Goal: Task Accomplishment & Management: Complete application form

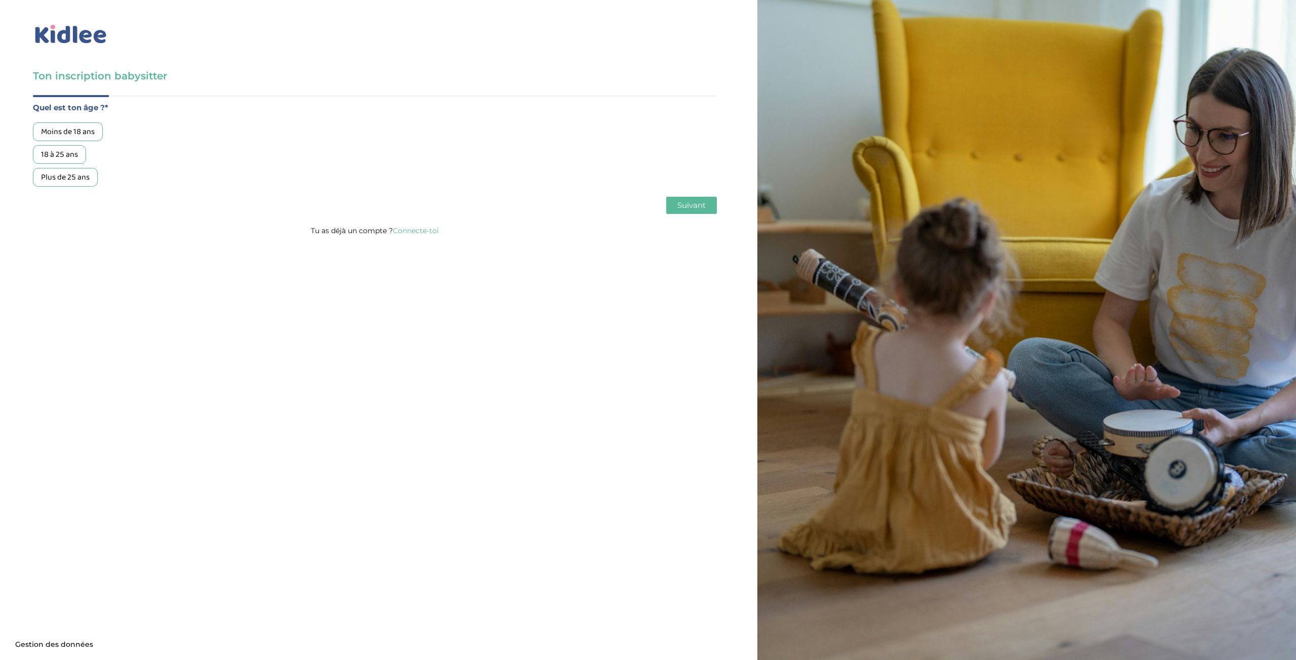
click at [71, 154] on div "18 à 25 ans" at bounding box center [59, 154] width 53 height 19
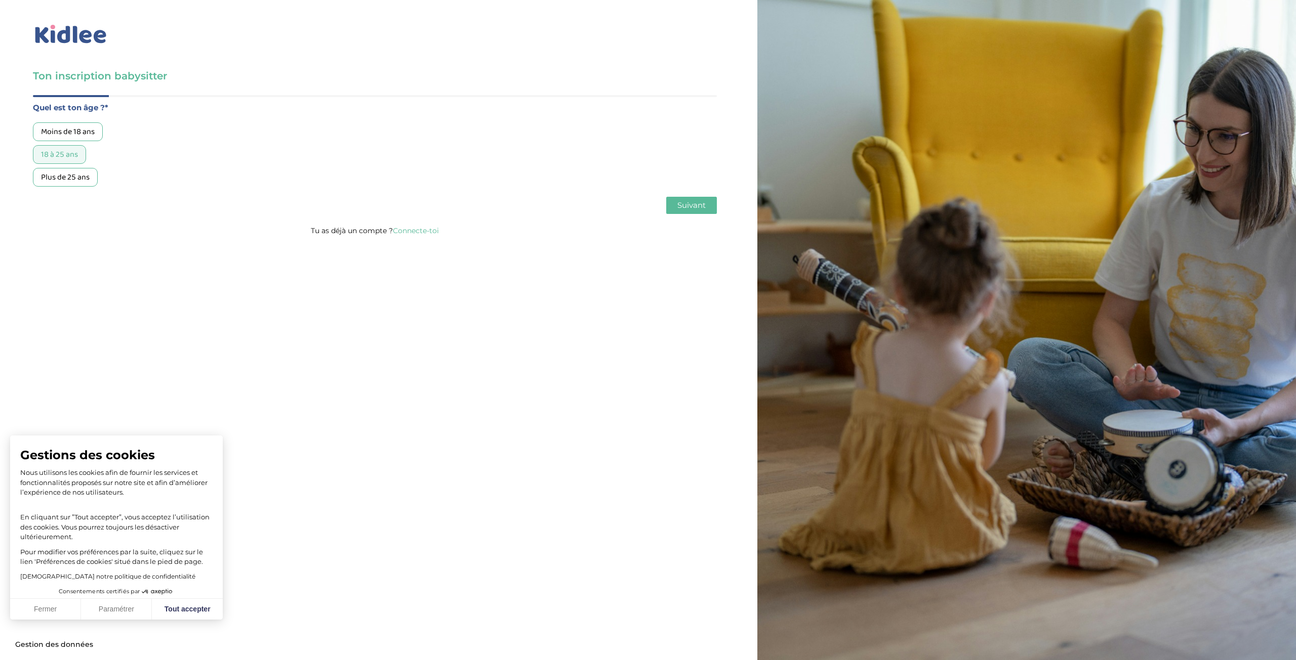
click at [691, 207] on span "Suivant" at bounding box center [691, 205] width 28 height 10
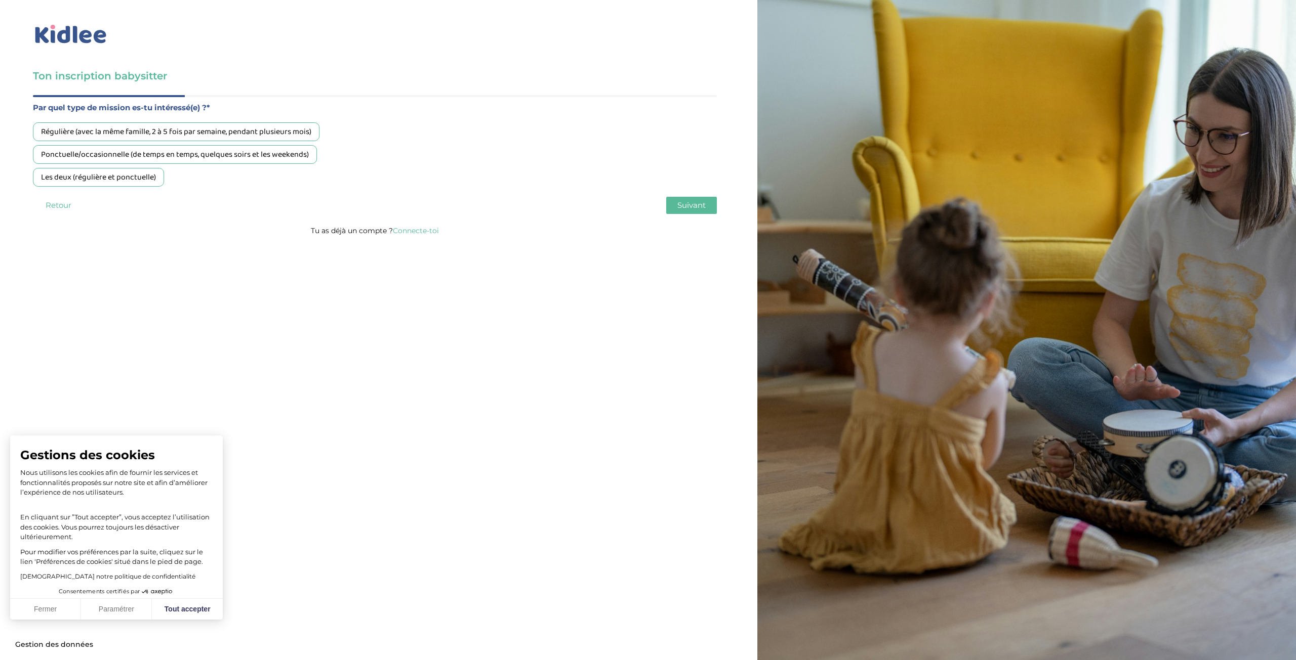
click at [190, 127] on div "Régulière (avec la même famille, 2 à 5 fois par semaine, pendant plusieurs mois)" at bounding box center [176, 131] width 286 height 19
click at [156, 150] on div "Ponctuelle/occasionnelle (de temps en temps, quelques soirs et les weekends)" at bounding box center [175, 154] width 284 height 19
click at [148, 179] on div "Les deux (régulière et ponctuelle)" at bounding box center [98, 177] width 131 height 19
click at [685, 208] on span "Suivant" at bounding box center [691, 205] width 28 height 10
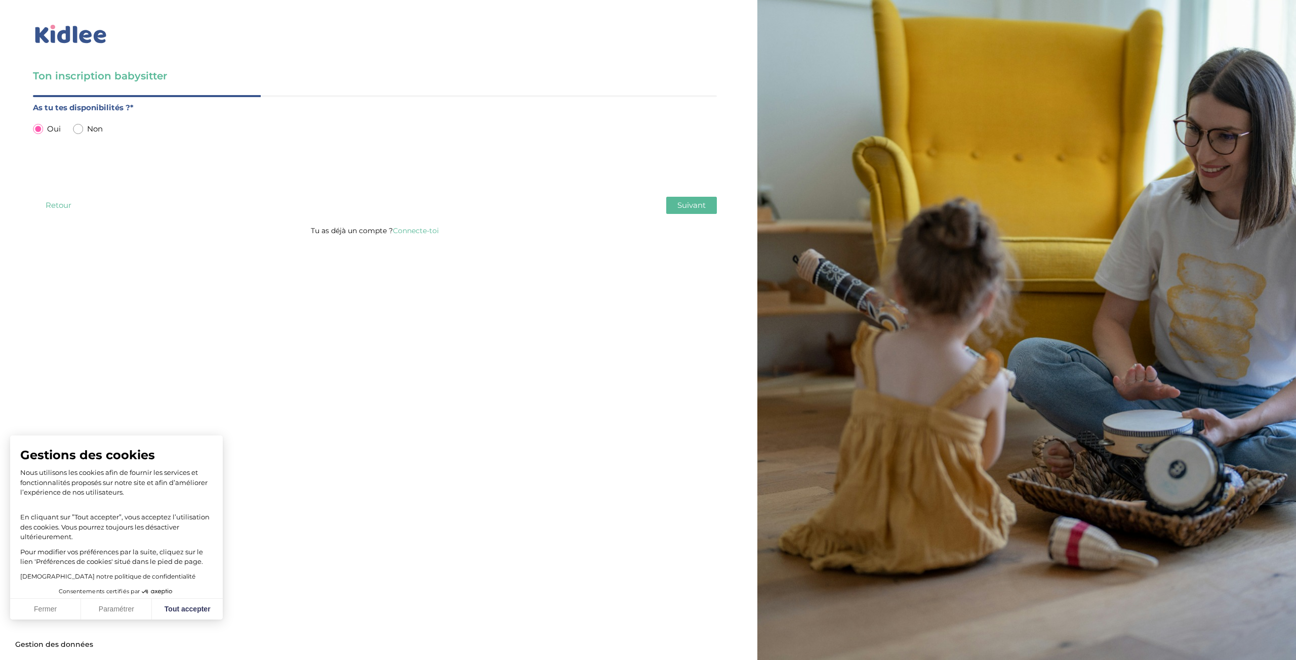
click at [689, 203] on span "Suivant" at bounding box center [691, 205] width 28 height 10
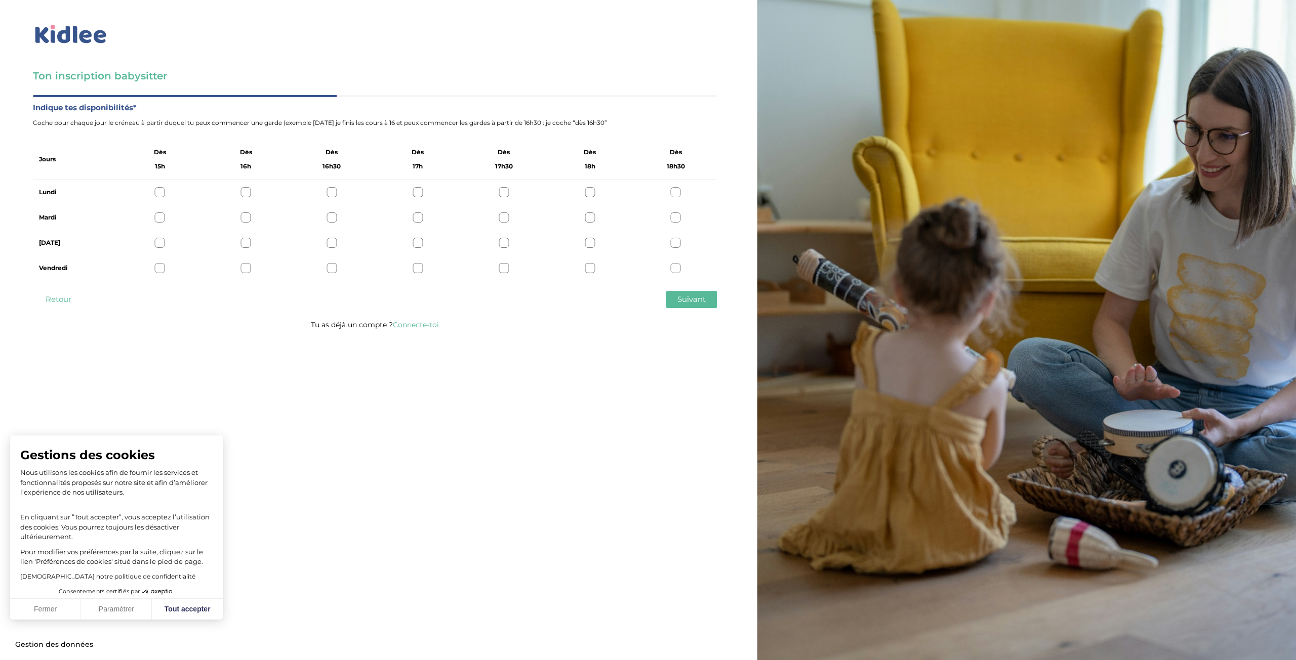
click at [164, 191] on div at bounding box center [160, 192] width 10 height 10
click at [252, 192] on div "Lundi" at bounding box center [375, 192] width 684 height 25
click at [246, 194] on div at bounding box center [246, 192] width 10 height 10
click at [162, 192] on div at bounding box center [160, 192] width 10 height 10
click at [158, 218] on div at bounding box center [160, 218] width 10 height 10
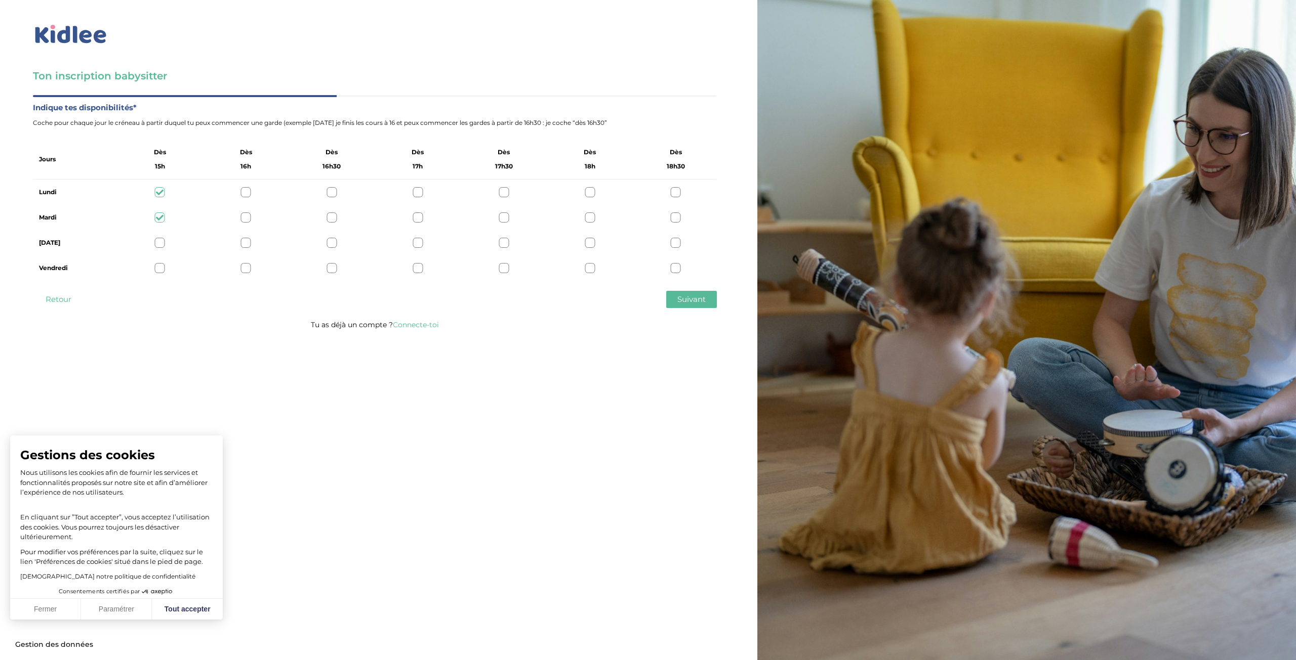
click at [156, 240] on div at bounding box center [160, 243] width 10 height 10
click at [160, 269] on div at bounding box center [160, 268] width 10 height 10
click at [685, 302] on span "Suivant" at bounding box center [691, 300] width 28 height 10
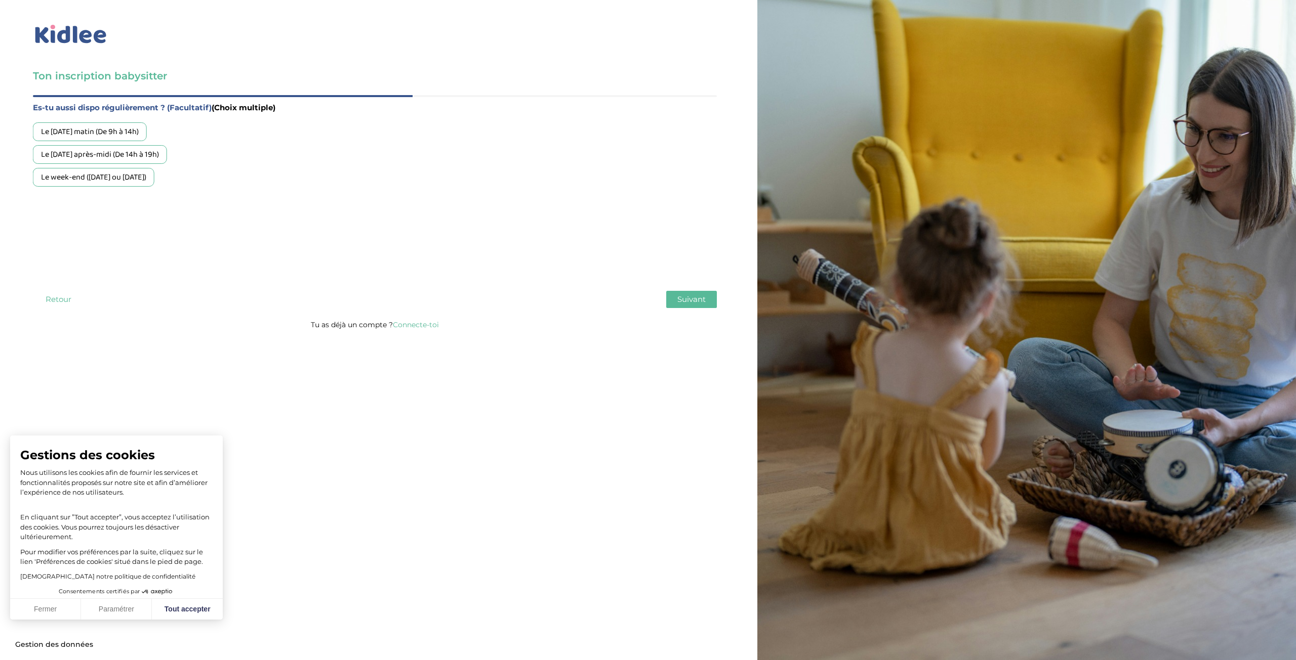
click at [147, 136] on div "Le mercredi matin (De 9h à 14h)" at bounding box center [90, 131] width 114 height 19
click at [686, 303] on span "Suivant" at bounding box center [691, 300] width 28 height 10
click at [152, 201] on div "Aucune expérience, je souhaite être formé(e)" at bounding box center [118, 200] width 170 height 19
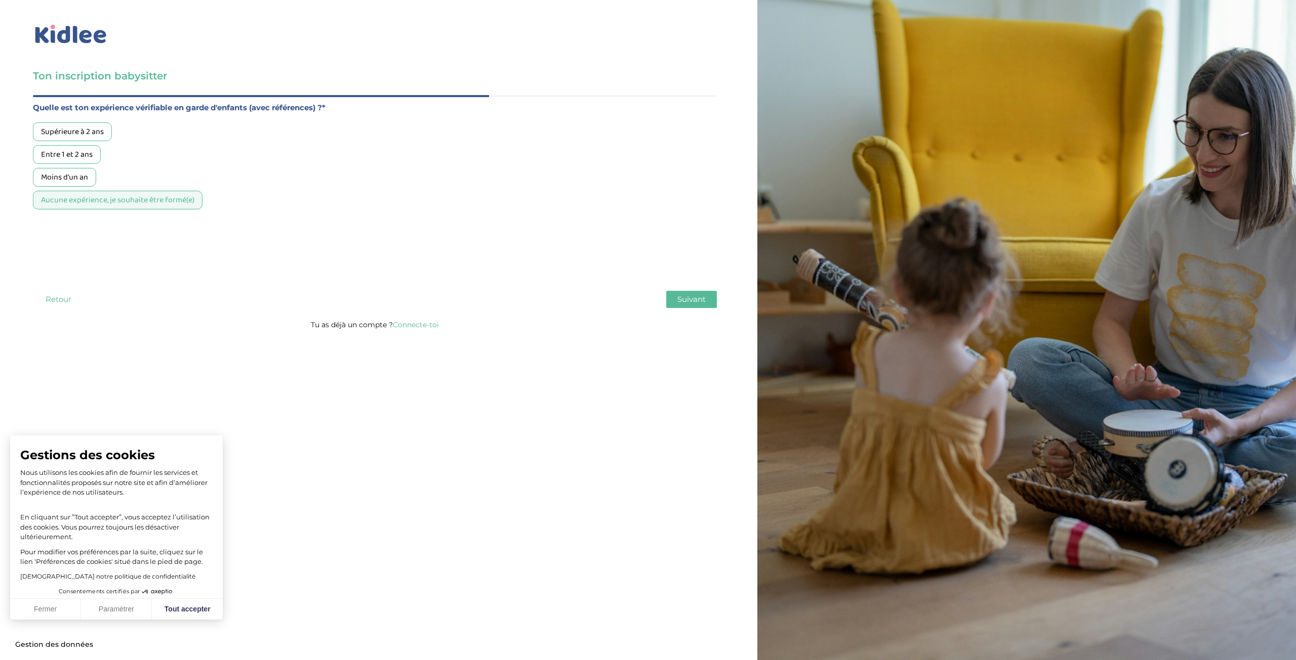
click at [693, 296] on span "Suivant" at bounding box center [691, 300] width 28 height 10
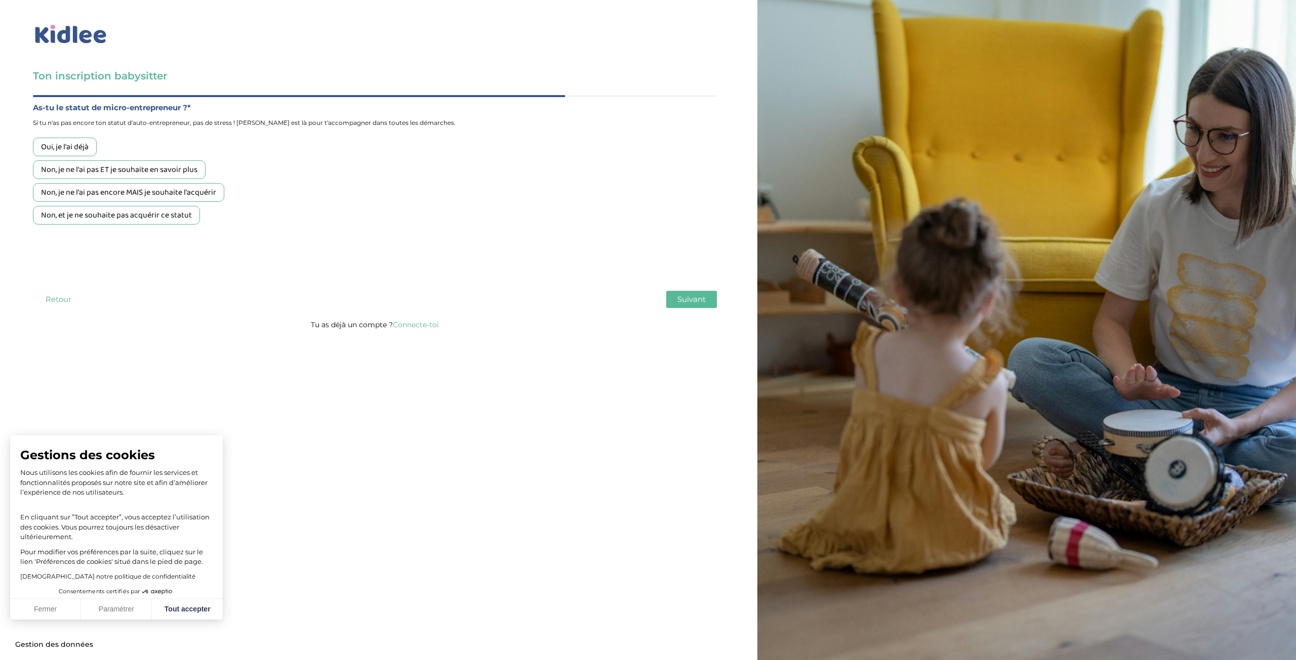
drag, startPoint x: 129, startPoint y: 194, endPoint x: 129, endPoint y: 211, distance: 16.7
click at [129, 196] on div "Non, je ne l'ai pas encore MAIS je souhaite l'acquérir" at bounding box center [128, 192] width 191 height 19
click at [129, 212] on div "Non, et je ne souhaite pas acquérir ce statut" at bounding box center [116, 215] width 167 height 19
click at [136, 191] on div "Non, je ne l'ai pas encore MAIS je souhaite l'acquérir" at bounding box center [128, 192] width 191 height 19
click at [173, 213] on div "Non, et je ne souhaite pas acquérir ce statut" at bounding box center [116, 215] width 167 height 19
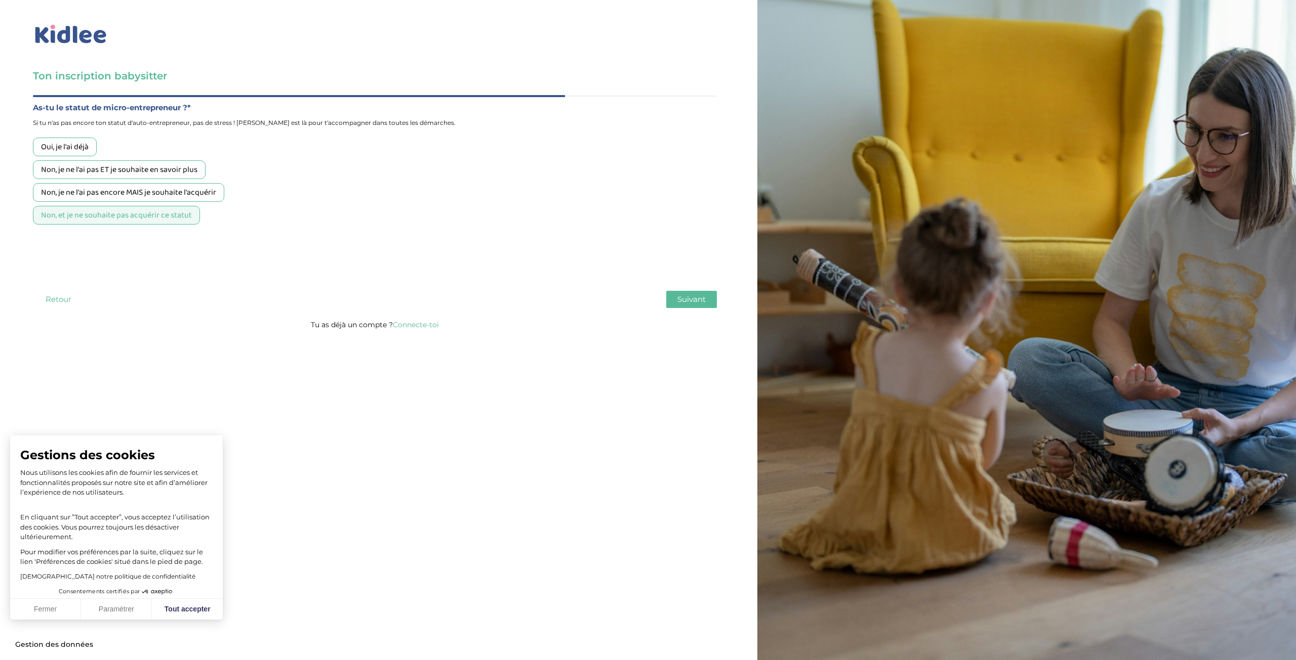
click at [191, 172] on div "Non, je ne l'ai pas ET je souhaite en savoir plus" at bounding box center [119, 169] width 173 height 19
click at [203, 213] on div "Oui, je l'ai déjà Non, je ne l'ai pas ET je souhaite en savoir plus Non, je ne …" at bounding box center [375, 181] width 684 height 87
click at [195, 213] on div "Non, et je ne souhaite pas acquérir ce statut" at bounding box center [116, 215] width 167 height 19
click at [167, 172] on div "Non, je ne l'ai pas ET je souhaite en savoir plus" at bounding box center [119, 169] width 173 height 19
click at [688, 299] on span "Suivant" at bounding box center [691, 300] width 28 height 10
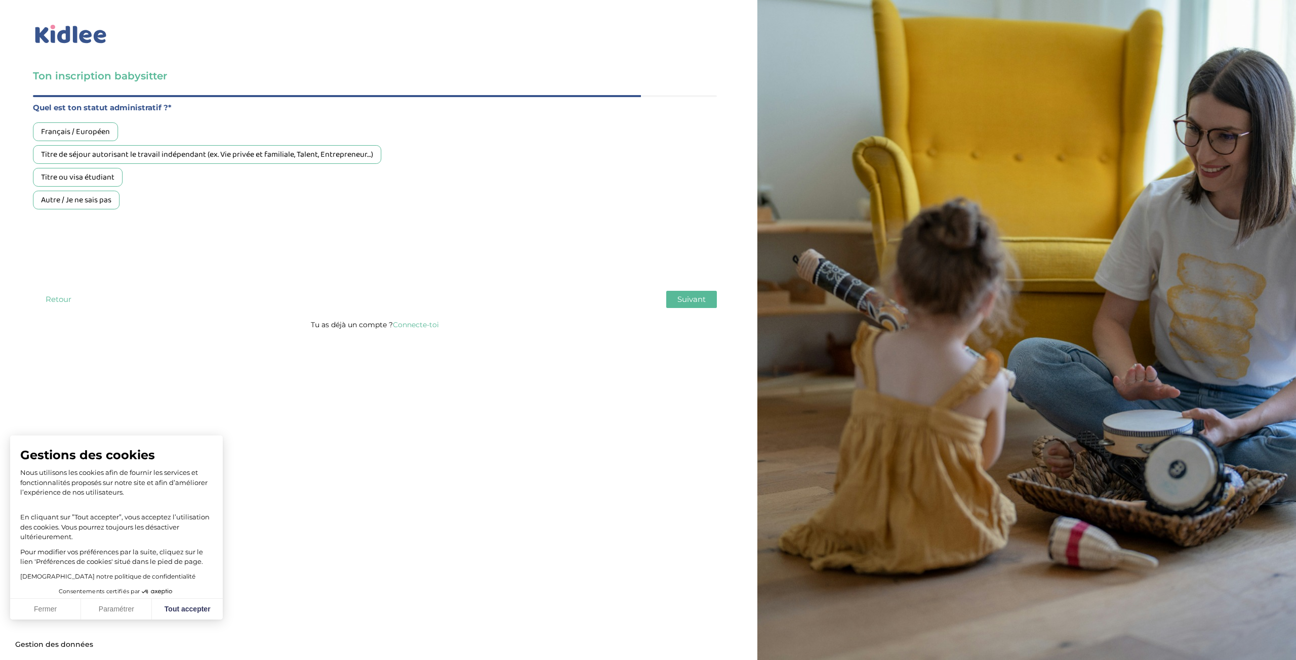
click at [98, 131] on div "Français / Européen" at bounding box center [75, 131] width 85 height 19
click at [703, 294] on button "Suivant" at bounding box center [691, 299] width 51 height 17
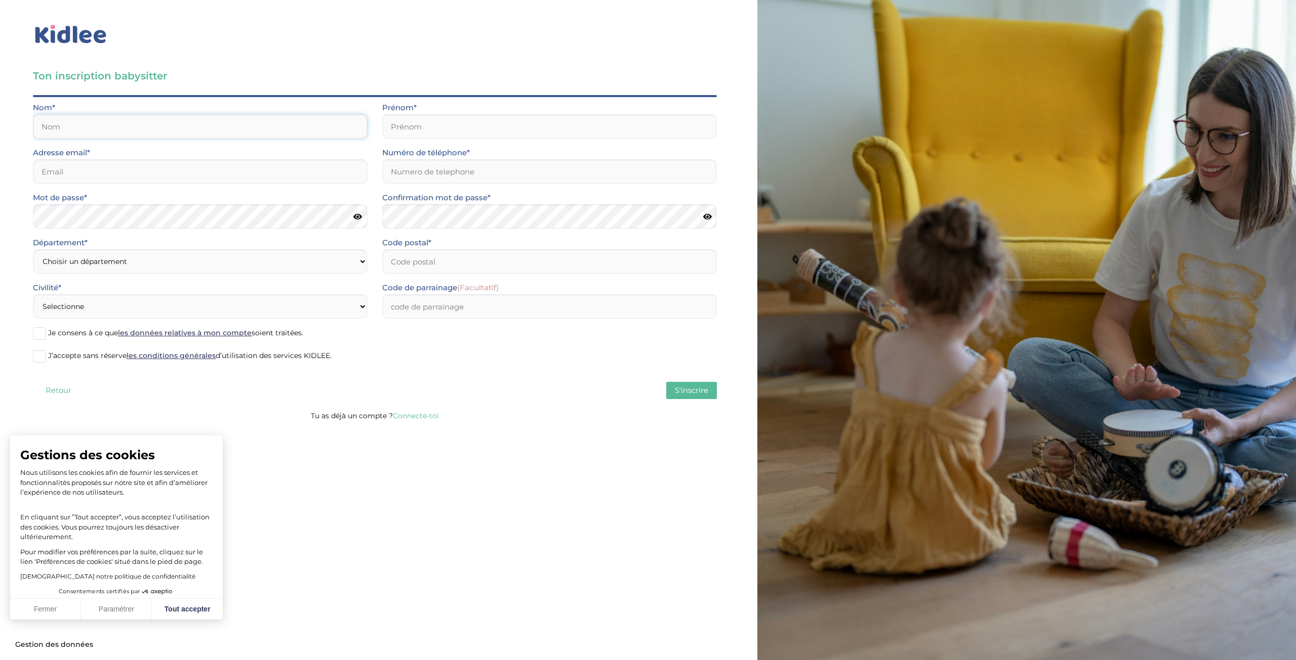
click at [78, 129] on input "text" at bounding box center [200, 126] width 334 height 24
type input "Victor"
type input "Pontille"
type input "[EMAIL_ADDRESS][DOMAIN_NAME]"
type input "0695240625"
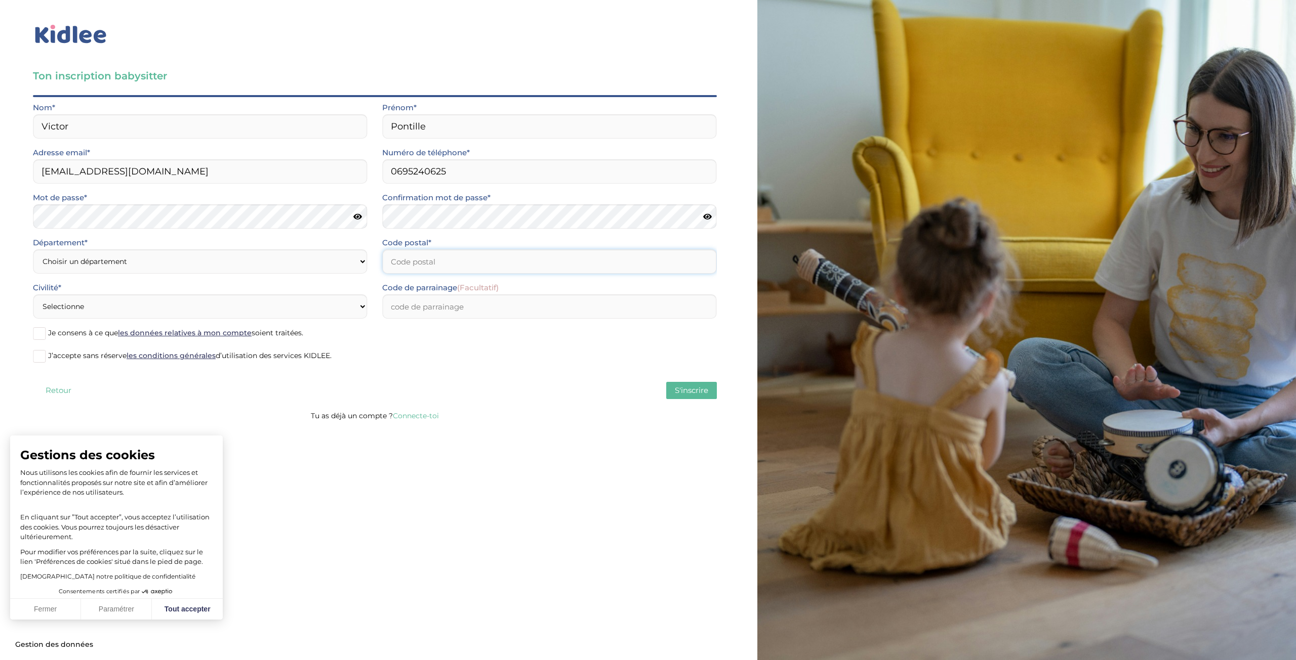
type input "92600"
drag, startPoint x: 96, startPoint y: 133, endPoint x: 0, endPoint y: 135, distance: 96.2
click at [0, 135] on div "Ton inscription babysitter Merci de vérifier que tous les champs sont remplis a…" at bounding box center [374, 214] width 765 height 428
type input "Pontille"
drag, startPoint x: 454, startPoint y: 131, endPoint x: 320, endPoint y: 142, distance: 134.6
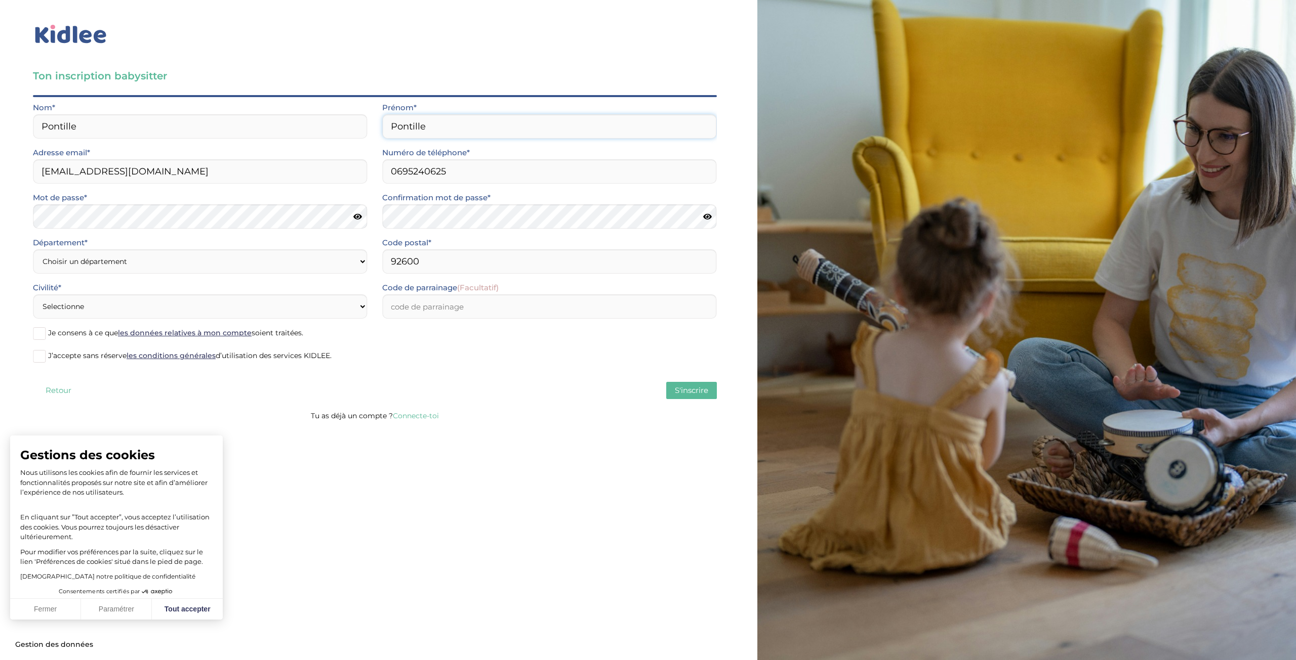
click at [320, 142] on div "Nom* Pontille Prénom* Pontille" at bounding box center [374, 123] width 699 height 45
type input "Victor"
click at [173, 262] on select "Choisir un département Paris (75) Hauts-de-Seine (92) Yvelines (78) Val-de-Marn…" at bounding box center [200, 261] width 334 height 24
select select "92"
click at [33, 249] on select "Choisir un département Paris (75) Hauts-de-Seine (92) Yvelines (78) Val-de-Marn…" at bounding box center [200, 261] width 334 height 24
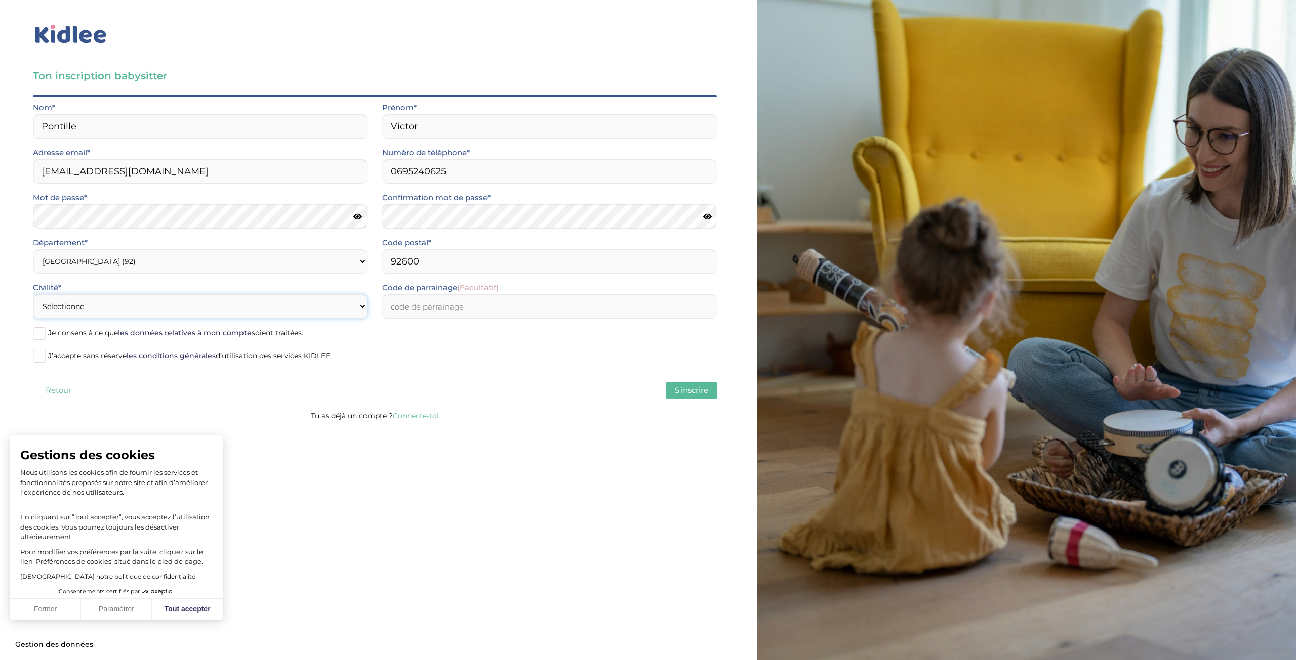
click at [95, 305] on select "Selectionne Mr Mme" at bounding box center [200, 307] width 334 height 24
select select "0"
click at [33, 295] on select "Selectionne Mr Mme" at bounding box center [200, 307] width 334 height 24
click at [65, 334] on span "Je consens à ce que les données relatives à mon compte soient traitées." at bounding box center [175, 332] width 255 height 9
click at [0, 0] on input "Je consens à ce que les données relatives à mon compte soient traitées." at bounding box center [0, 0] width 0 height 0
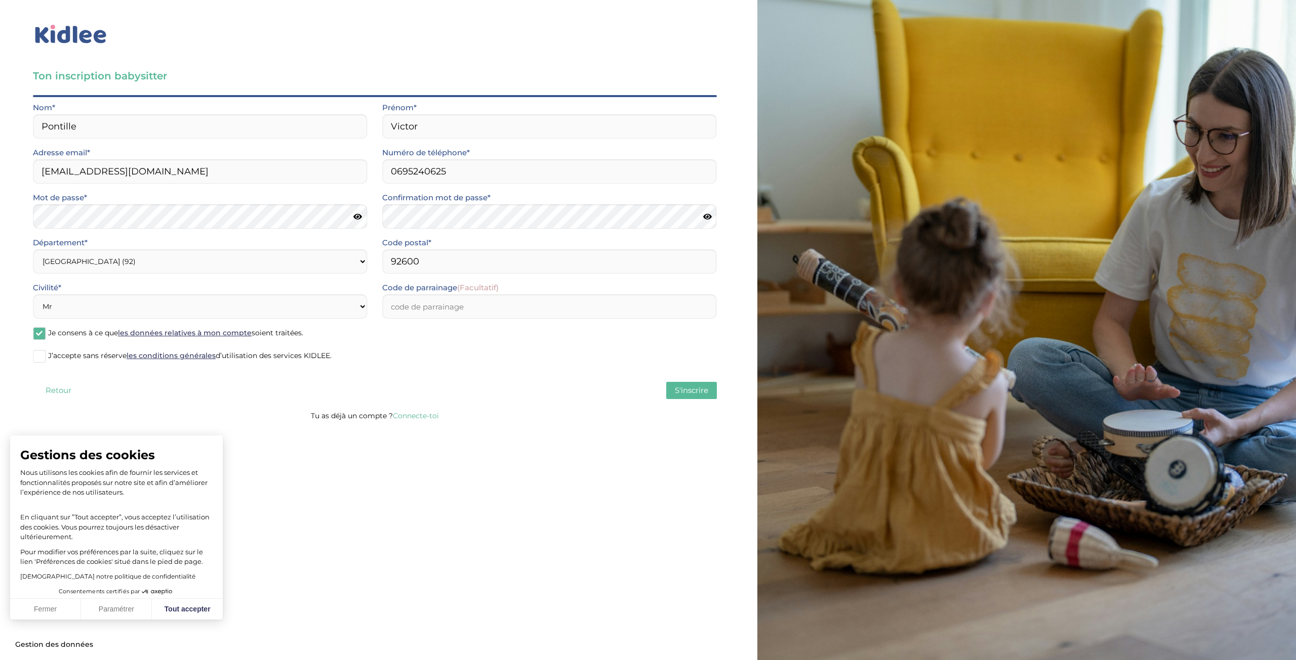
click at [63, 355] on span "J’accepte sans réserve les conditions générales d’utilisation des services KIDL…" at bounding box center [189, 355] width 283 height 9
click at [0, 0] on input "J’accepte sans réserve les conditions générales d’utilisation des services KIDL…" at bounding box center [0, 0] width 0 height 0
click at [693, 390] on span "S'inscrire" at bounding box center [691, 391] width 33 height 10
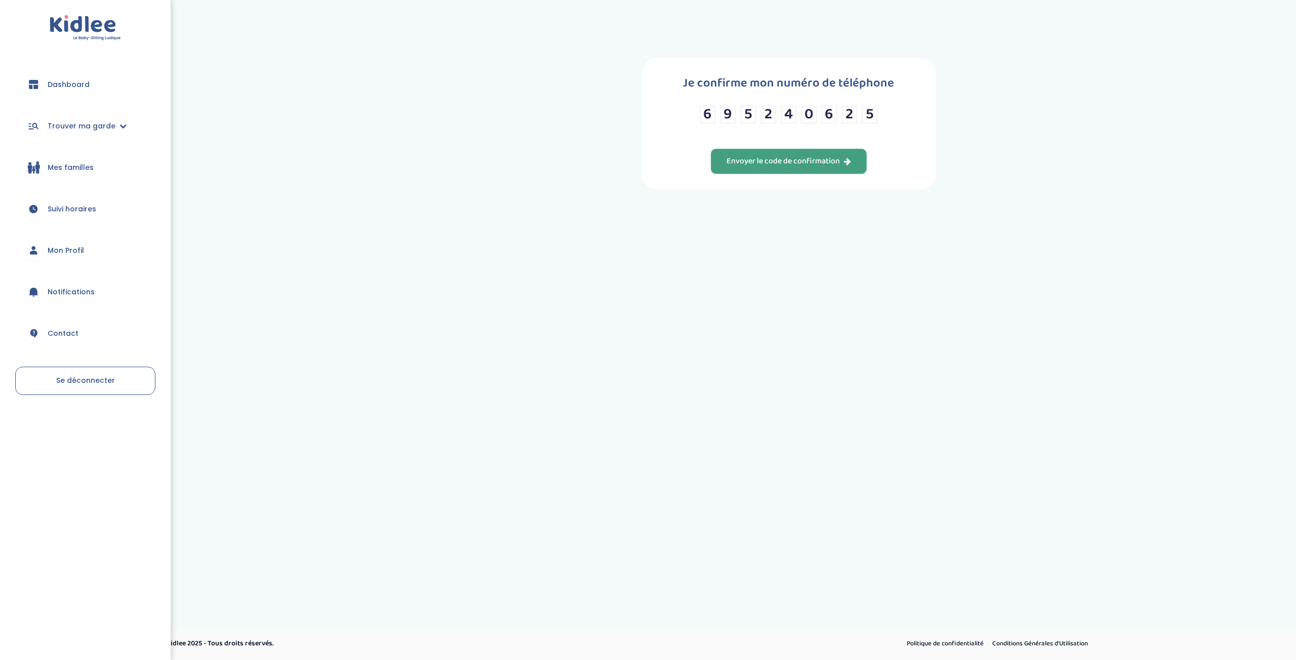
click at [777, 163] on div "Envoyer le code de confirmation" at bounding box center [788, 162] width 124 height 12
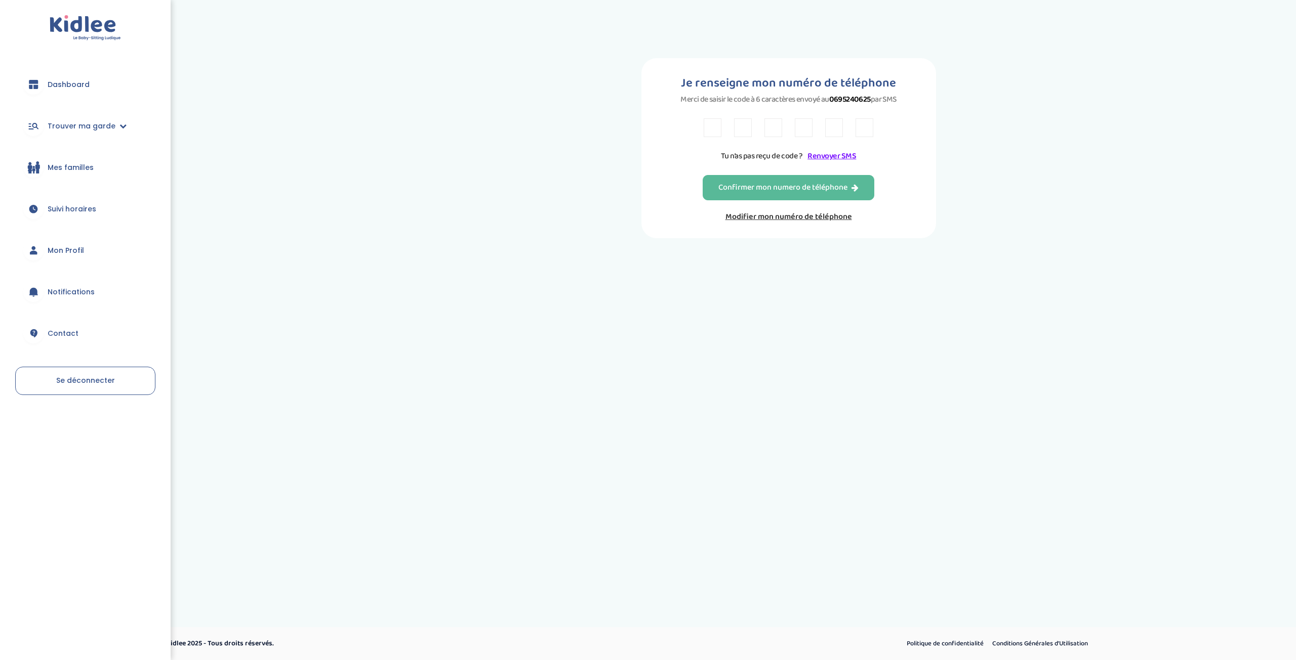
click at [714, 127] on input "text" at bounding box center [712, 127] width 18 height 19
type input "B"
type input "4"
type input "H"
type input "9"
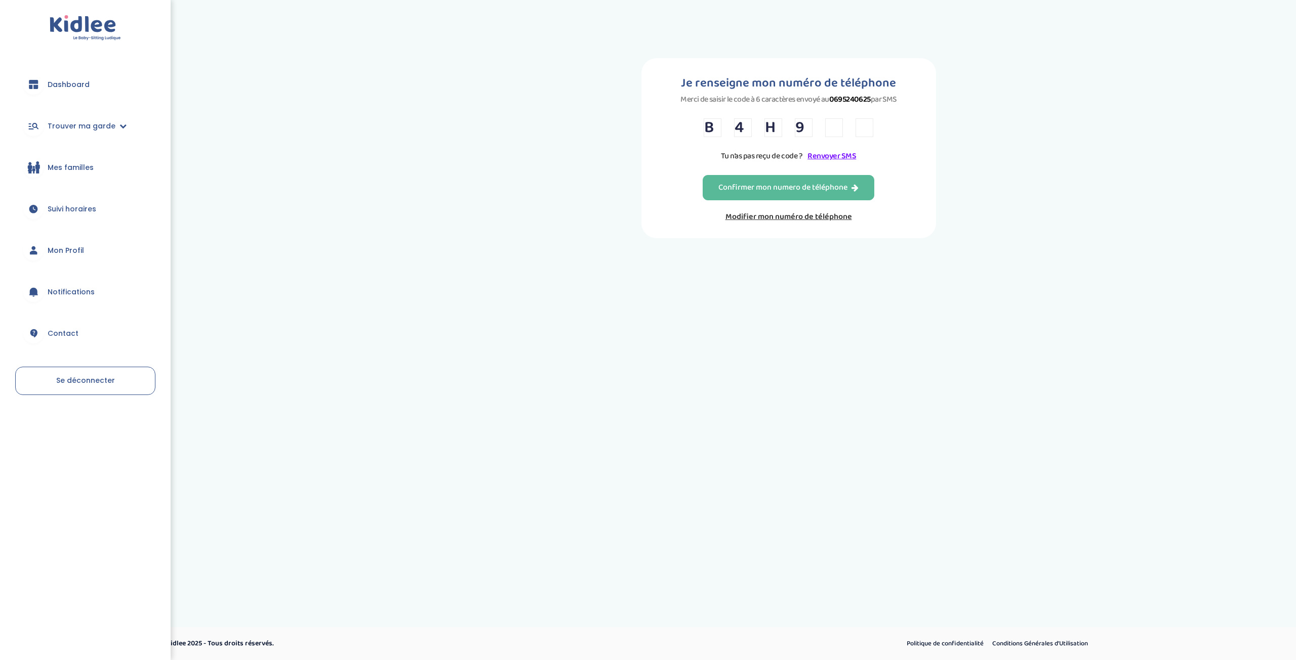
type input "9"
type input "3"
click at [759, 191] on div "Confirmer mon numero de téléphone" at bounding box center [788, 188] width 140 height 12
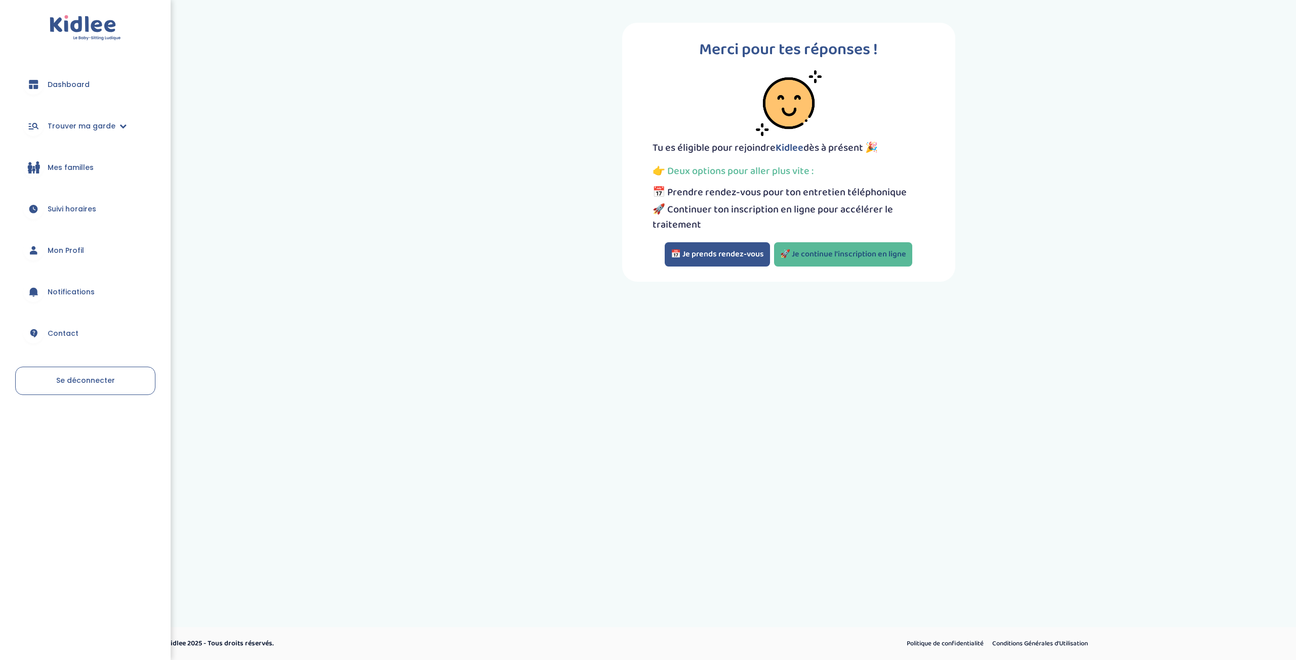
click at [871, 256] on link "🚀 Je continue l'inscription en ligne" at bounding box center [843, 254] width 138 height 24
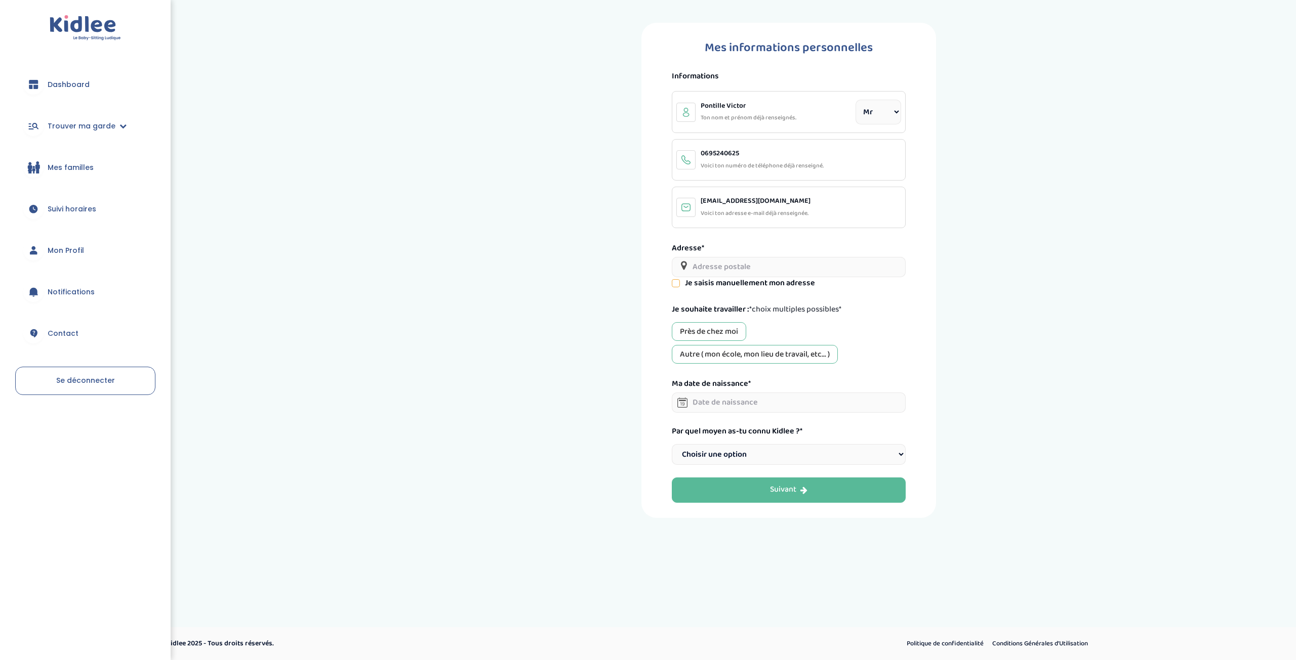
select select "0"
click at [741, 261] on input "text" at bounding box center [789, 267] width 234 height 20
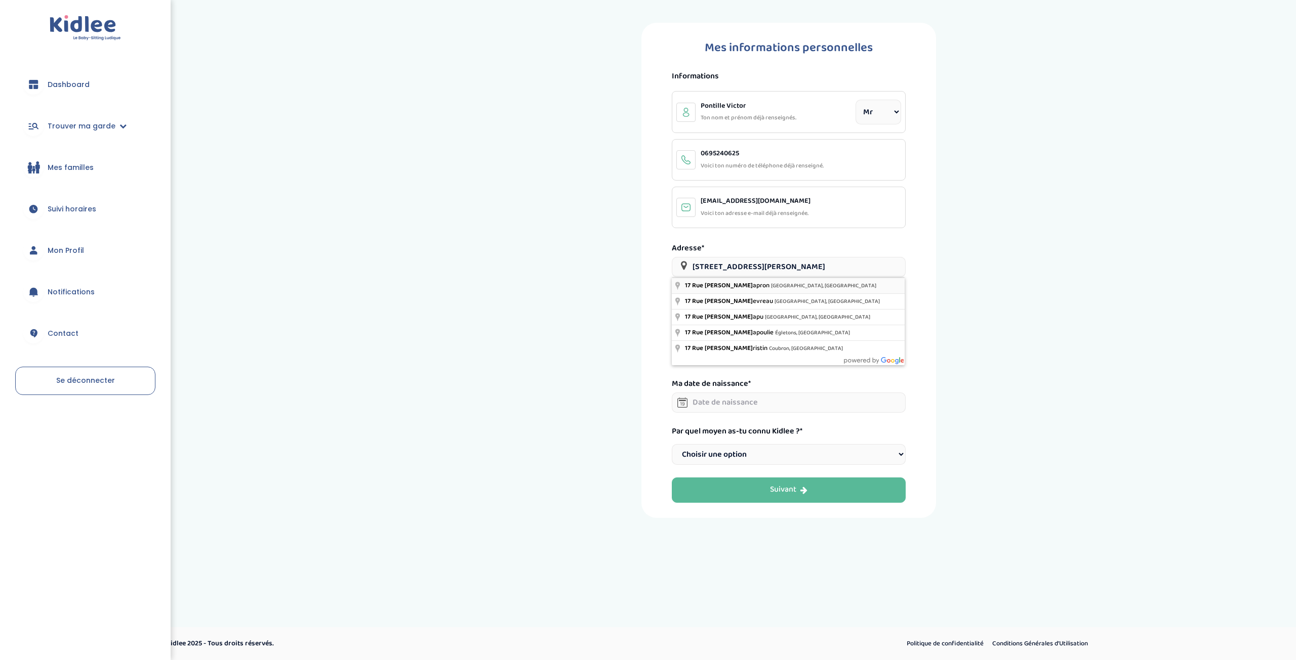
type input "[STREET_ADDRESS][PERSON_NAME]"
click at [730, 335] on div "Près de chez moi" at bounding box center [709, 331] width 74 height 19
drag, startPoint x: 731, startPoint y: 354, endPoint x: 748, endPoint y: 352, distance: 17.8
click at [731, 354] on div "Autre ( mon école, mon lieu de travail, etc... )" at bounding box center [755, 354] width 166 height 19
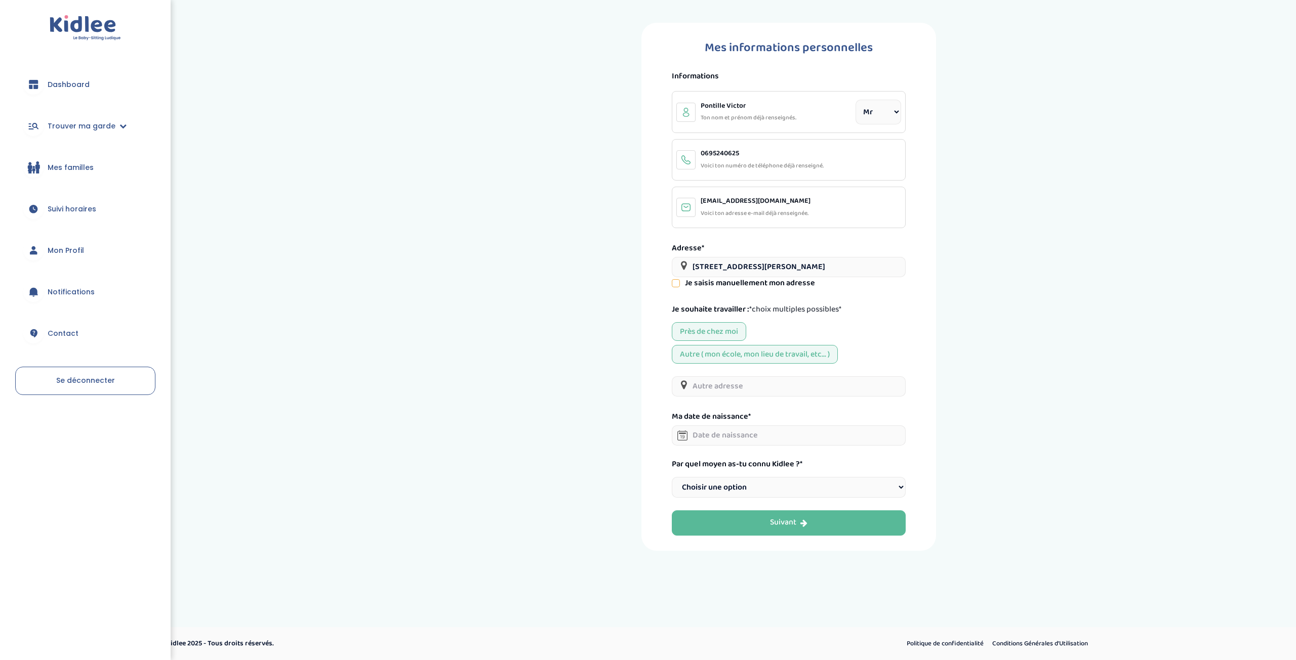
click at [767, 354] on div "Autre ( mon école, mon lieu de travail, etc... )" at bounding box center [755, 354] width 166 height 19
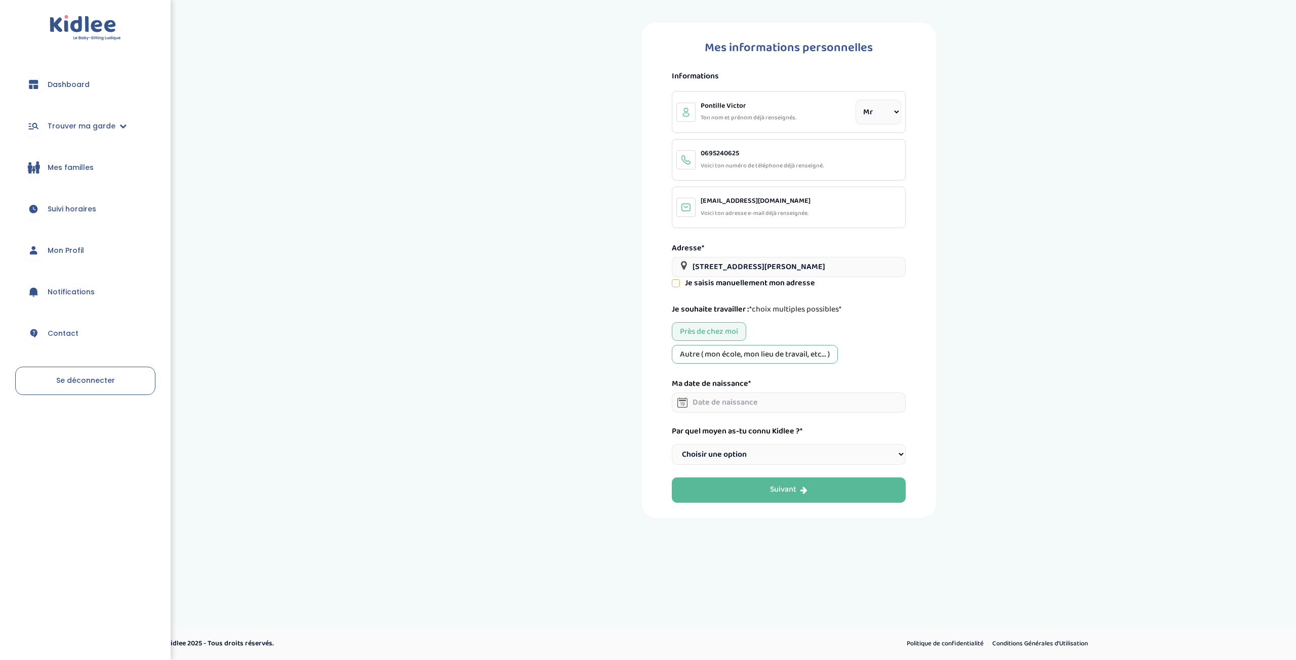
click at [768, 396] on input "text" at bounding box center [789, 403] width 234 height 20
click at [749, 452] on span "2001" at bounding box center [749, 449] width 27 height 27
click at [724, 480] on span "Jui" at bounding box center [719, 479] width 27 height 27
click at [754, 519] on td "28" at bounding box center [753, 519] width 18 height 16
type input "28-06-2001"
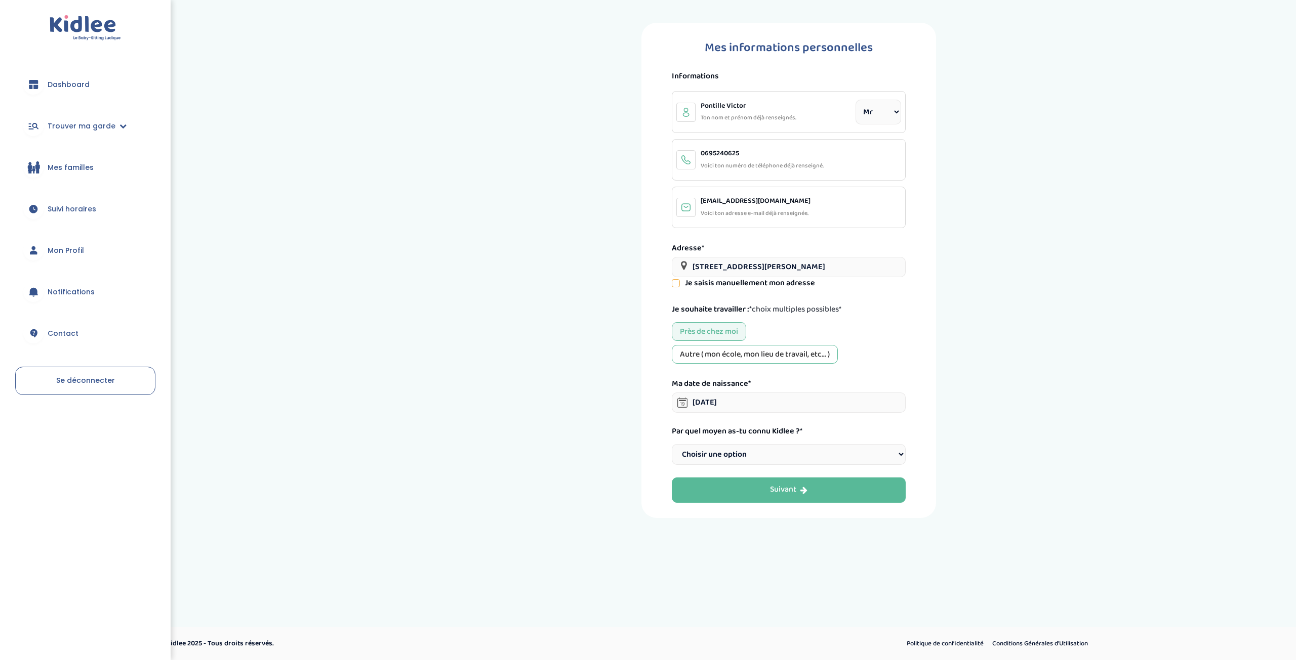
click at [754, 455] on select "Choisir une option Bouche à Oreille Google Plateforme Gens de confiance Faceboo…" at bounding box center [789, 454] width 234 height 21
select select "6"
click at [672, 444] on select "Choisir une option Bouche à Oreille Google Plateforme Gens de confiance Faceboo…" at bounding box center [789, 454] width 234 height 21
click at [796, 489] on div "Suivant" at bounding box center [788, 490] width 37 height 12
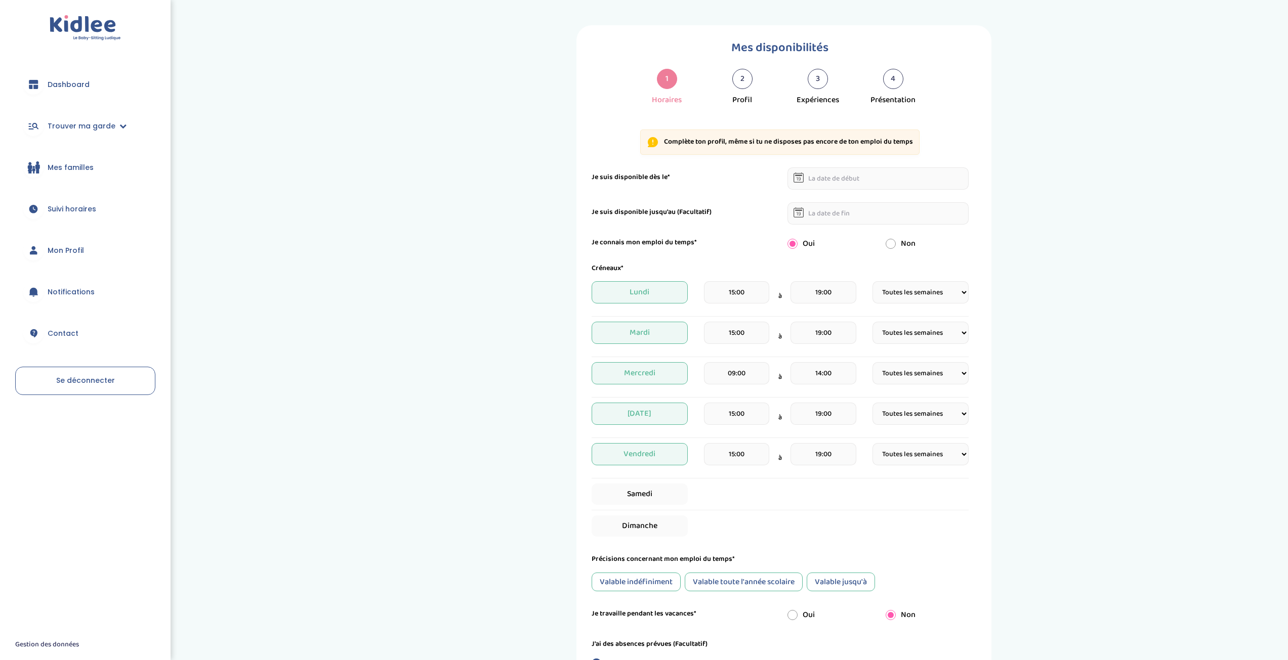
select select "1"
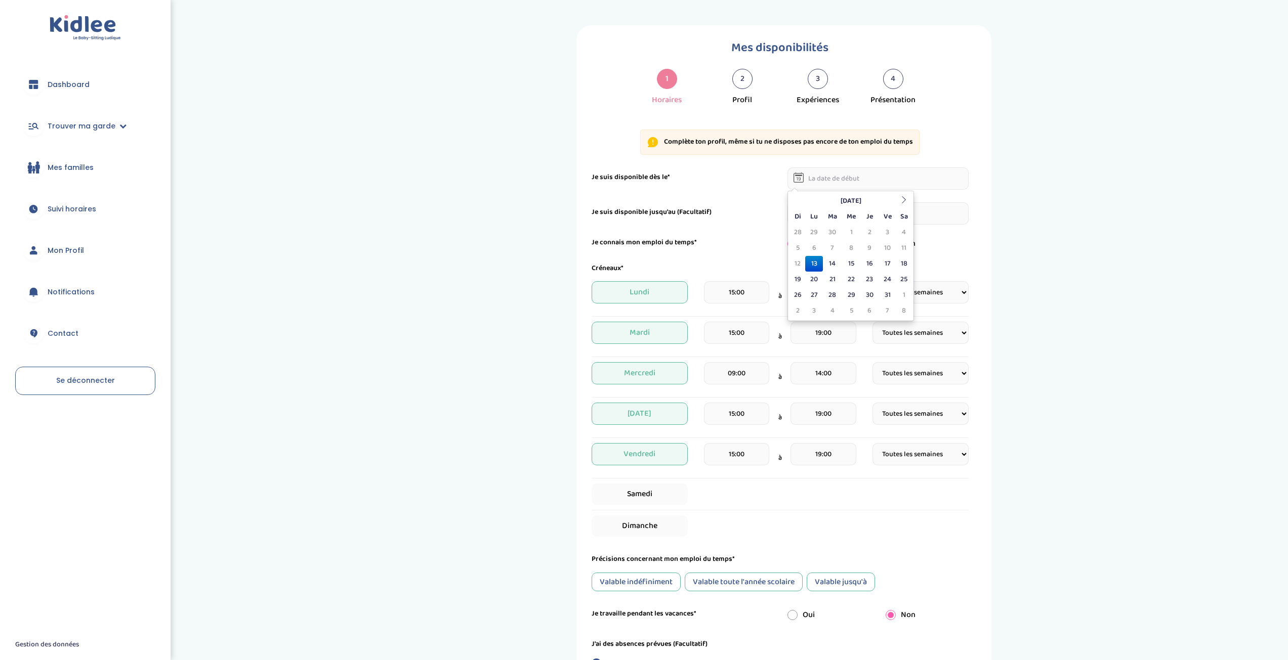
click at [822, 182] on input "text" at bounding box center [877, 179] width 181 height 22
click at [906, 199] on icon at bounding box center [903, 199] width 7 height 7
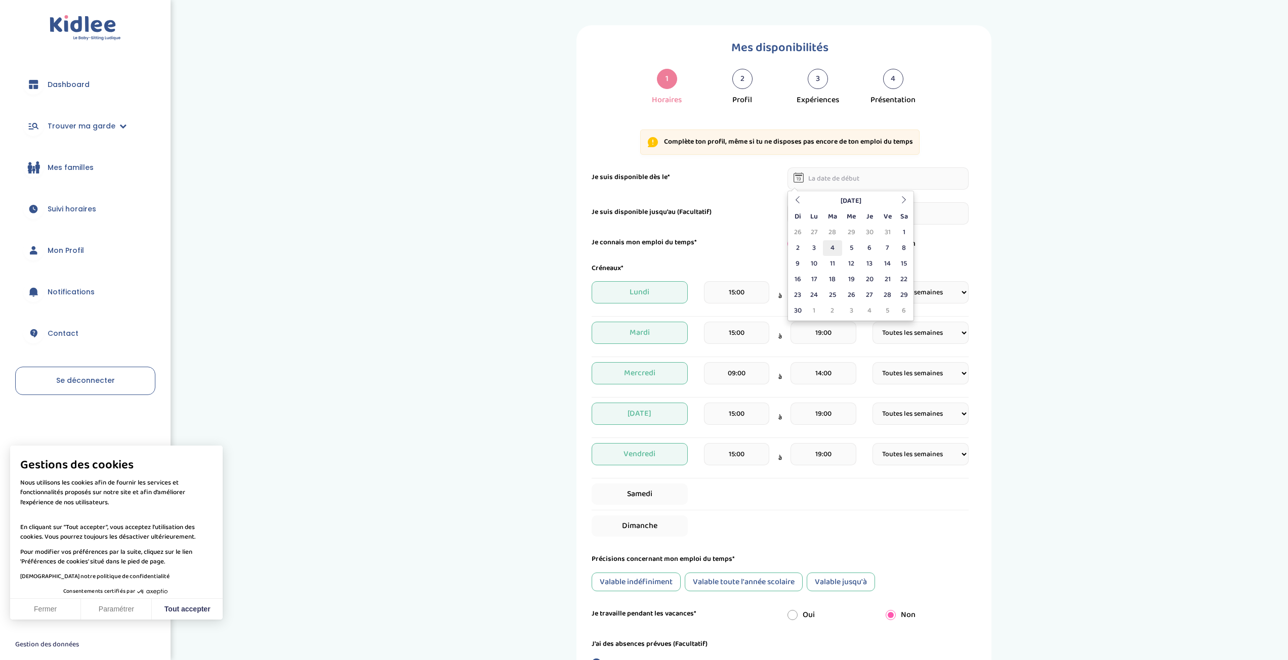
click at [836, 241] on td "4" at bounding box center [832, 248] width 19 height 16
type input "04-11-2025"
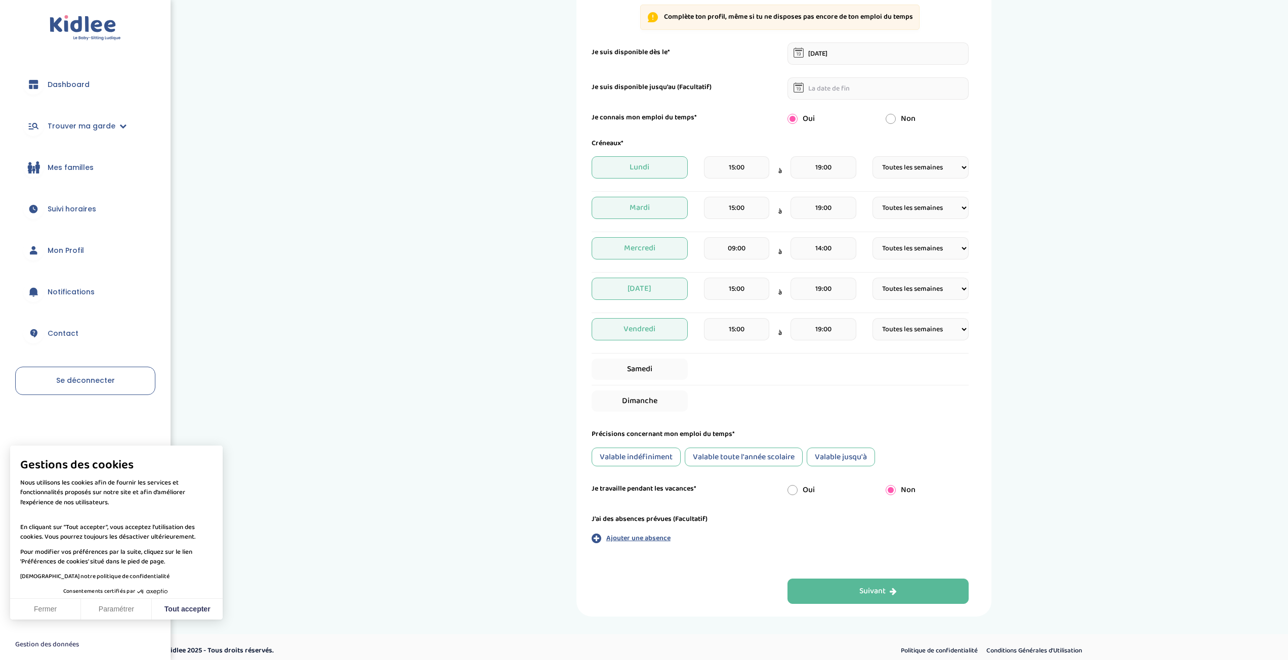
scroll to position [132, 0]
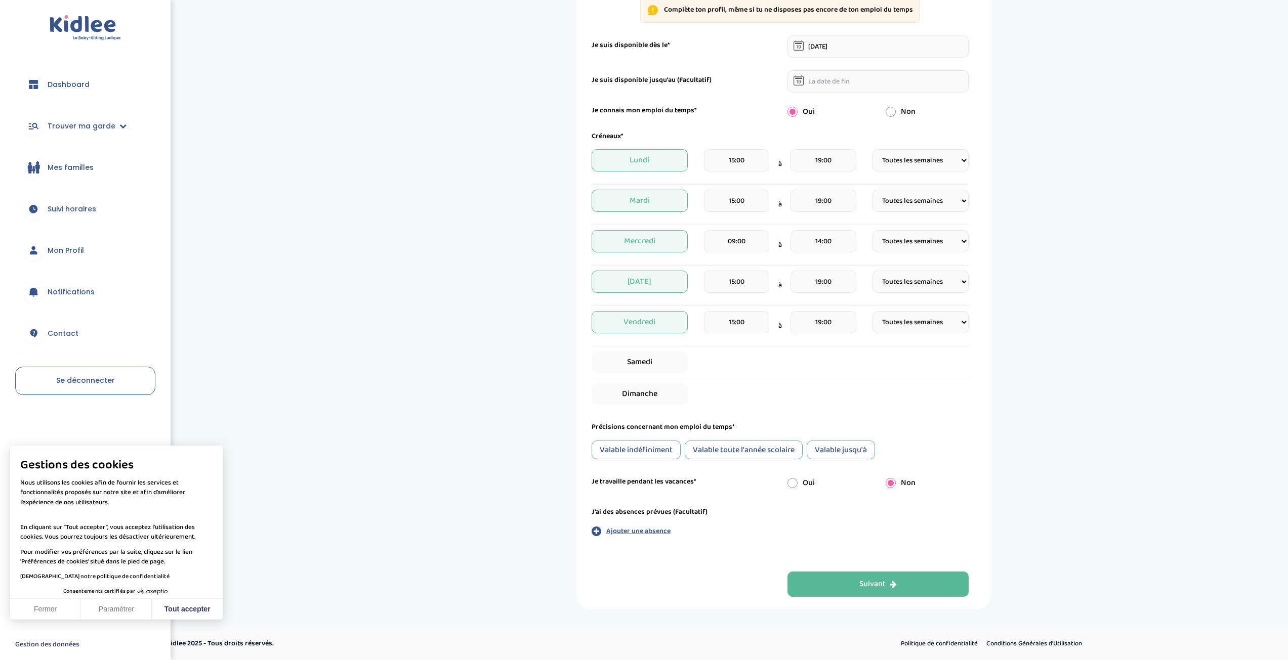
click at [843, 454] on div "Valable jusqu'à" at bounding box center [841, 450] width 68 height 19
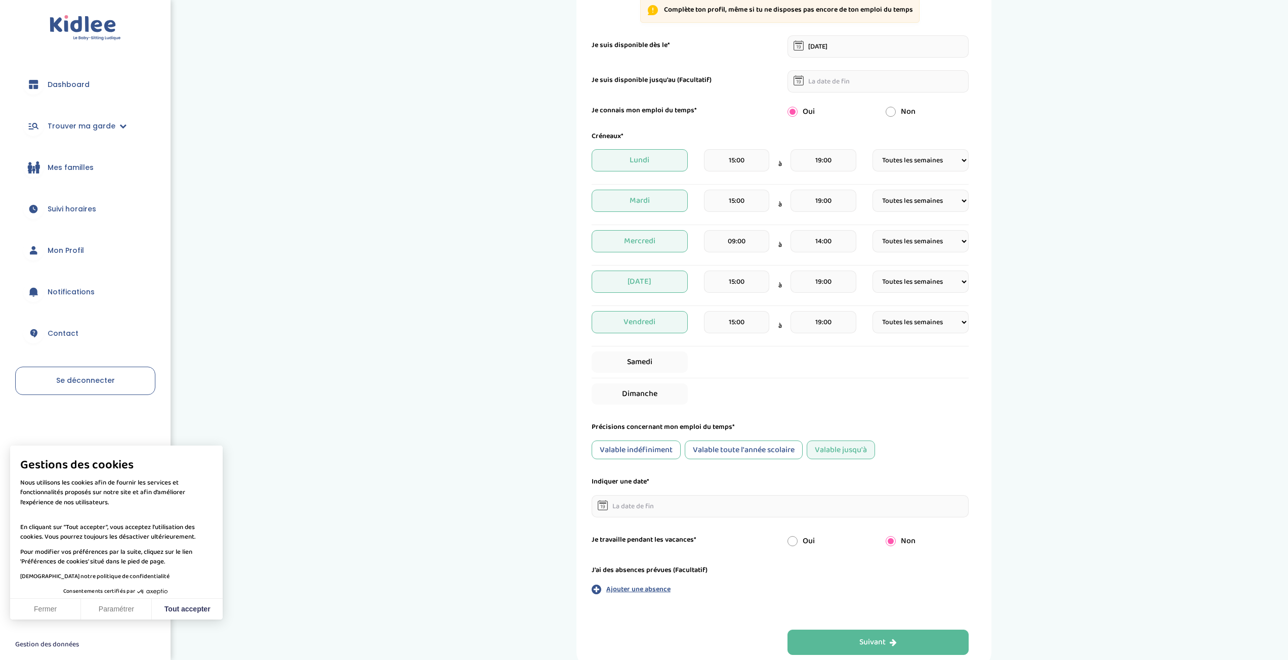
click at [841, 456] on div "Valable jusqu'à" at bounding box center [841, 450] width 68 height 19
click at [705, 510] on input "text" at bounding box center [780, 506] width 377 height 22
click at [705, 507] on input "text" at bounding box center [780, 506] width 377 height 22
click at [720, 492] on div "Indiquer une date*" at bounding box center [780, 497] width 377 height 41
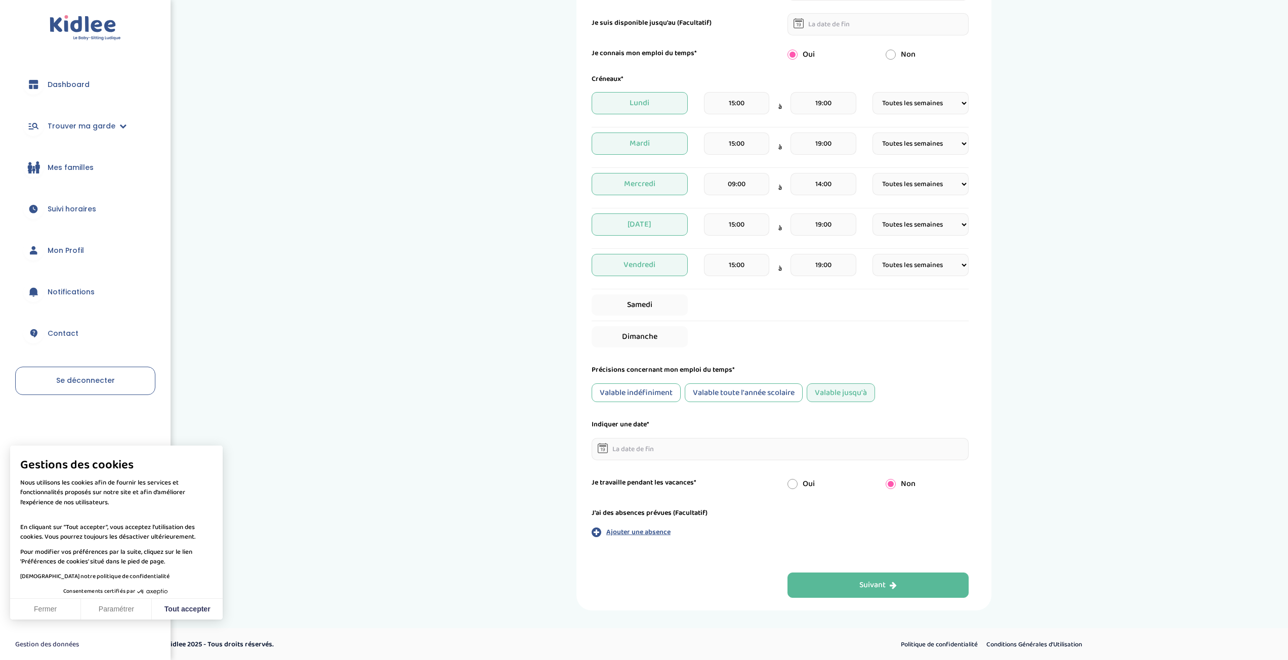
scroll to position [190, 0]
click at [793, 484] on input "radio" at bounding box center [792, 483] width 10 height 10
radio input "true"
radio input "false"
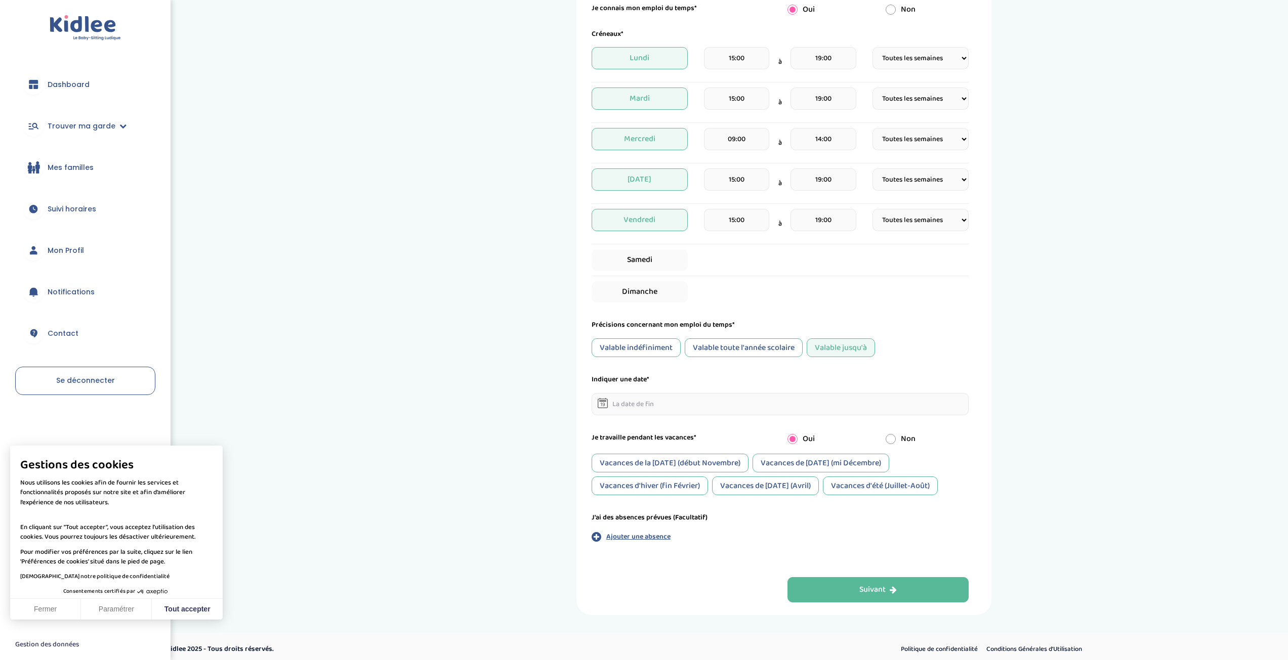
scroll to position [240, 0]
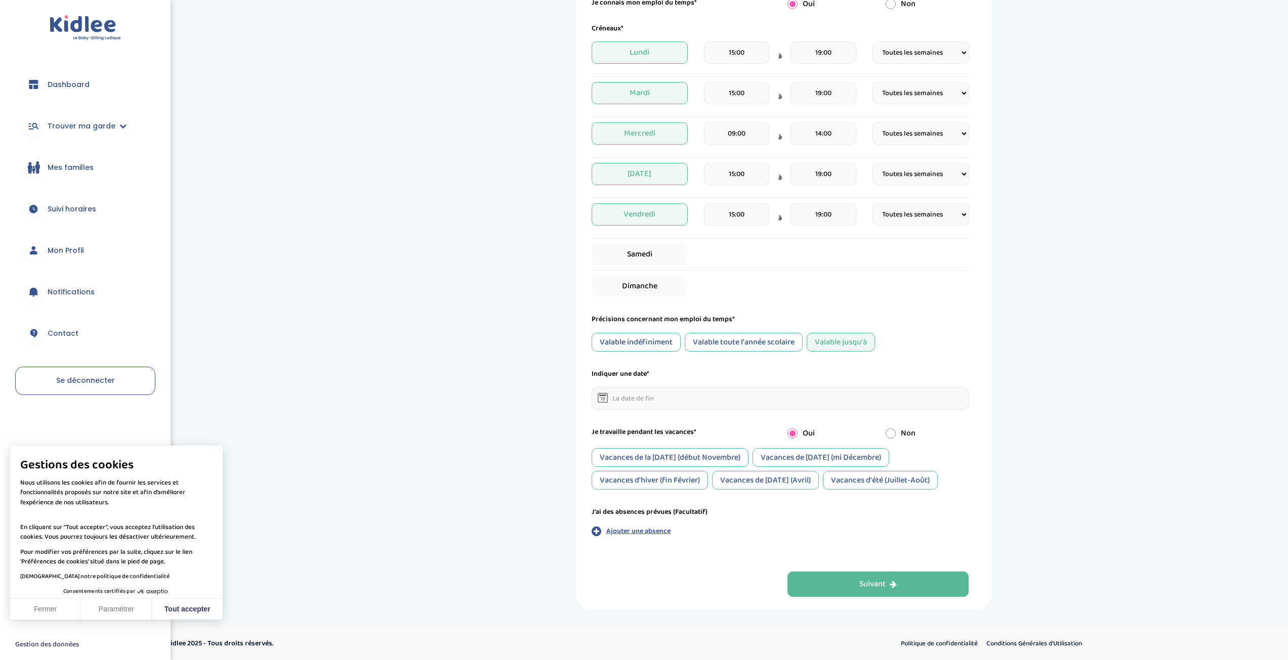
click at [706, 462] on div "Vacances de la Toussaint (début Novembre)" at bounding box center [670, 457] width 157 height 19
click at [709, 453] on div "Vacances de la Toussaint (début Novembre)" at bounding box center [670, 457] width 157 height 19
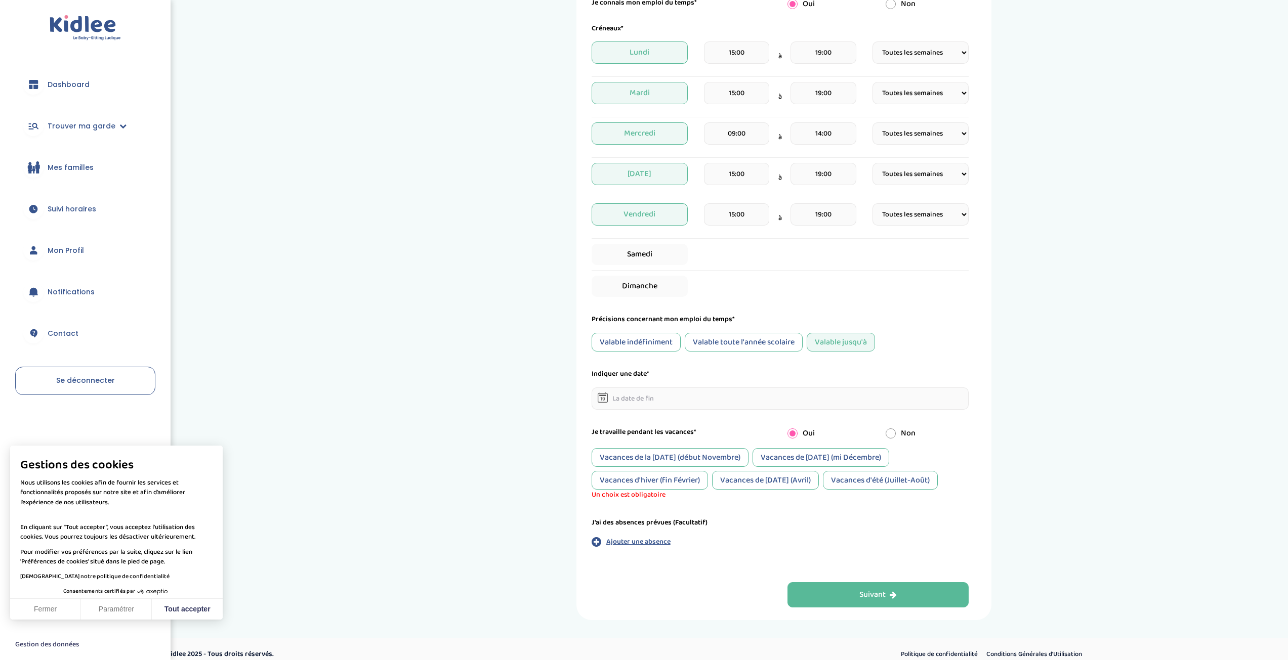
click at [701, 484] on div "Vacances d'hiver (fin Février)" at bounding box center [650, 480] width 116 height 19
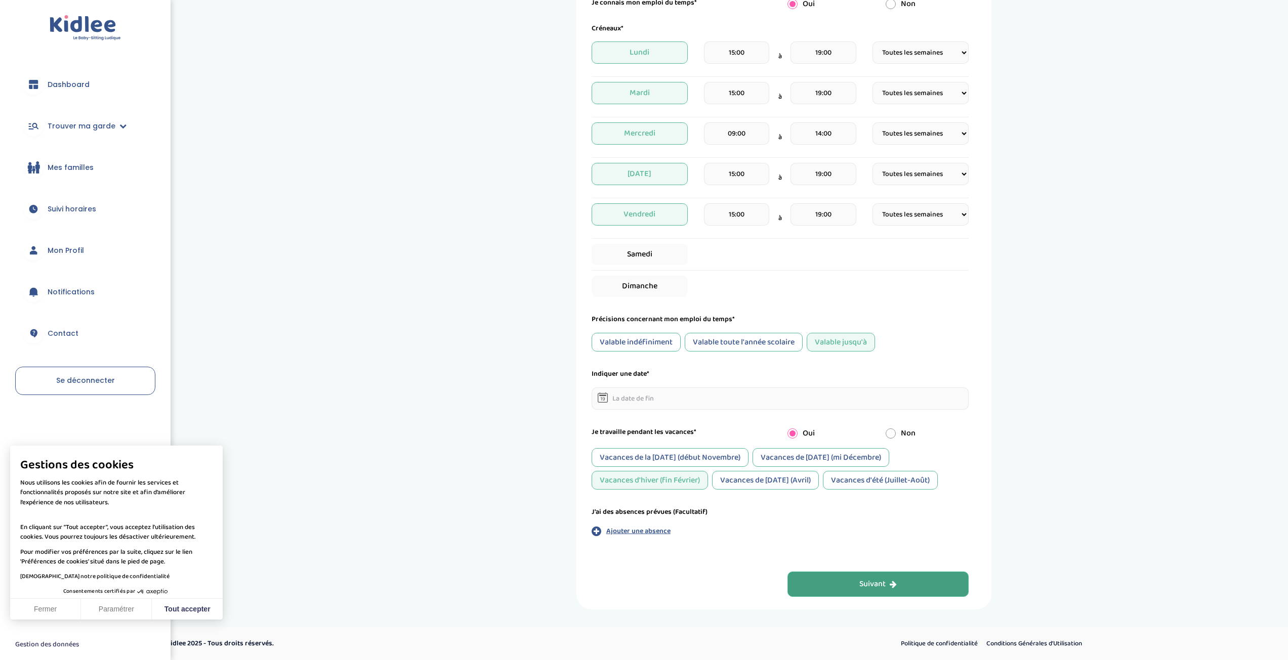
click at [872, 592] on button "Suivant" at bounding box center [877, 584] width 181 height 25
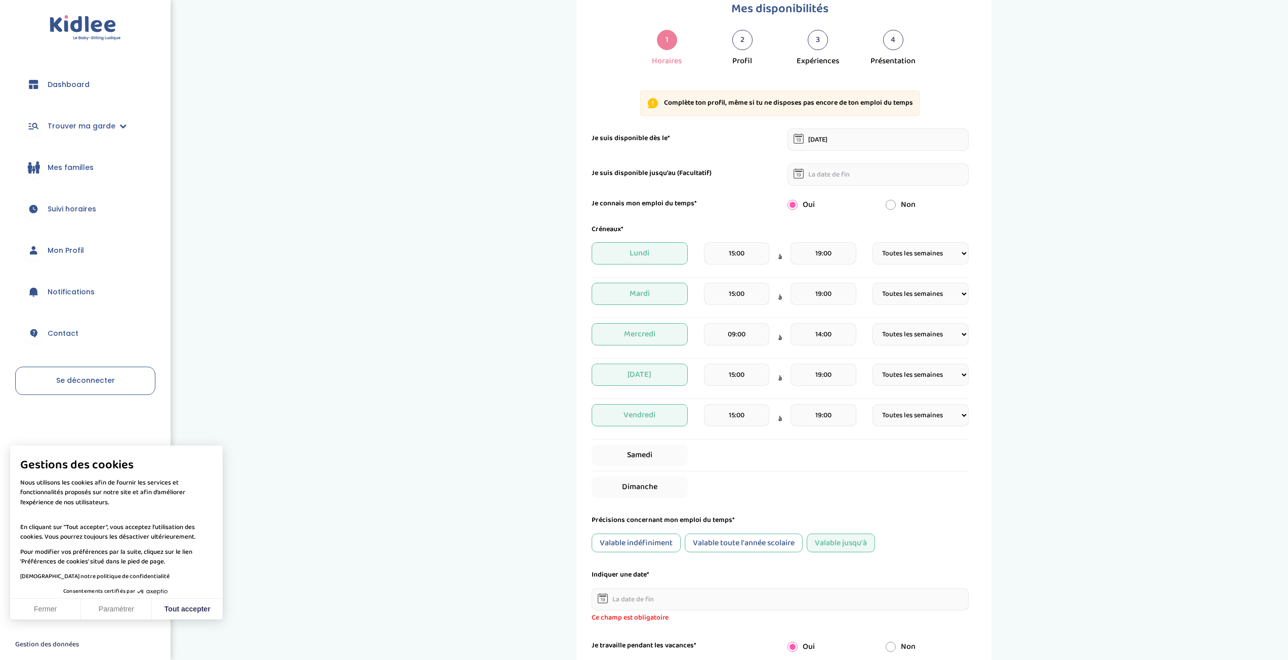
scroll to position [38, 0]
click at [781, 548] on div "Valable toute l'année scolaire" at bounding box center [744, 544] width 118 height 19
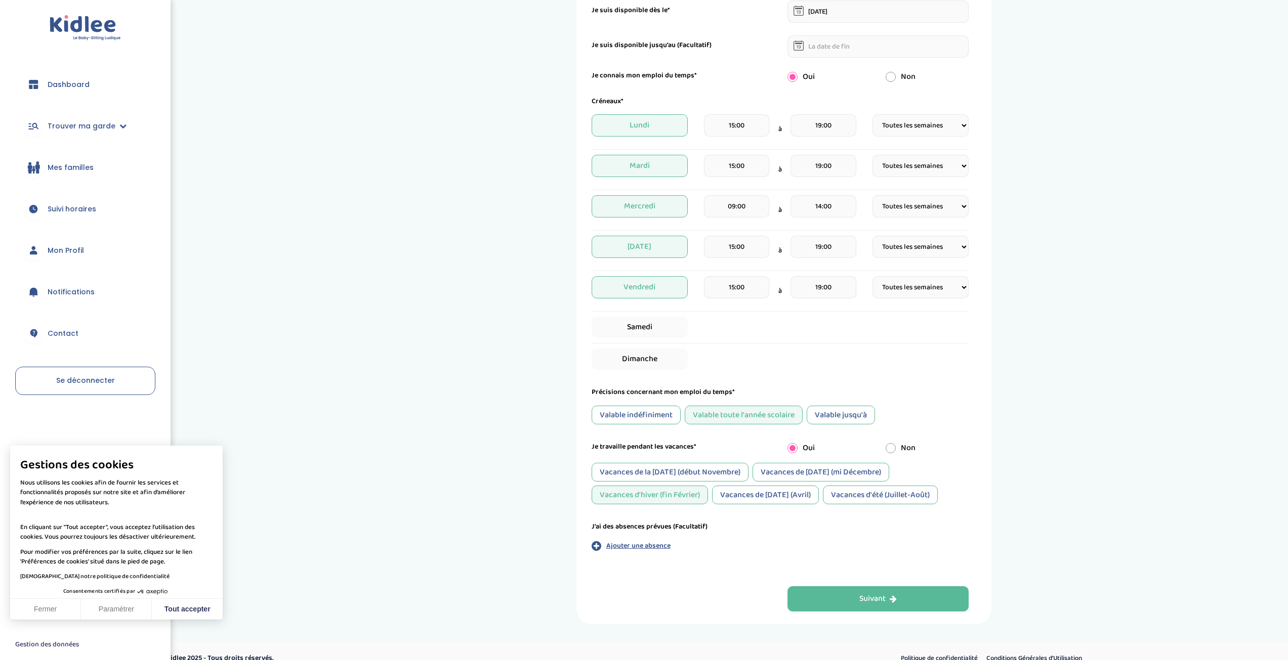
scroll to position [182, 0]
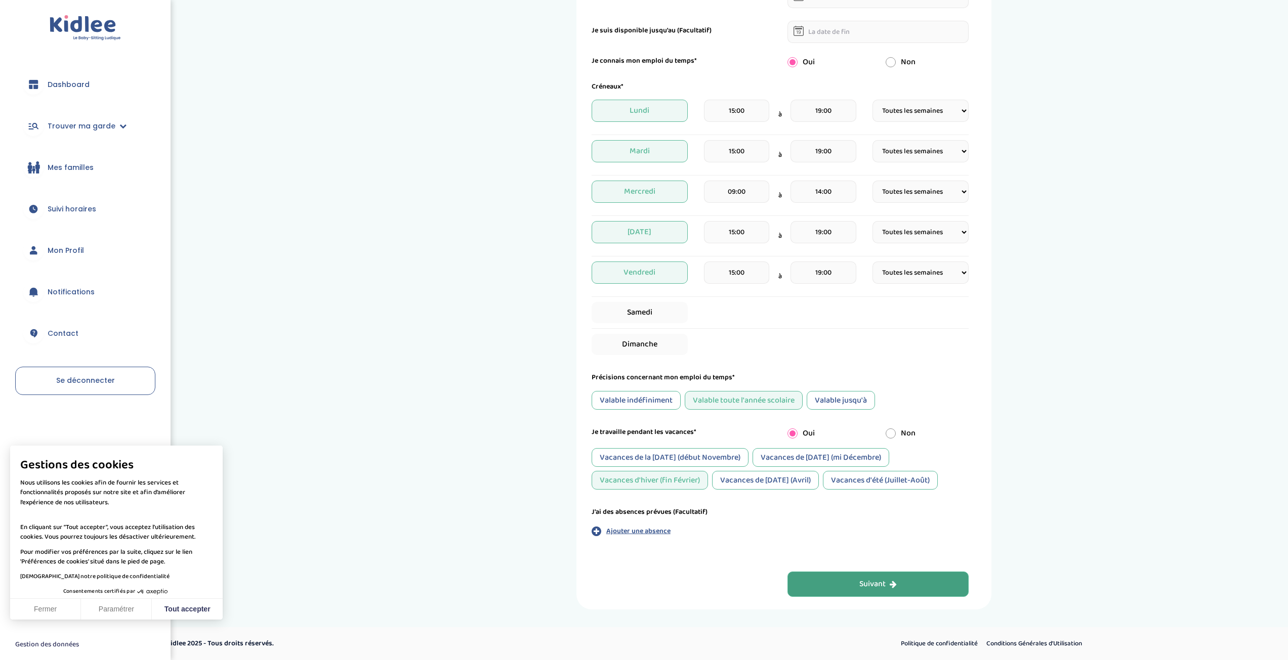
click at [867, 586] on div "Suivant" at bounding box center [877, 585] width 37 height 12
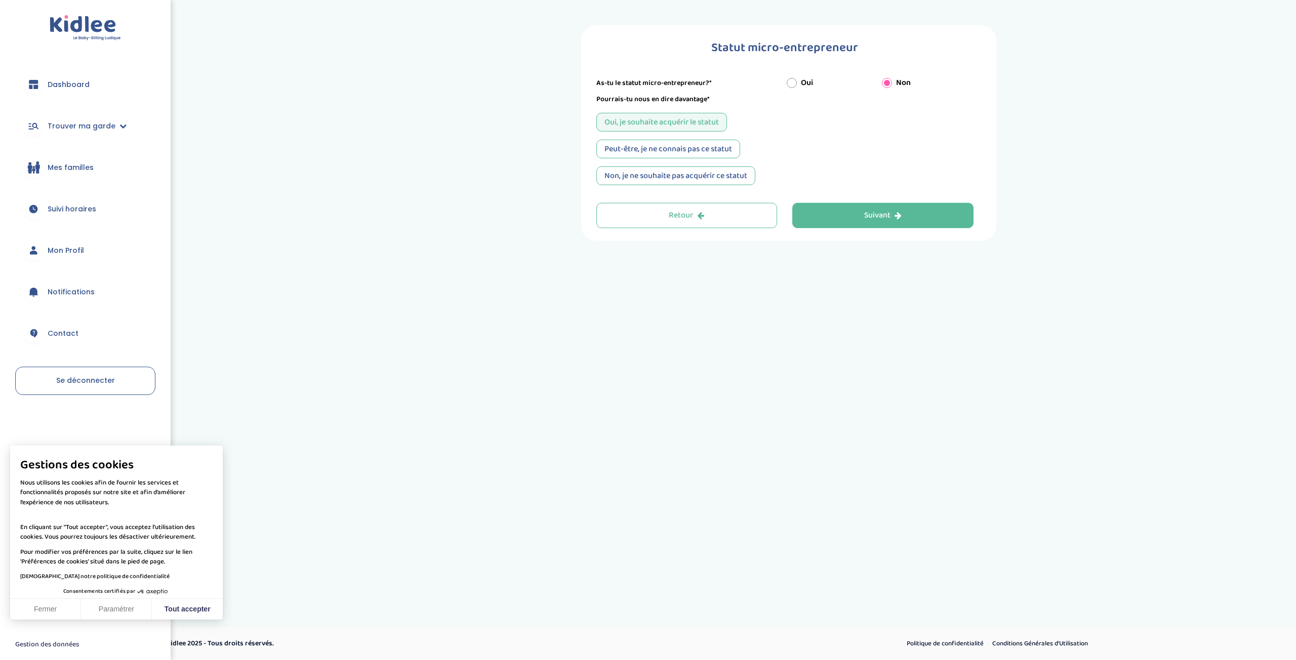
click at [739, 182] on div "Non, je ne souhaite pas acquérir ce statut" at bounding box center [675, 175] width 159 height 19
click at [713, 153] on div "Peut-être, je ne connais pas ce statut" at bounding box center [668, 149] width 144 height 19
click at [882, 211] on div "Suivant" at bounding box center [882, 216] width 37 height 12
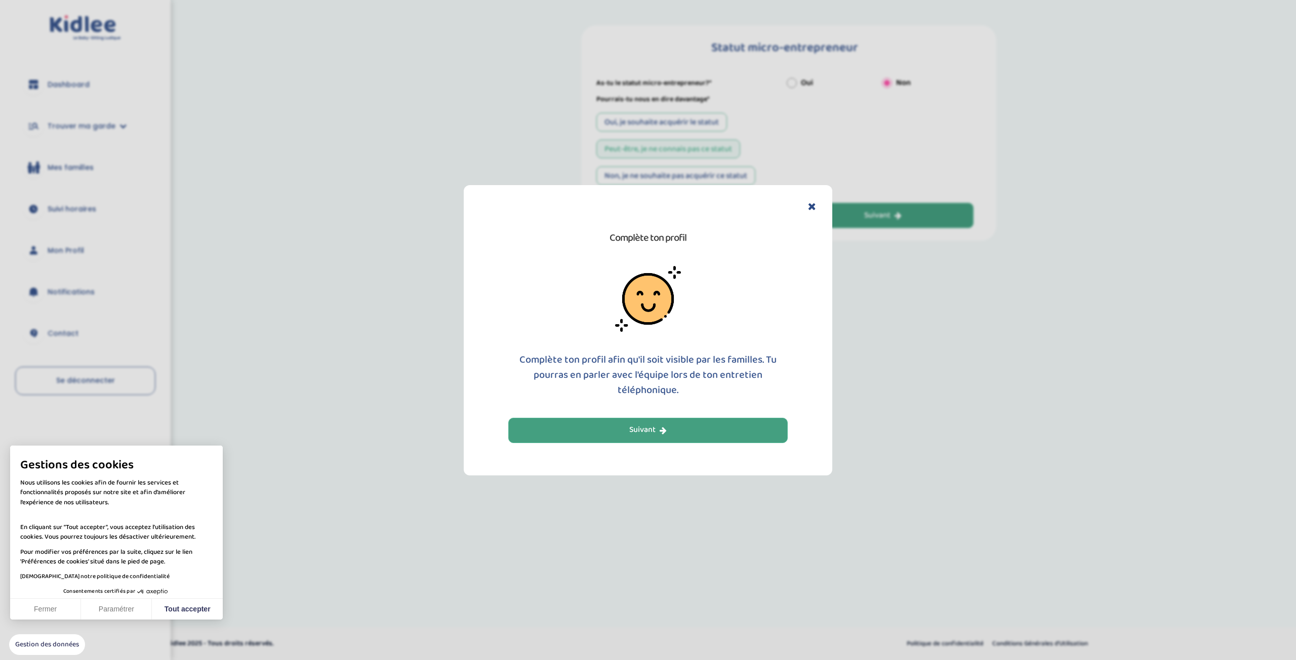
click at [708, 433] on button "Suivant" at bounding box center [647, 430] width 279 height 25
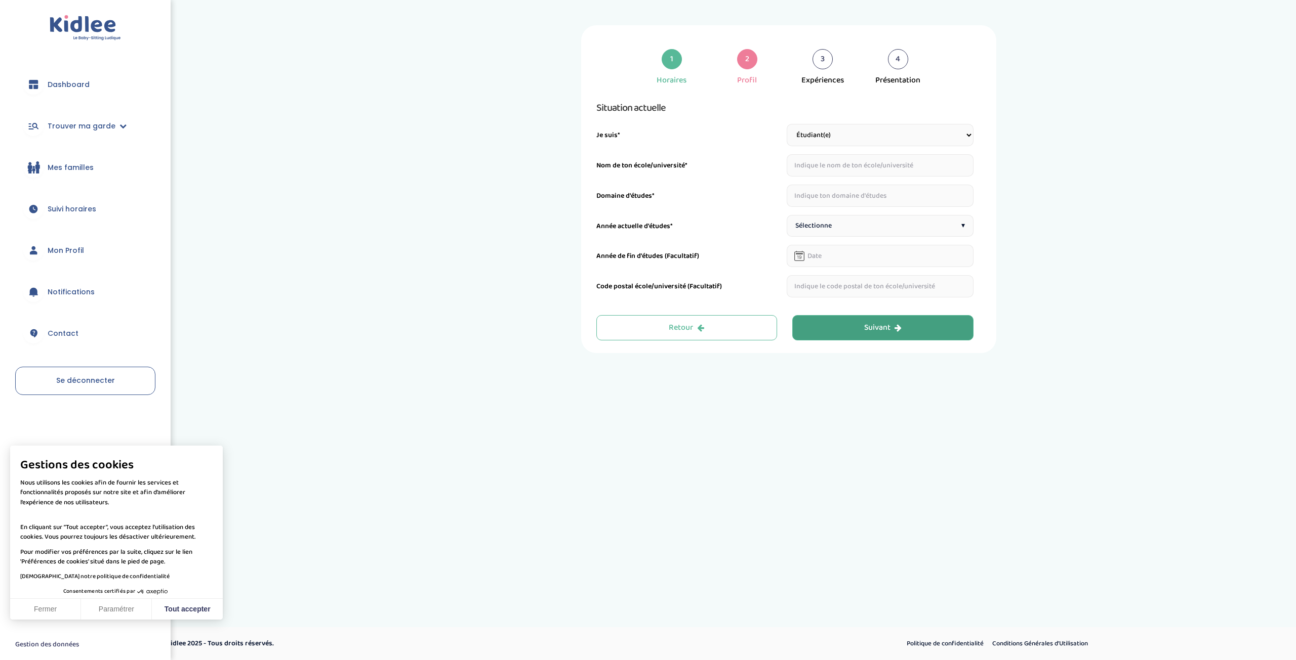
click at [821, 131] on select "Étudiant(e) Salarié Professionnel(le) de la petite enfance Retraité(e) En reche…" at bounding box center [879, 135] width 187 height 22
select select "6"
click at [786, 124] on select "Étudiant(e) Salarié Professionnel(le) de la petite enfance Retraité(e) En reche…" at bounding box center [879, 135] width 187 height 22
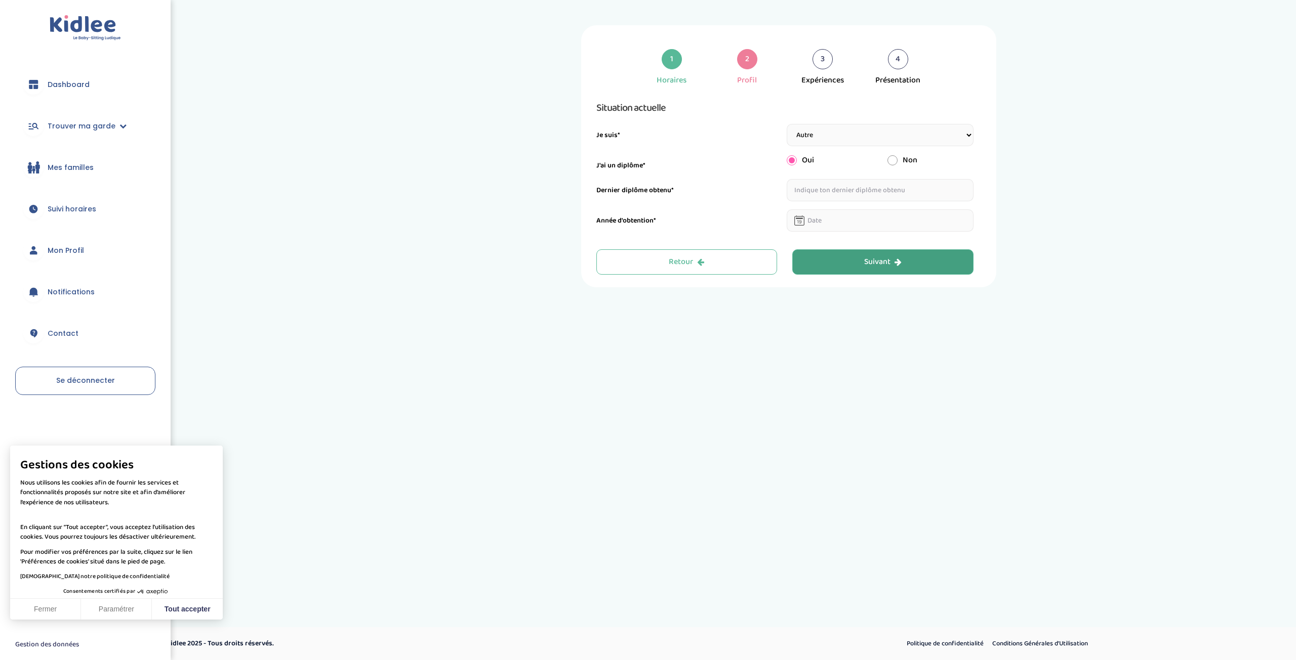
click at [887, 159] on input "radio" at bounding box center [892, 160] width 10 height 10
radio input "true"
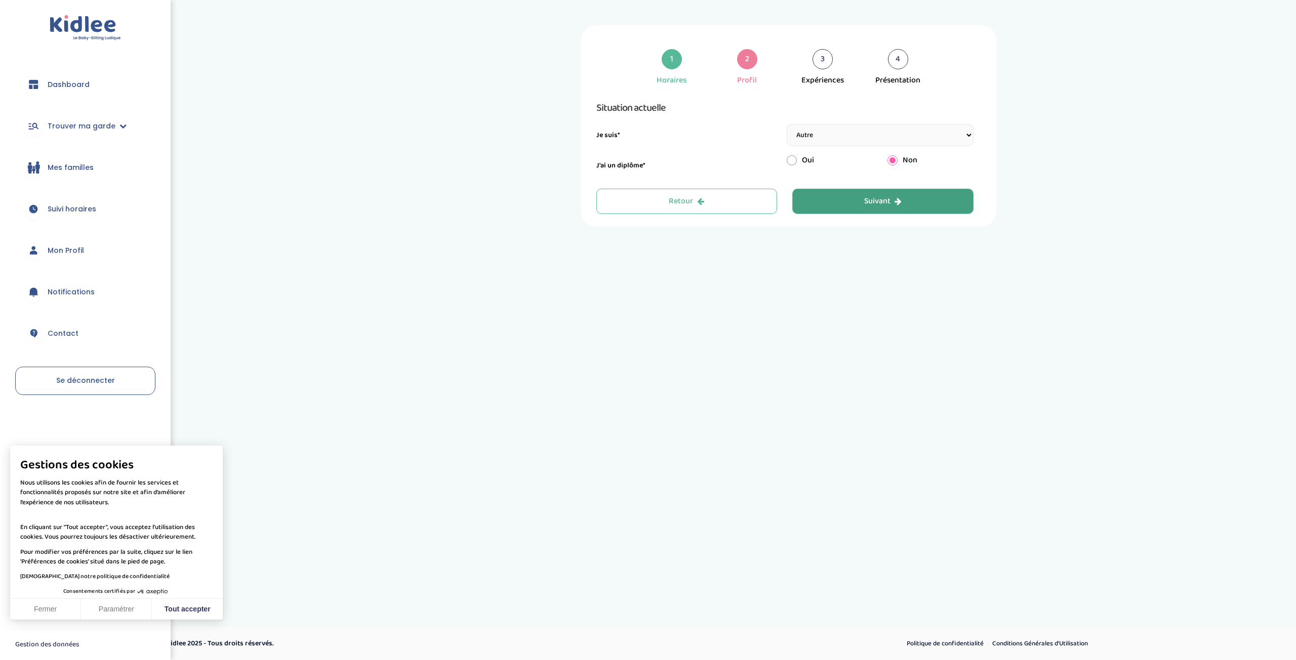
click at [796, 161] on input "radio" at bounding box center [791, 160] width 10 height 10
radio input "true"
radio input "false"
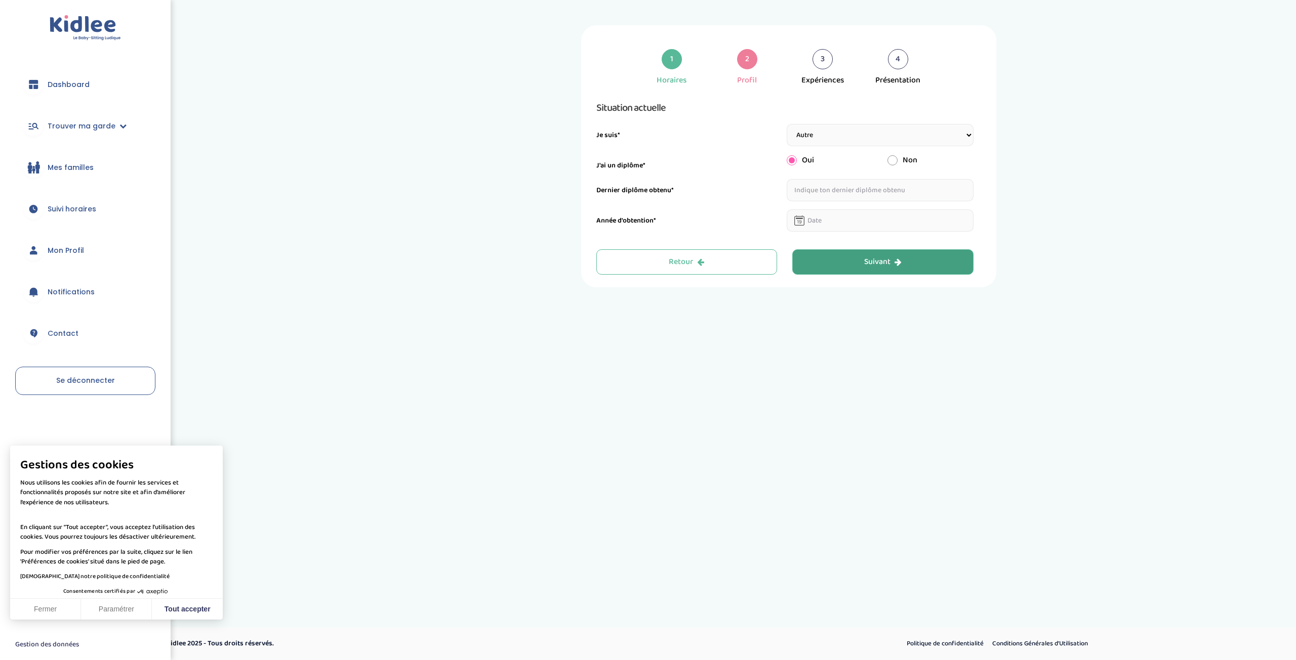
click at [836, 196] on input "text" at bounding box center [879, 190] width 187 height 22
type input "CPGE PT"
click at [827, 220] on input "text" at bounding box center [879, 221] width 187 height 22
click at [798, 245] on icon at bounding box center [796, 241] width 7 height 7
click at [846, 243] on th "Septembre 2025" at bounding box center [849, 243] width 91 height 16
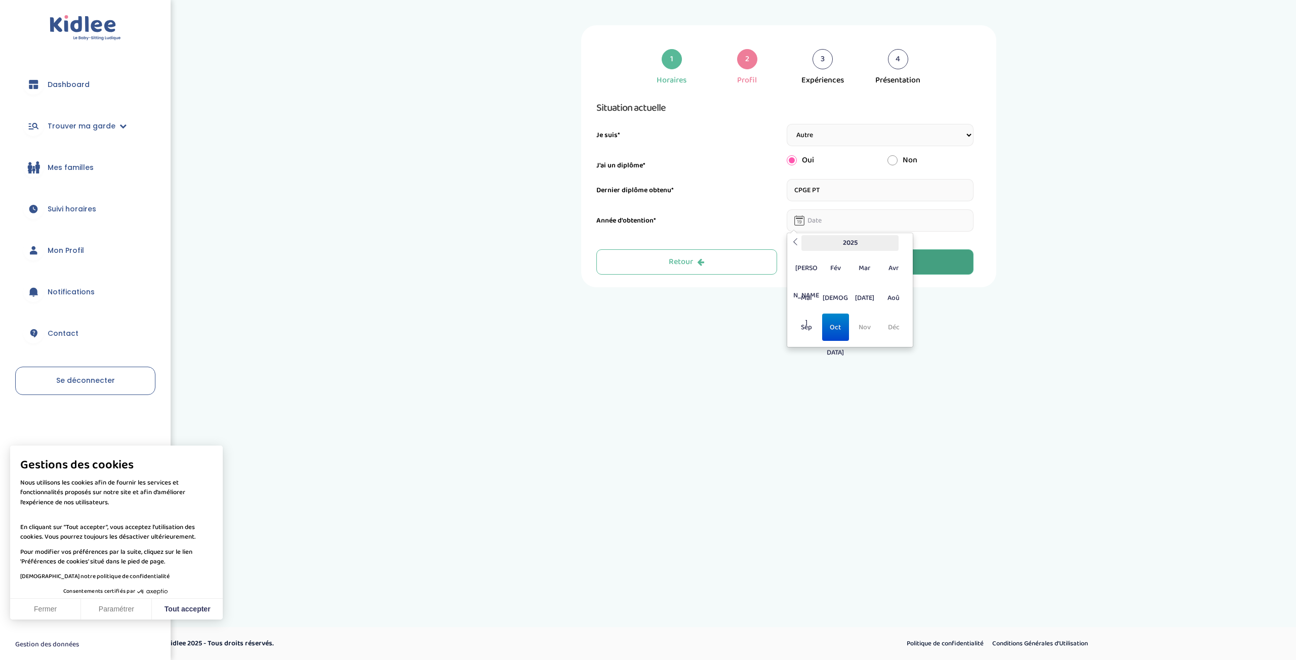
click at [851, 247] on th "2025" at bounding box center [849, 243] width 97 height 16
click at [864, 270] on span "2021" at bounding box center [864, 268] width 27 height 27
click at [833, 299] on span "Jui" at bounding box center [835, 297] width 27 height 27
click at [869, 308] on td "17" at bounding box center [868, 306] width 18 height 16
type input "17-06-2021"
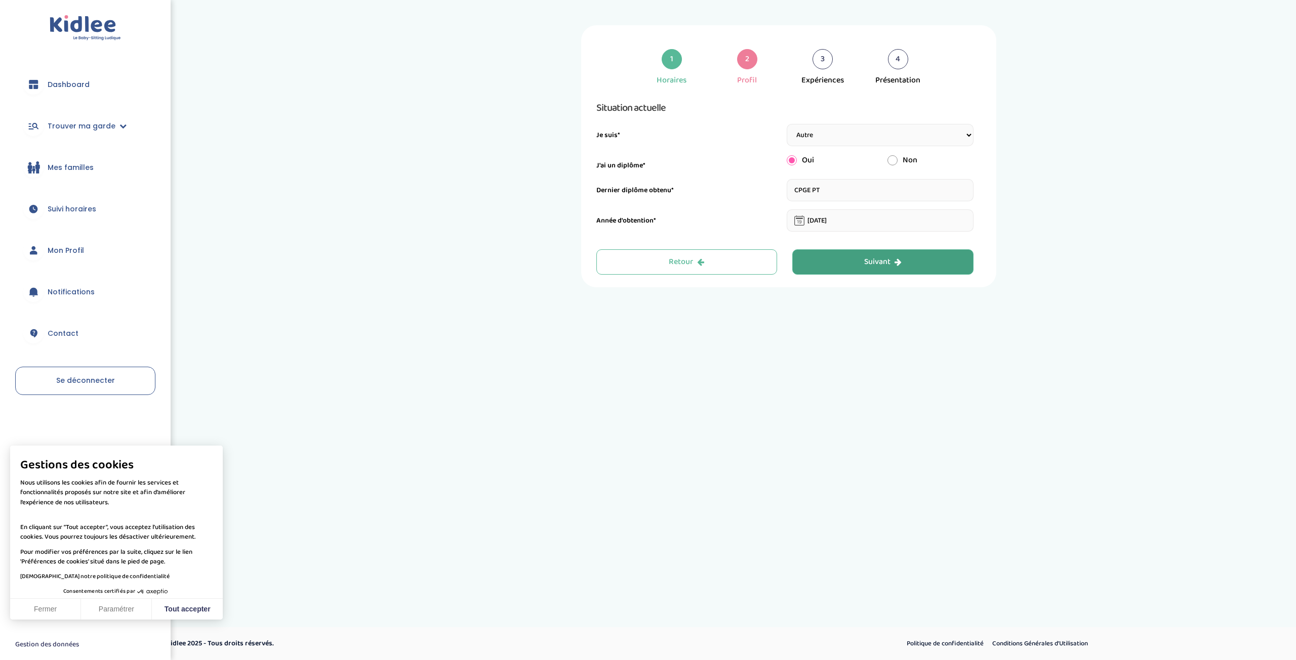
click at [878, 267] on div "Suivant" at bounding box center [882, 263] width 37 height 12
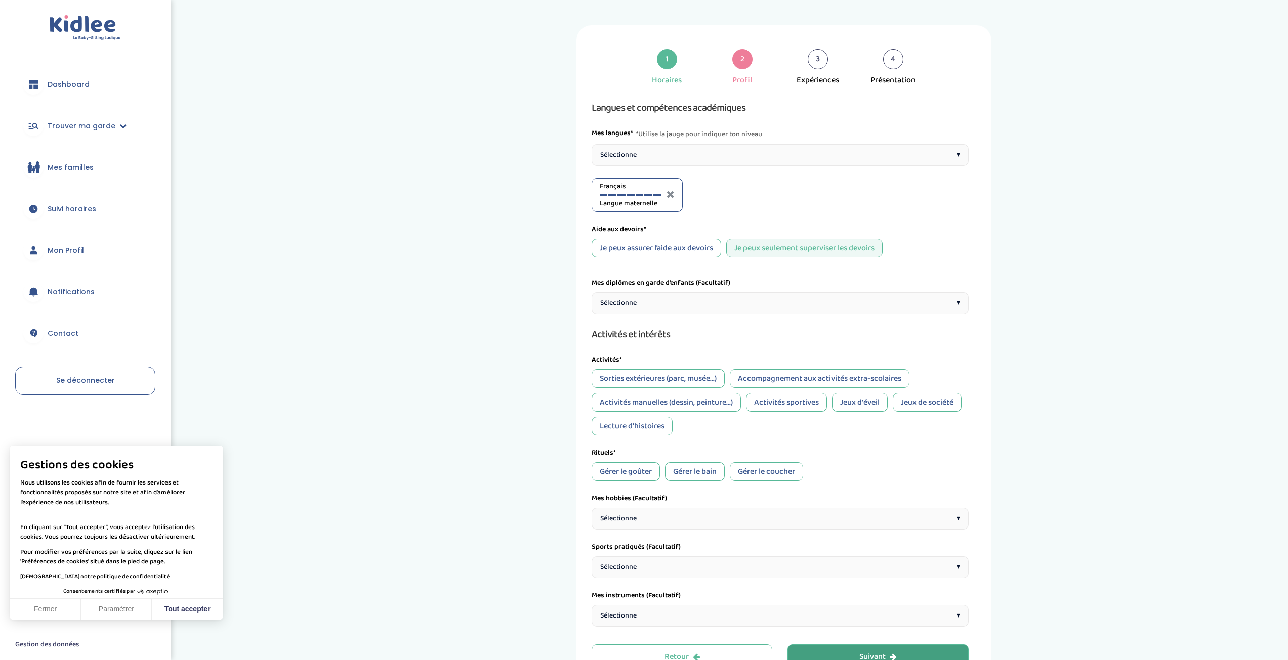
click at [749, 152] on div "Sélectionne ▾" at bounding box center [780, 155] width 377 height 22
click at [707, 194] on div at bounding box center [708, 195] width 8 height 2
click at [729, 196] on div "Anglais A2" at bounding box center [727, 195] width 62 height 28
click at [729, 195] on div "Anglais A2" at bounding box center [727, 195] width 62 height 28
click at [728, 195] on div at bounding box center [727, 195] width 8 height 2
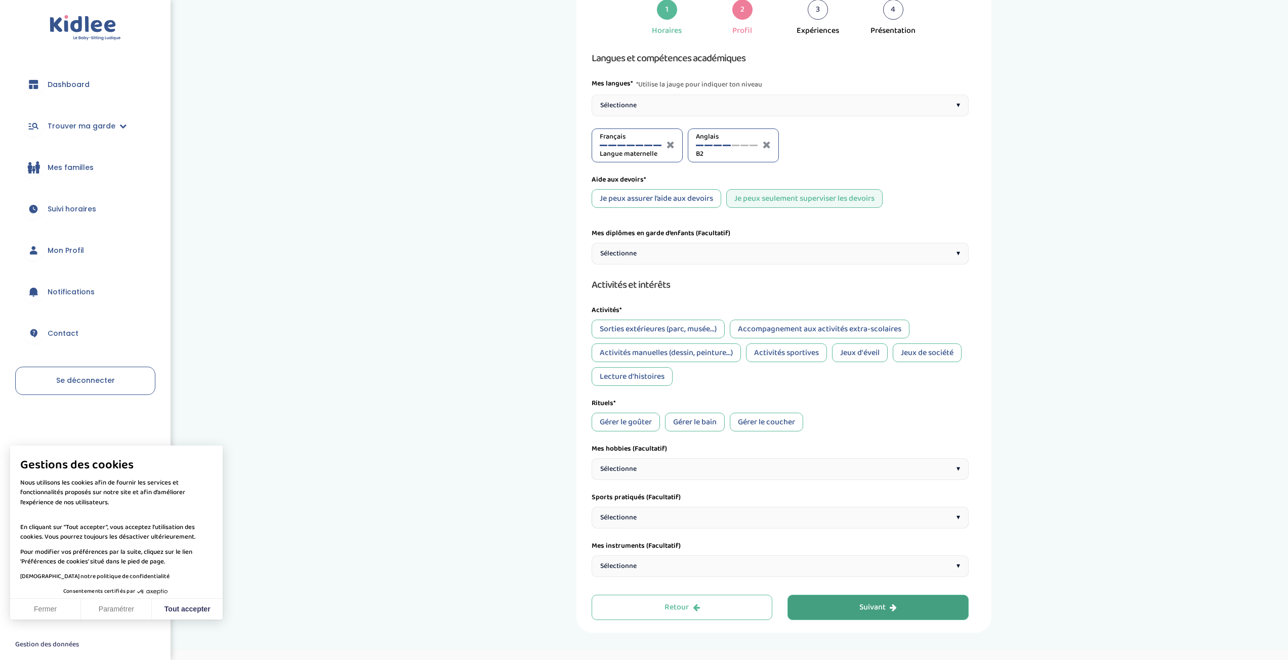
scroll to position [51, 0]
click at [871, 254] on div "Sélectionne ▾" at bounding box center [780, 253] width 377 height 22
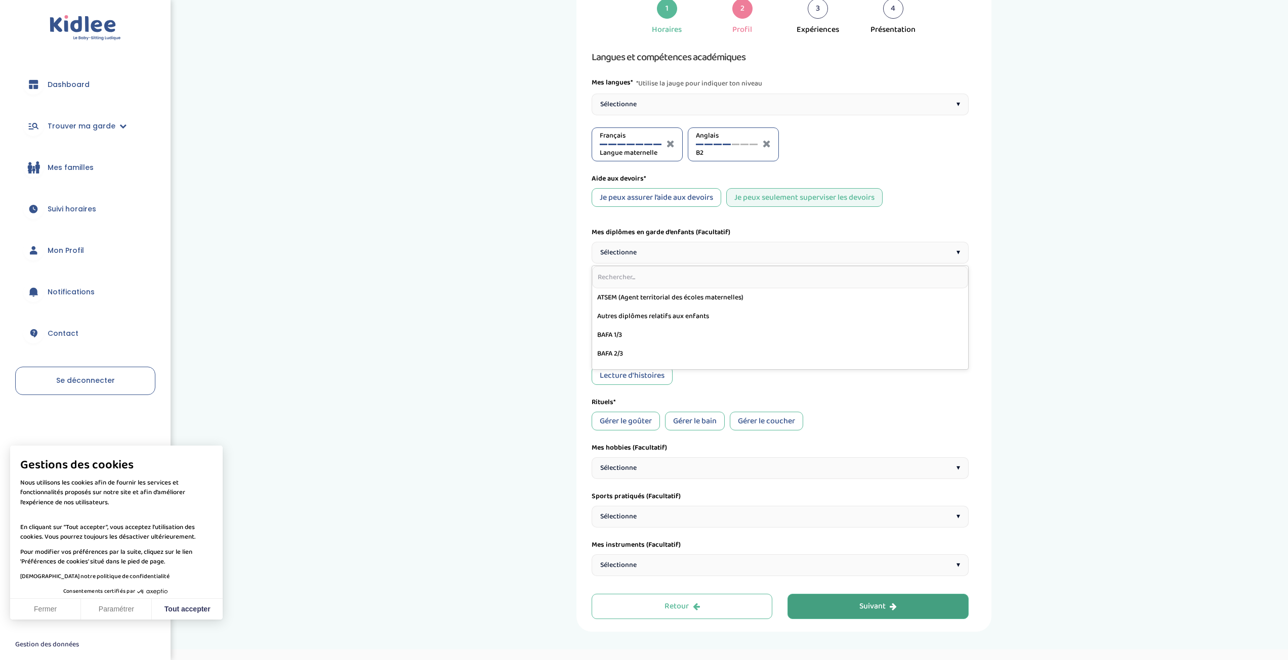
click at [943, 191] on div "Je peux assurer l’aide aux devoirs Je peux seulement superviser les devoirs" at bounding box center [780, 197] width 377 height 19
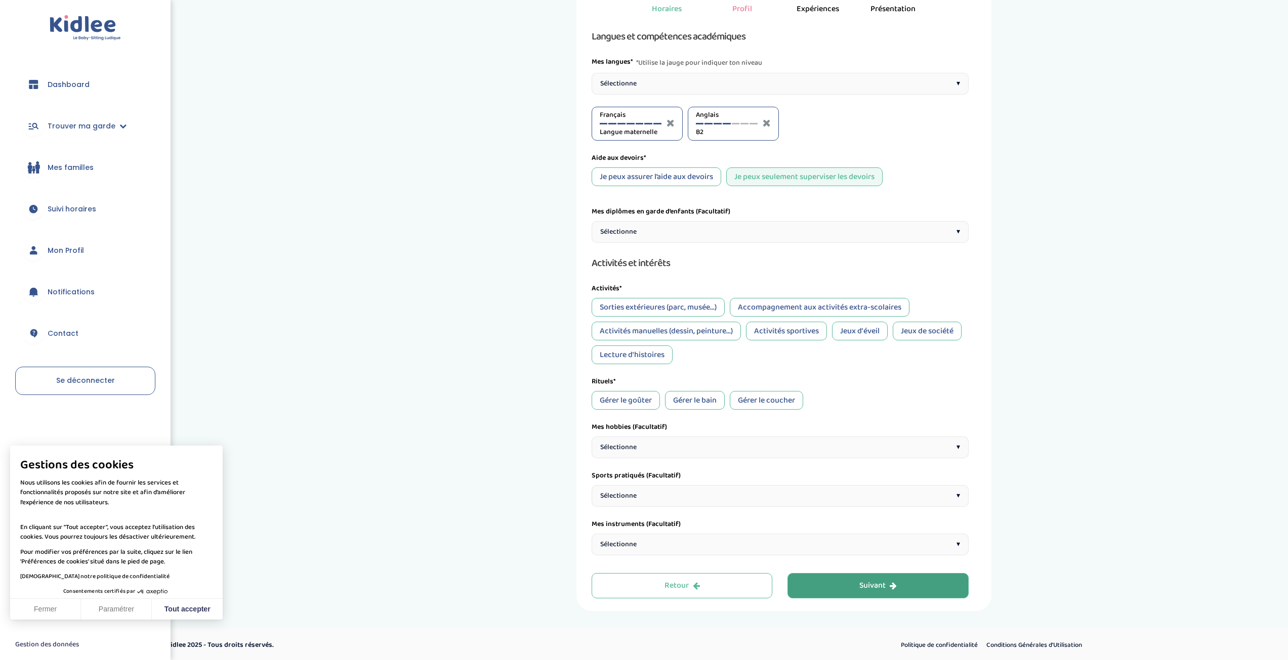
scroll to position [73, 0]
click at [795, 308] on div "Accompagnement aux activités extra-scolaires" at bounding box center [820, 306] width 180 height 19
click at [791, 333] on div "Activités sportives" at bounding box center [786, 329] width 81 height 19
click at [922, 331] on div "Jeux de société" at bounding box center [927, 329] width 69 height 19
click at [862, 332] on div "Jeux d'éveil" at bounding box center [860, 329] width 56 height 19
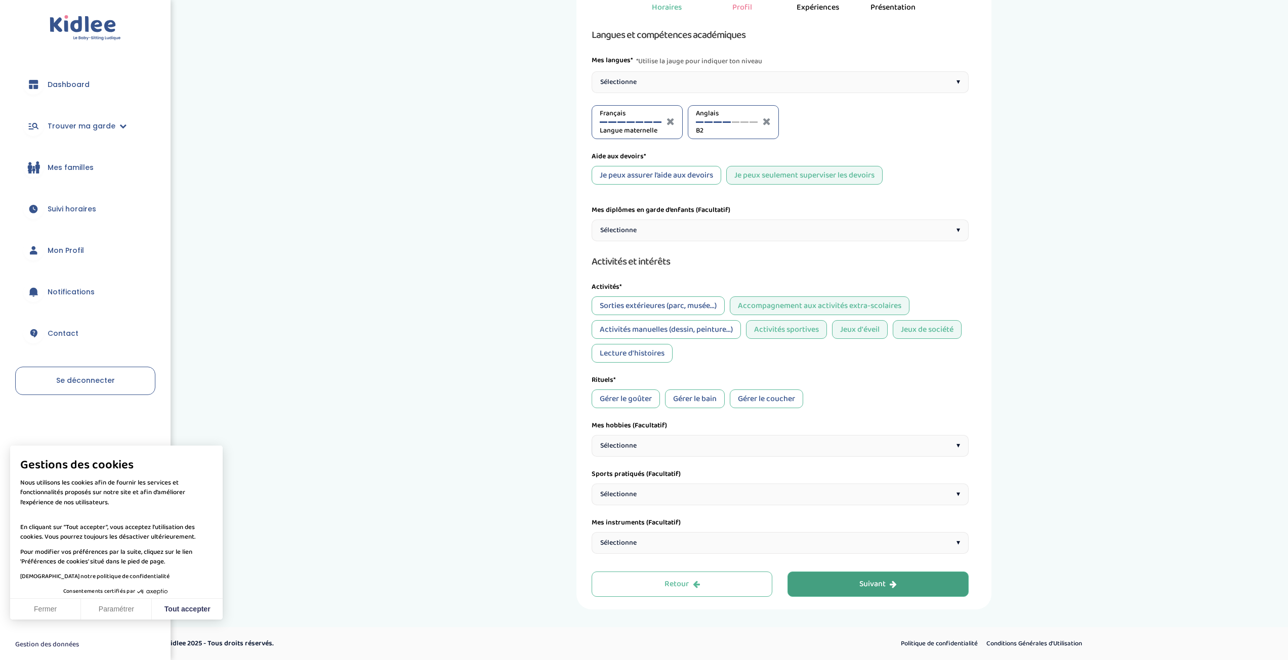
drag, startPoint x: 642, startPoint y: 391, endPoint x: 715, endPoint y: 399, distance: 72.8
click at [644, 392] on div "Gérer le goûter" at bounding box center [626, 399] width 68 height 19
drag, startPoint x: 715, startPoint y: 399, endPoint x: 775, endPoint y: 398, distance: 60.7
click at [715, 399] on div "Gérer le bain" at bounding box center [695, 399] width 60 height 19
click at [775, 398] on div "Gérer le coucher" at bounding box center [766, 399] width 73 height 19
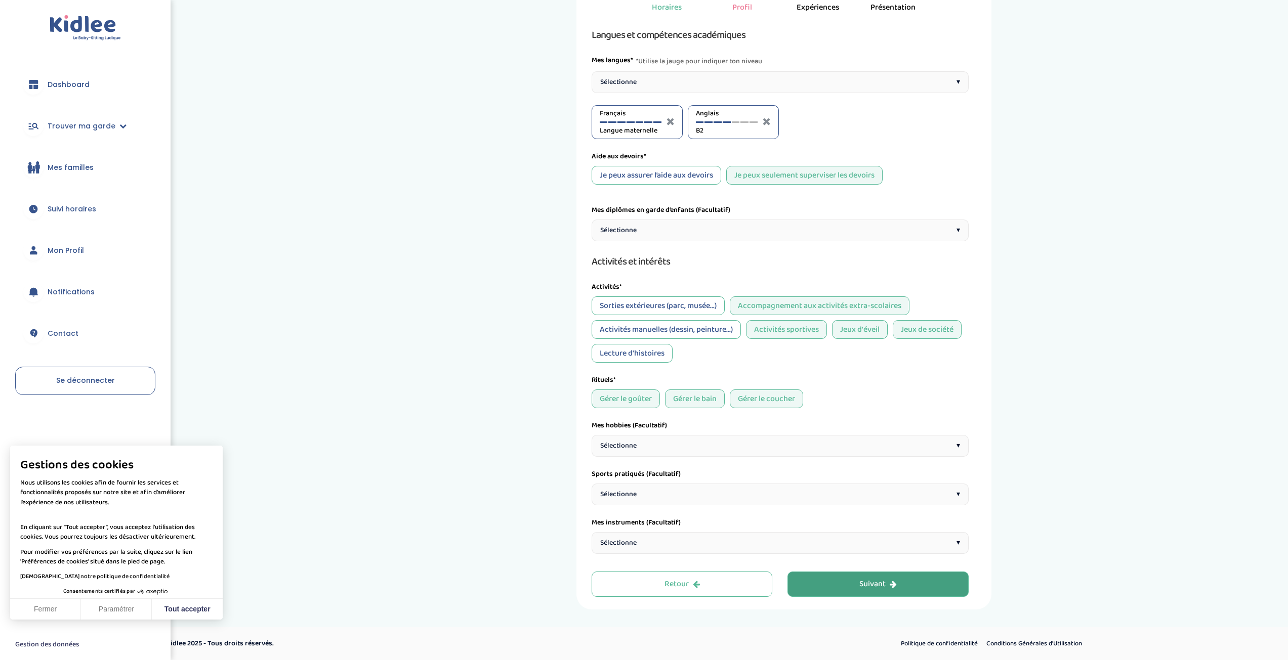
drag, startPoint x: 753, startPoint y: 397, endPoint x: 717, endPoint y: 398, distance: 35.4
click at [751, 397] on div "Gérer le coucher" at bounding box center [766, 399] width 73 height 19
click at [717, 397] on div "Gérer le bain" at bounding box center [695, 399] width 60 height 19
click at [685, 443] on div "Sélectionne ▾" at bounding box center [780, 446] width 377 height 22
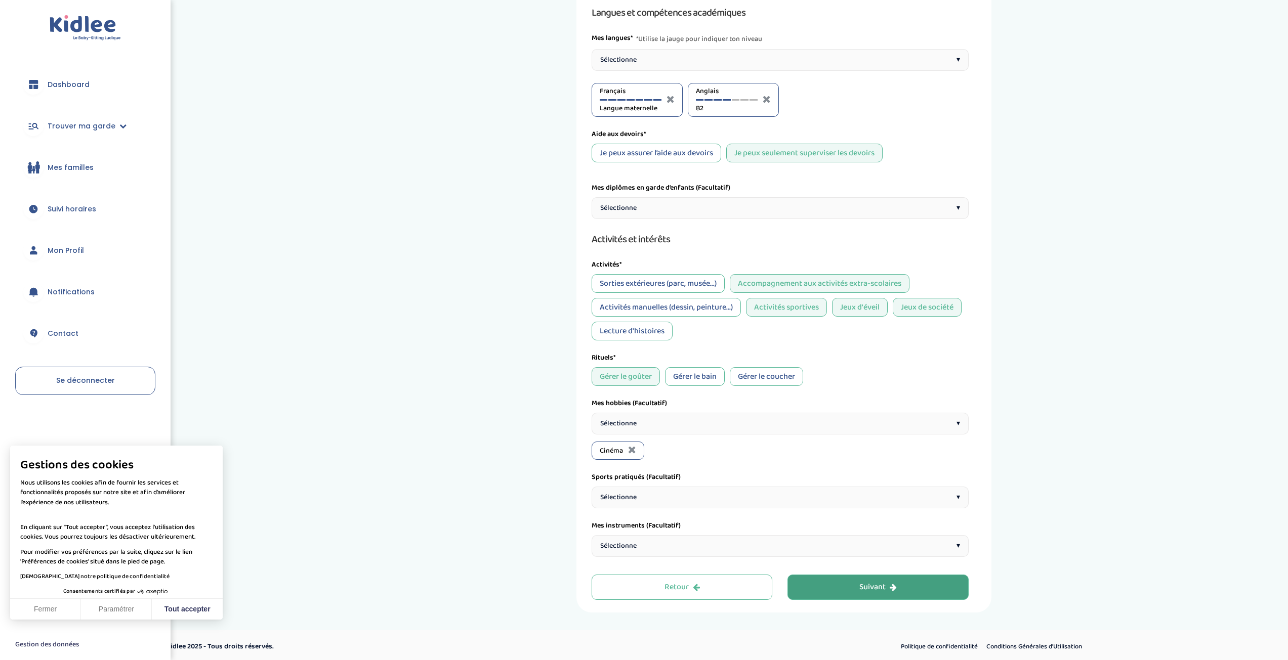
scroll to position [98, 0]
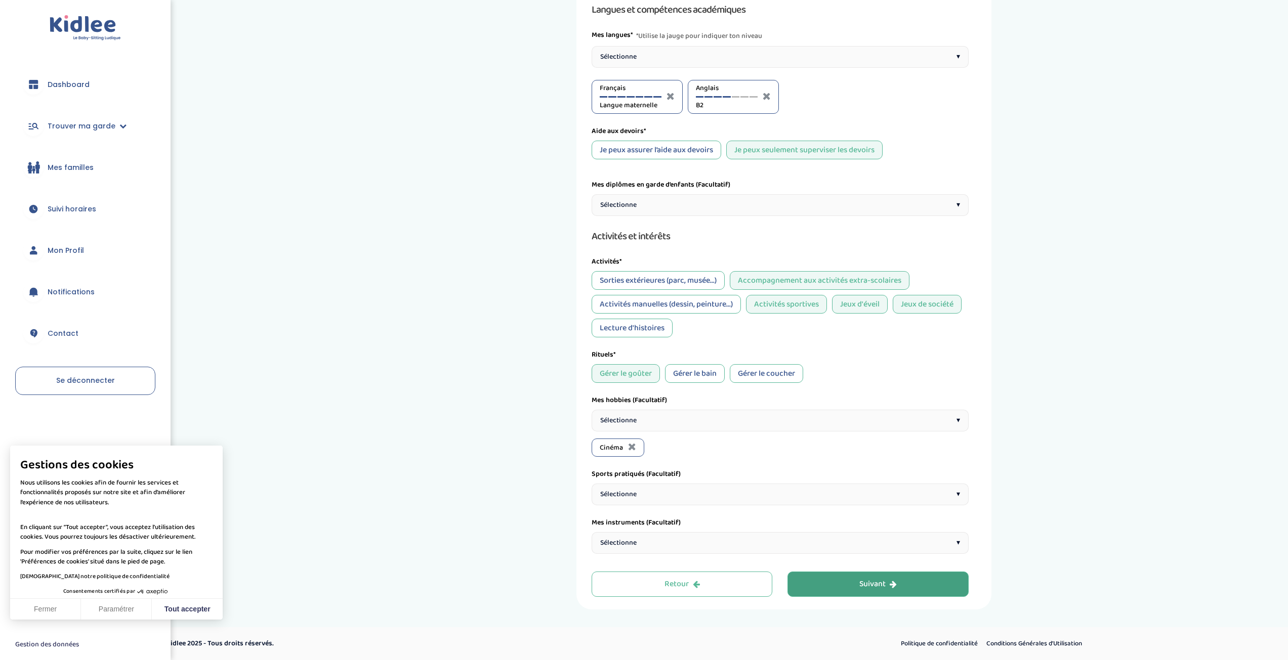
click at [756, 423] on div "Sélectionne ▾" at bounding box center [780, 421] width 377 height 22
click at [769, 420] on div "Sélectionne ▾" at bounding box center [780, 421] width 377 height 22
click at [770, 427] on div "Sélectionne ▾" at bounding box center [780, 421] width 377 height 22
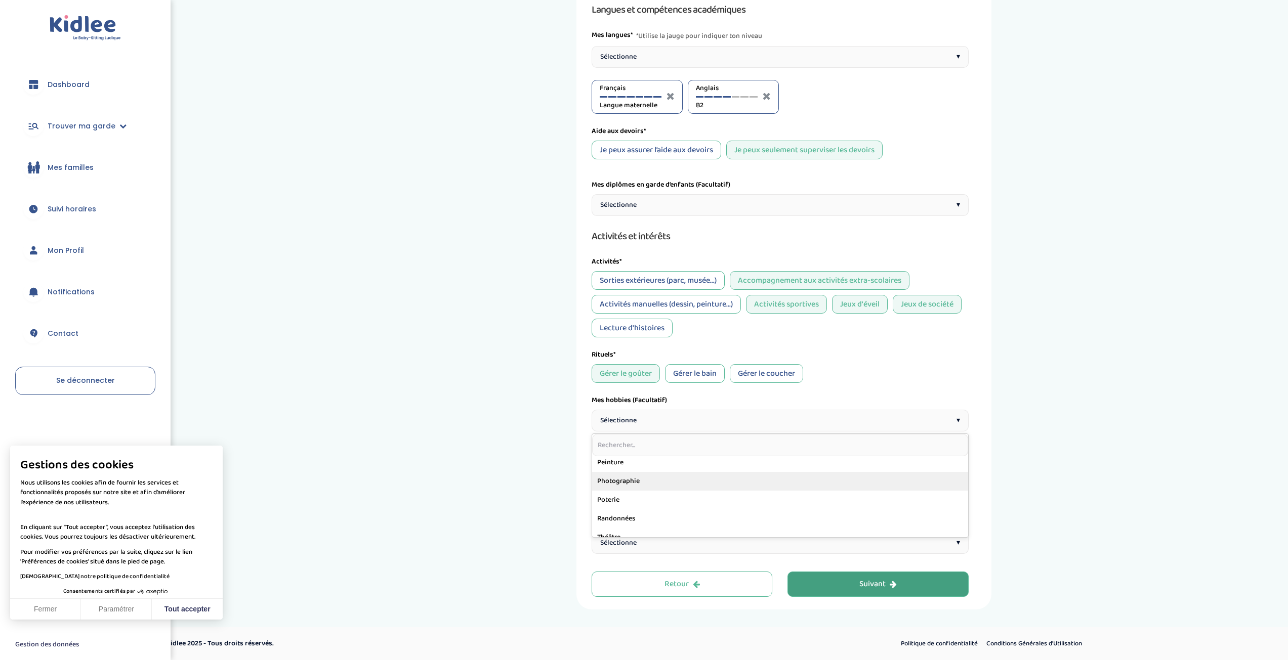
scroll to position [506, 0]
click at [732, 423] on div "Sélectionne ▾" at bounding box center [780, 421] width 377 height 22
click at [719, 416] on div "Sélectionne ▾" at bounding box center [780, 421] width 377 height 22
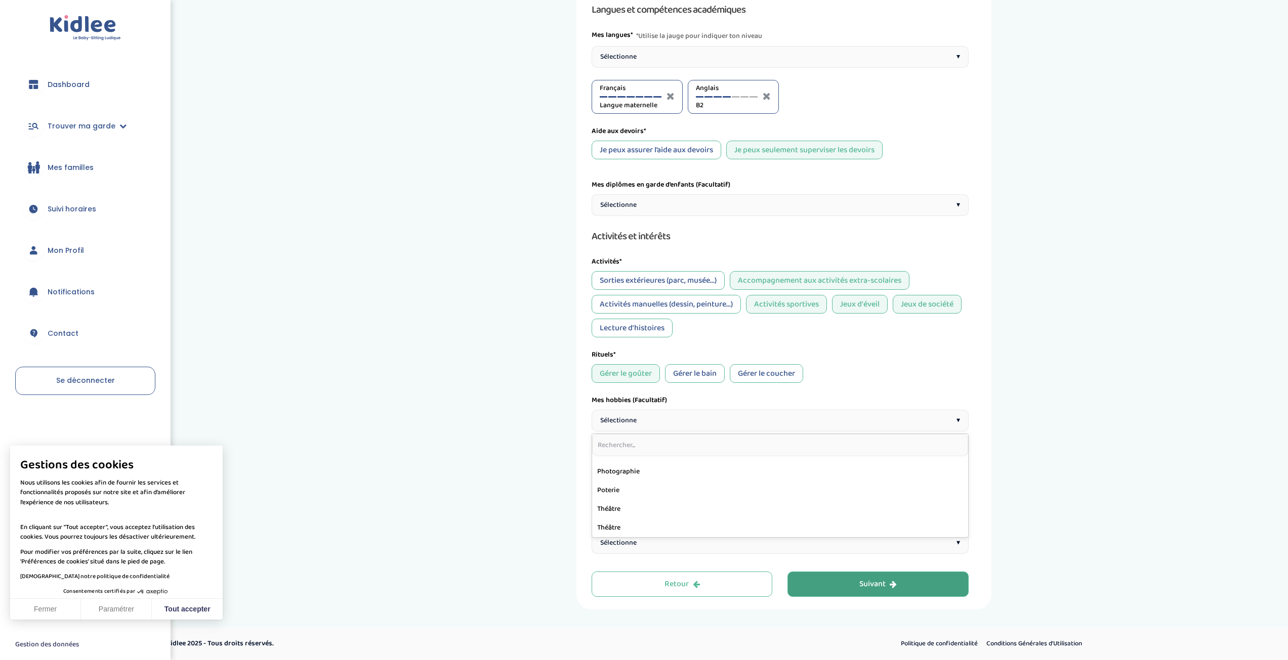
click at [1118, 451] on div "1 Horaires 2 Profil 3 Expériences 4 Présentation Indique nous ta situation admi…" at bounding box center [784, 268] width 762 height 683
click at [706, 491] on div "Sélectionne ▾" at bounding box center [780, 495] width 377 height 22
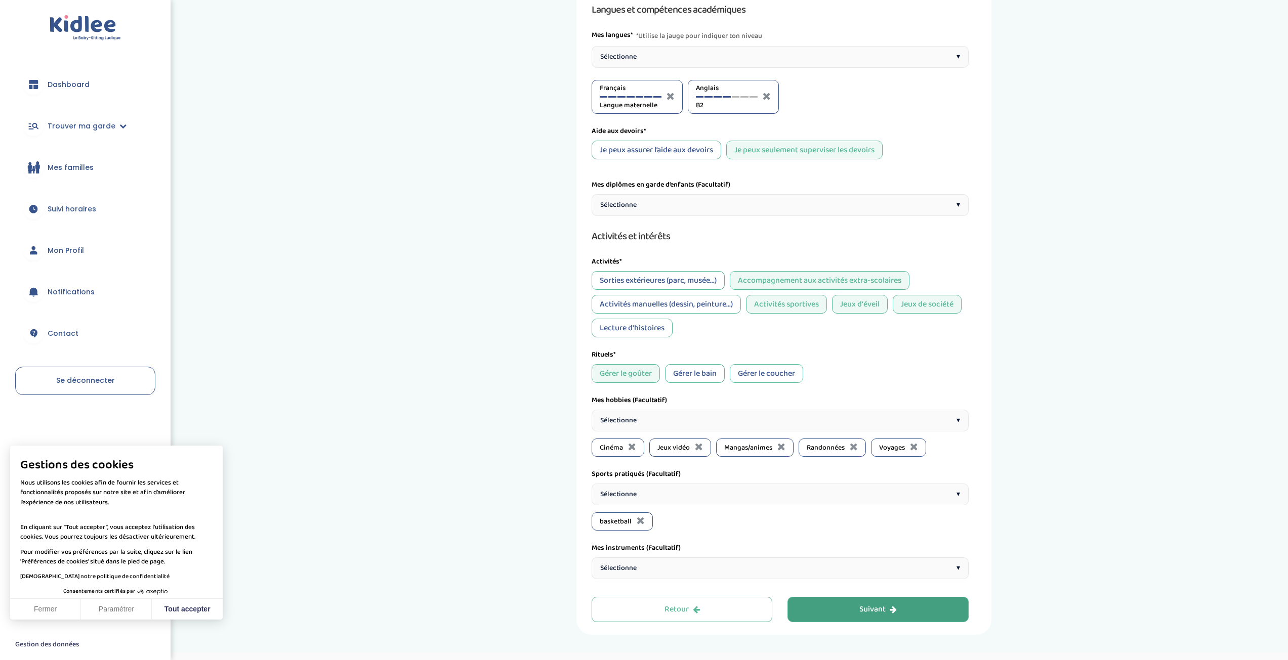
click at [686, 490] on div "Sélectionne ▾" at bounding box center [780, 495] width 377 height 22
click at [679, 494] on div "Sélectionne ▾" at bounding box center [780, 495] width 377 height 22
click at [680, 493] on div "Sélectionne ▾" at bounding box center [780, 495] width 377 height 22
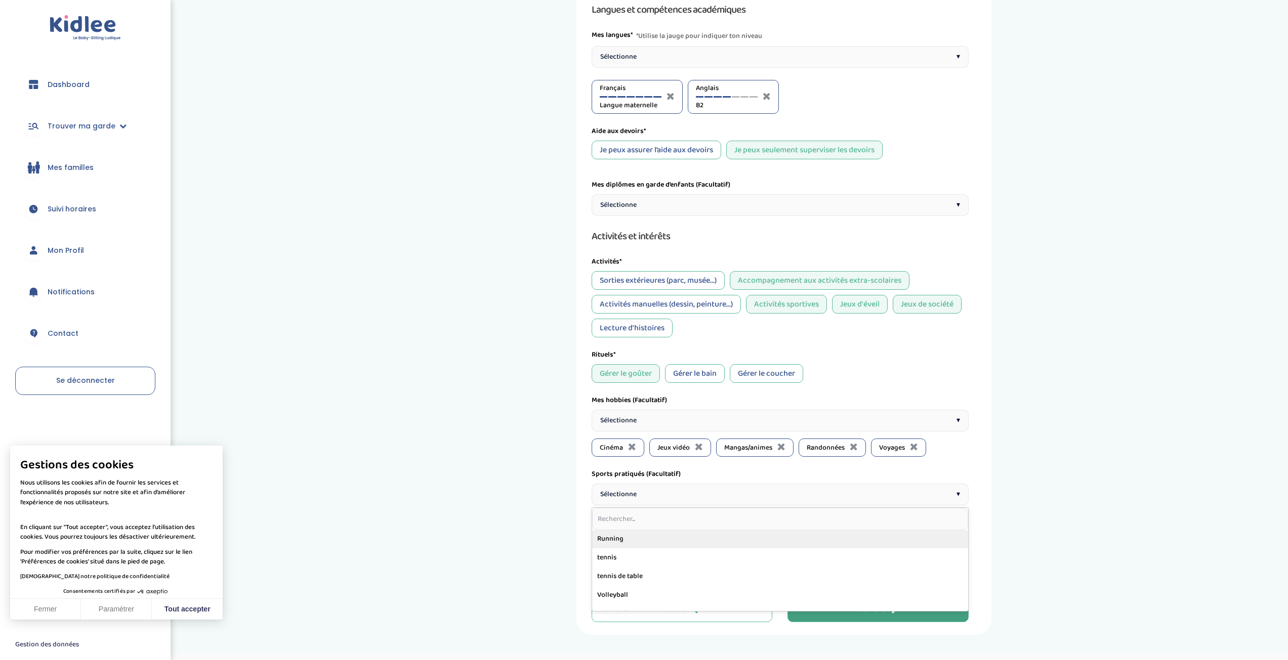
scroll to position [354, 0]
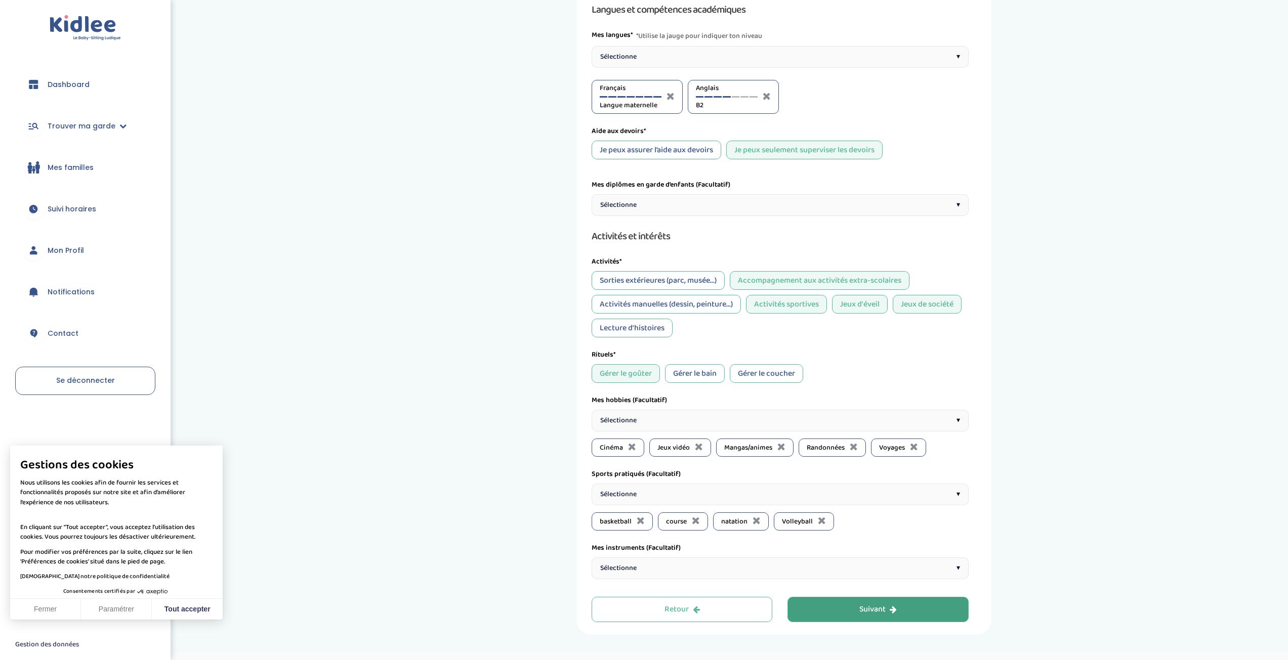
click at [682, 495] on div "Sélectionne ▾" at bounding box center [780, 495] width 377 height 22
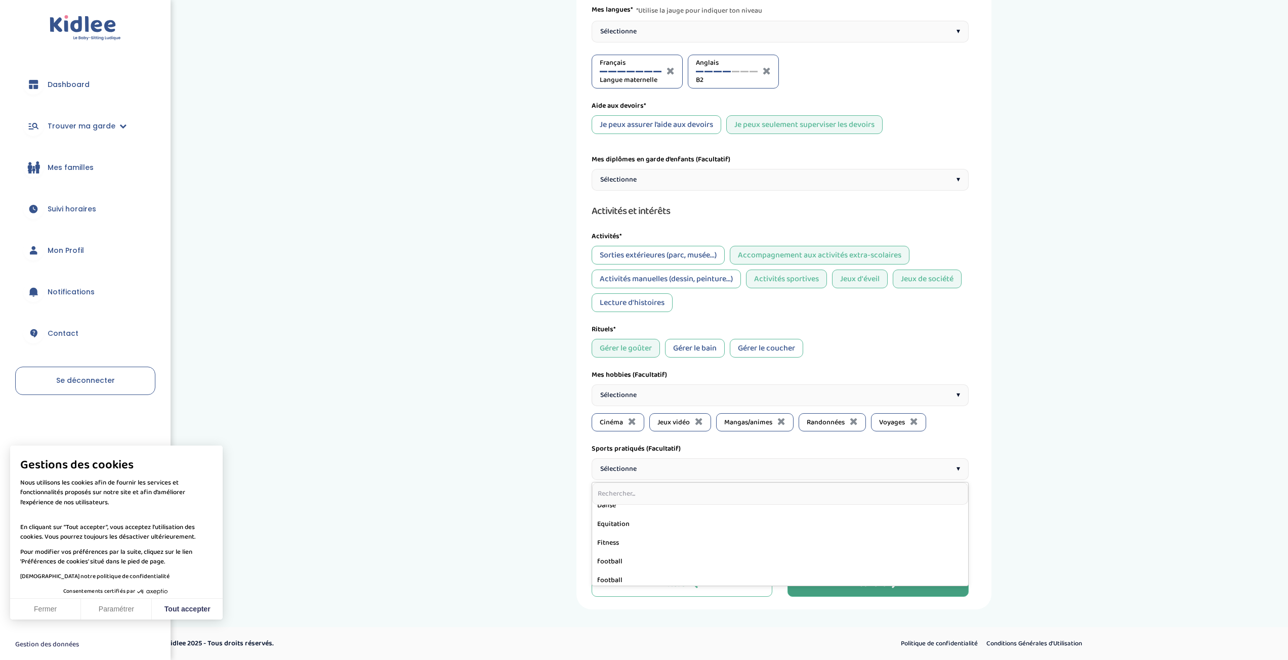
scroll to position [97, 0]
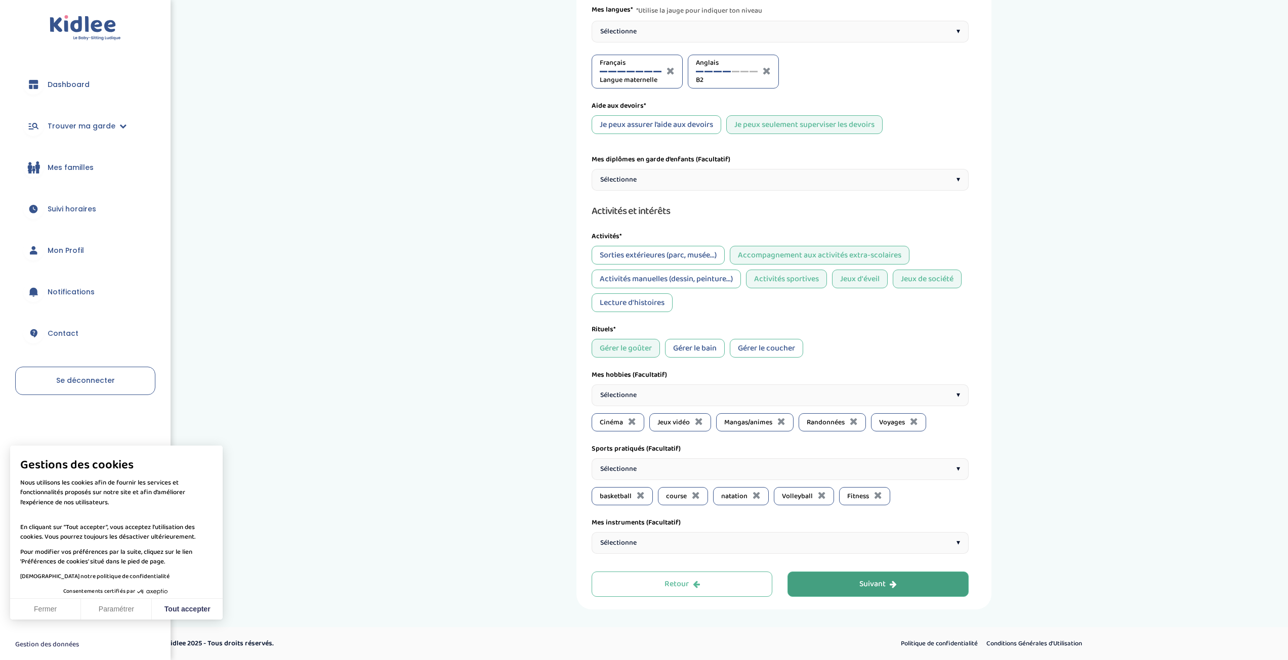
click at [656, 545] on div "Sélectionne ▾" at bounding box center [780, 543] width 377 height 22
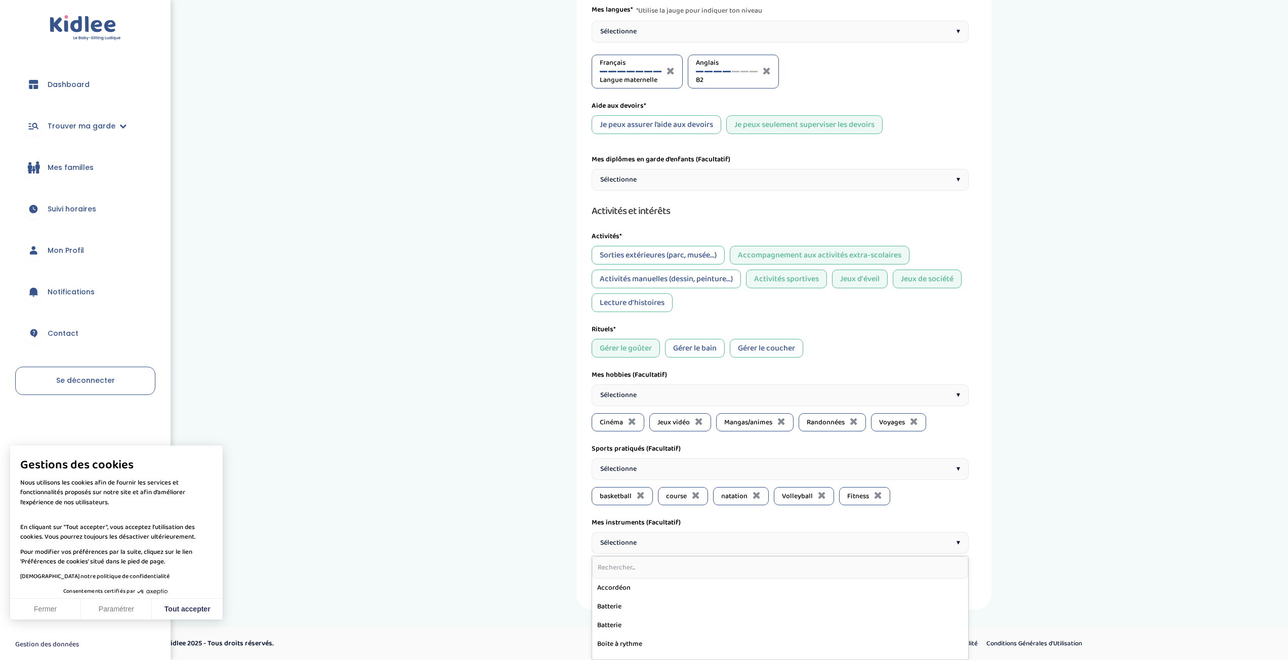
click at [655, 547] on div "Sélectionne ▾" at bounding box center [780, 543] width 377 height 22
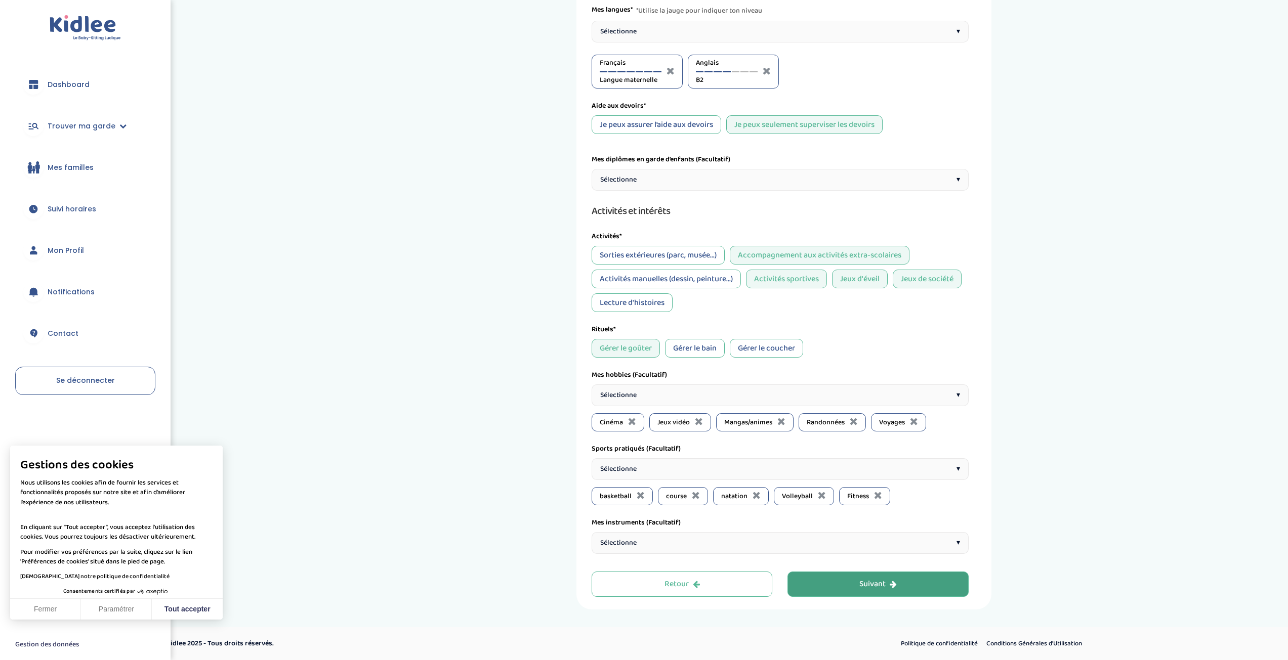
click at [870, 582] on div "Suivant" at bounding box center [877, 585] width 37 height 12
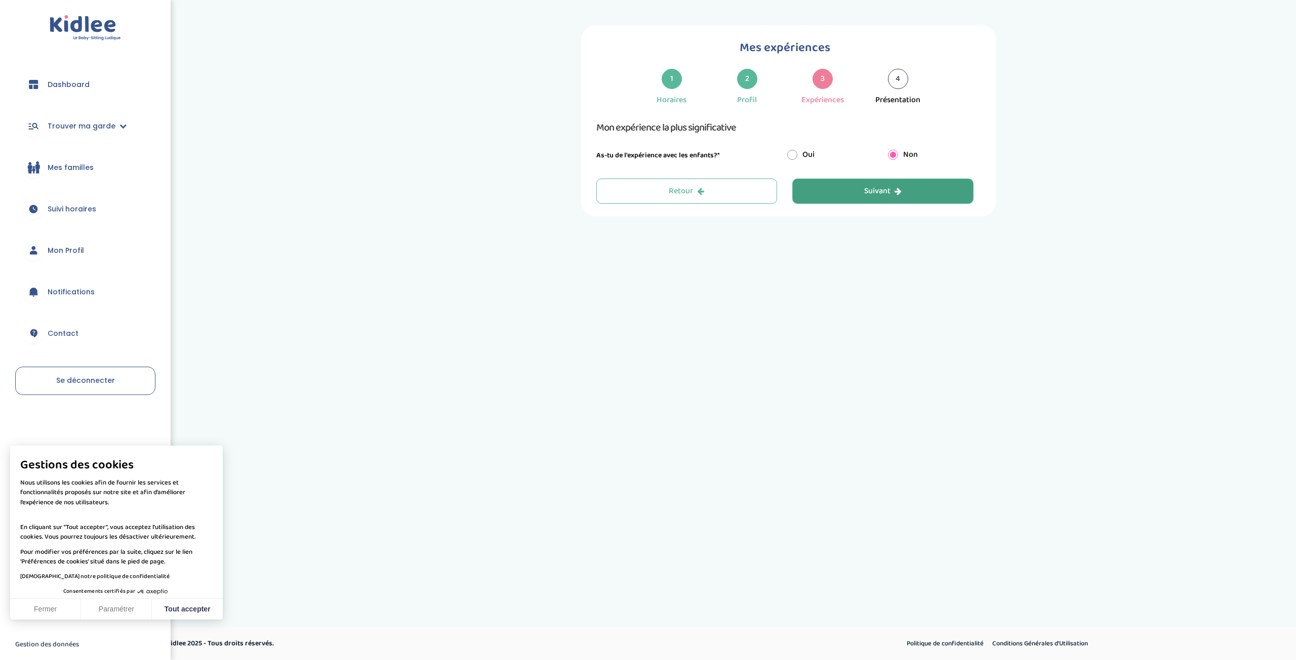
click at [854, 192] on button "Suivant" at bounding box center [882, 191] width 181 height 25
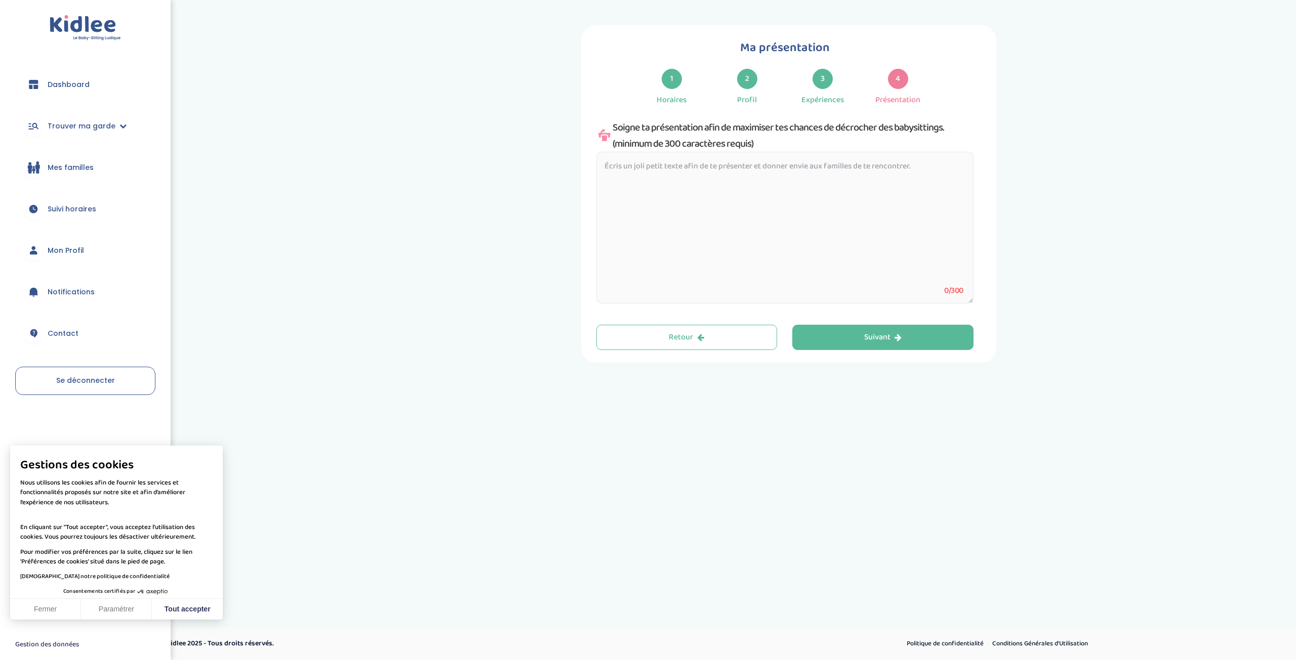
click at [726, 198] on textarea at bounding box center [784, 228] width 377 height 152
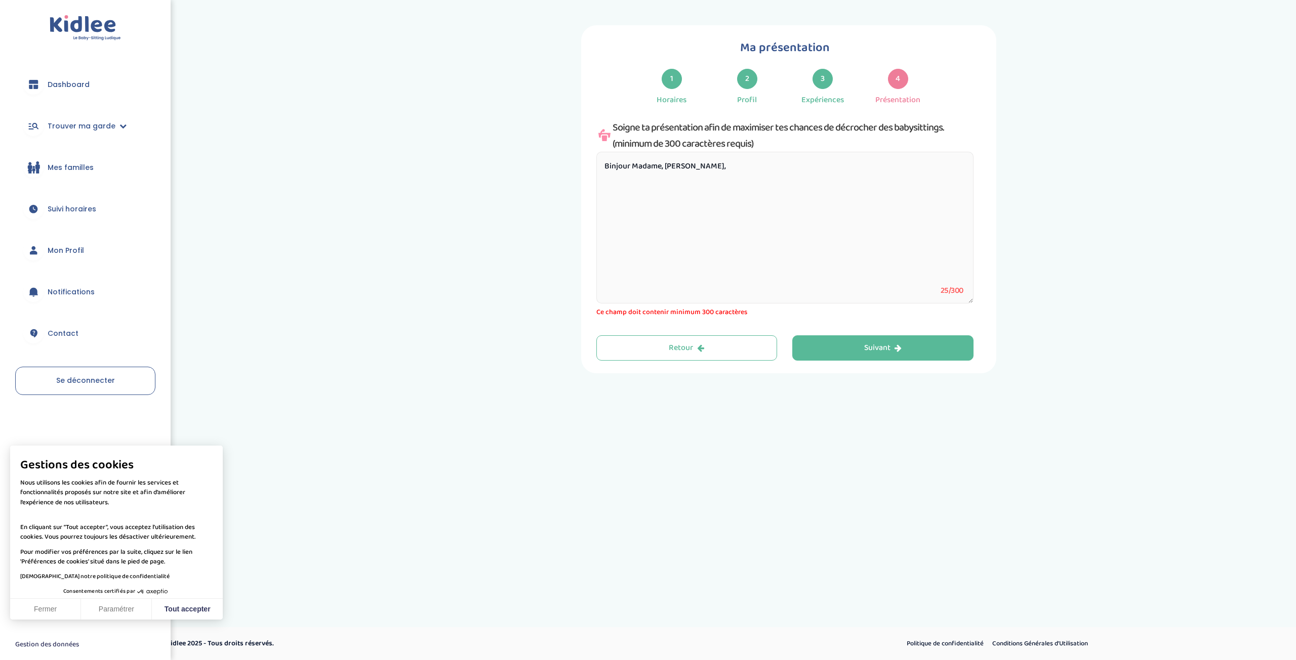
click at [616, 164] on textarea "Binjour Madame, Monsieur," at bounding box center [784, 228] width 377 height 152
click at [739, 177] on textarea "Bonjour Madame, Monsieur," at bounding box center [784, 228] width 377 height 152
click at [826, 191] on textarea "Bonjour Madame, Monsieur, Je m'appelle Victor Pontille, j'ai 24ans et je cherch…" at bounding box center [784, 228] width 377 height 152
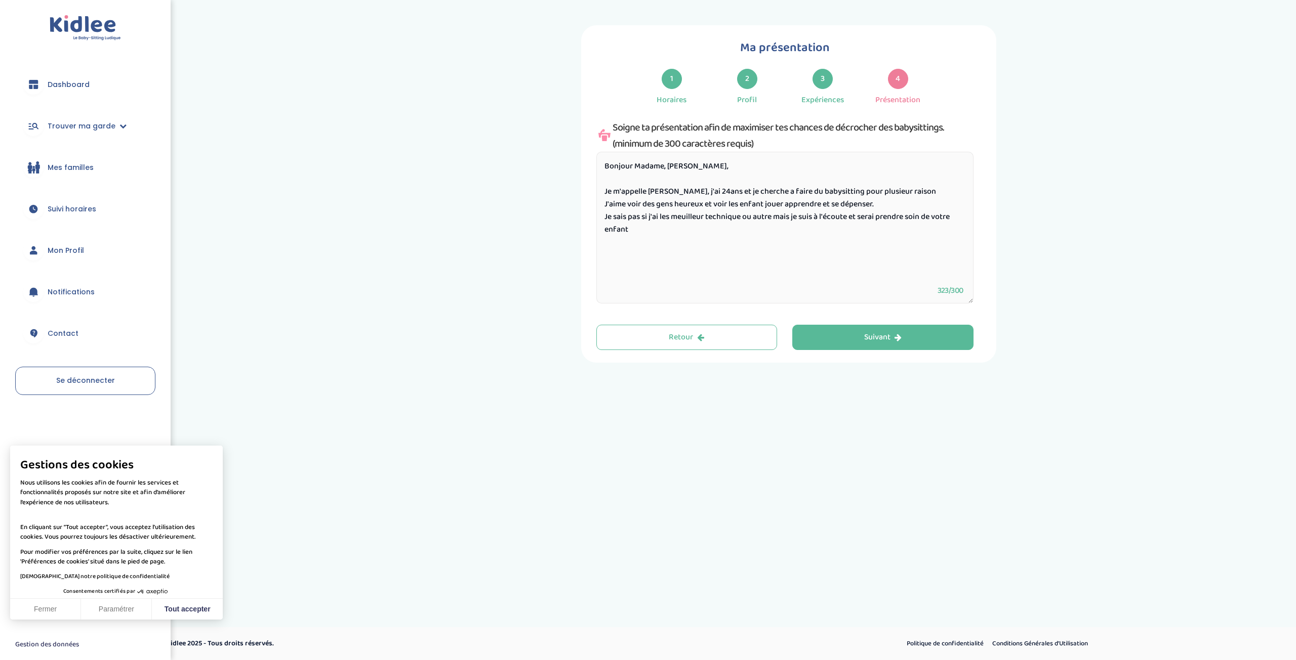
click at [952, 219] on textarea "Bonjour Madame, Monsieur, Je m'appelle Victor Pontille, j'ai 24ans et je cherch…" at bounding box center [784, 228] width 377 height 152
click at [955, 220] on textarea "Bonjour Madame, Monsieur, Je m'appelle Victor Pontille, j'ai 24ans et je cherch…" at bounding box center [784, 228] width 377 height 152
click at [707, 240] on textarea "Bonjour Madame, Monsieur, Je m'appelle Victor Pontille, j'ai 24ans et je cherch…" at bounding box center [784, 228] width 377 height 152
click at [865, 230] on textarea "Bonjour Madame, Monsieur, Je m'appelle Victor Pontille, j'ai 24ans et je cherch…" at bounding box center [784, 228] width 377 height 152
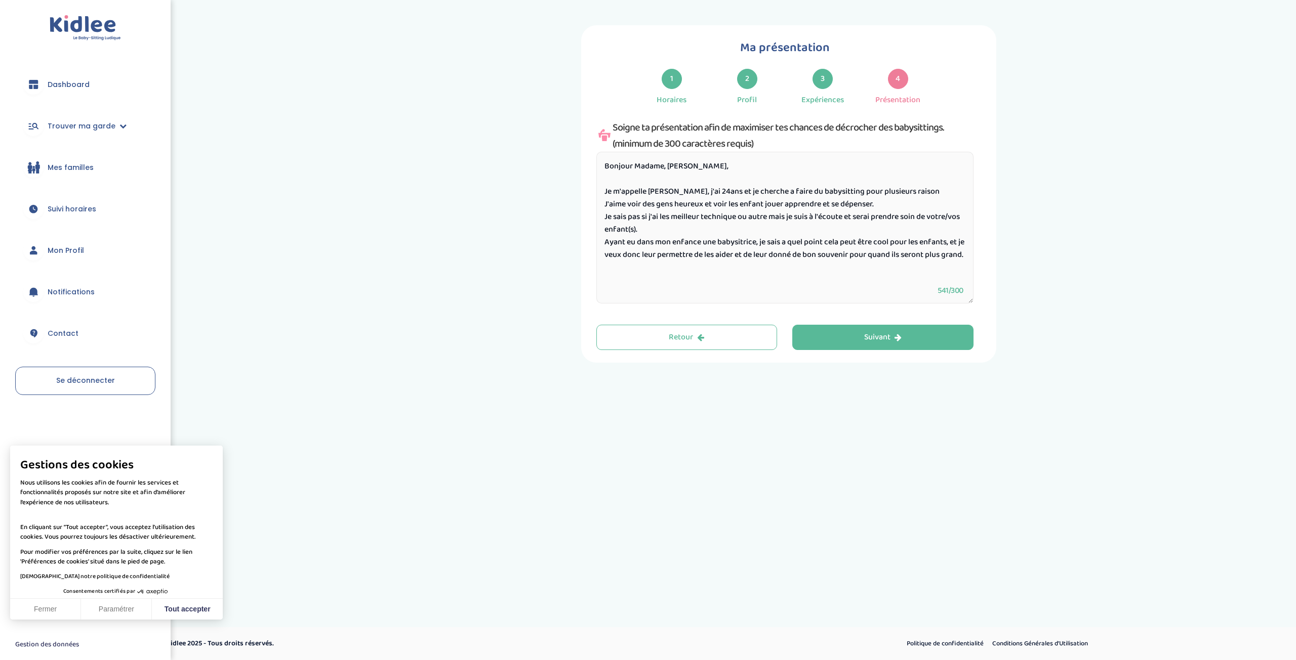
drag, startPoint x: 738, startPoint y: 241, endPoint x: 735, endPoint y: 233, distance: 8.2
click at [734, 232] on textarea "Bonjour Madame, Monsieur, Je m'appelle Victor Pontille, j'ai 24ans et je cherch…" at bounding box center [784, 228] width 377 height 152
click at [744, 240] on textarea "Bonjour Madame, Monsieur, Je m'appelle Victor Pontille, j'ai 24ans et je cherch…" at bounding box center [784, 228] width 377 height 152
click at [774, 261] on textarea "Bonjour Madame, Monsieur, Je m'appelle Victor Pontille, j'ai 24ans et je cherch…" at bounding box center [784, 228] width 377 height 152
click at [771, 264] on textarea "Bonjour Madame, Monsieur, Je m'appelle Victor Pontille, j'ai 24ans et je cherch…" at bounding box center [784, 228] width 377 height 152
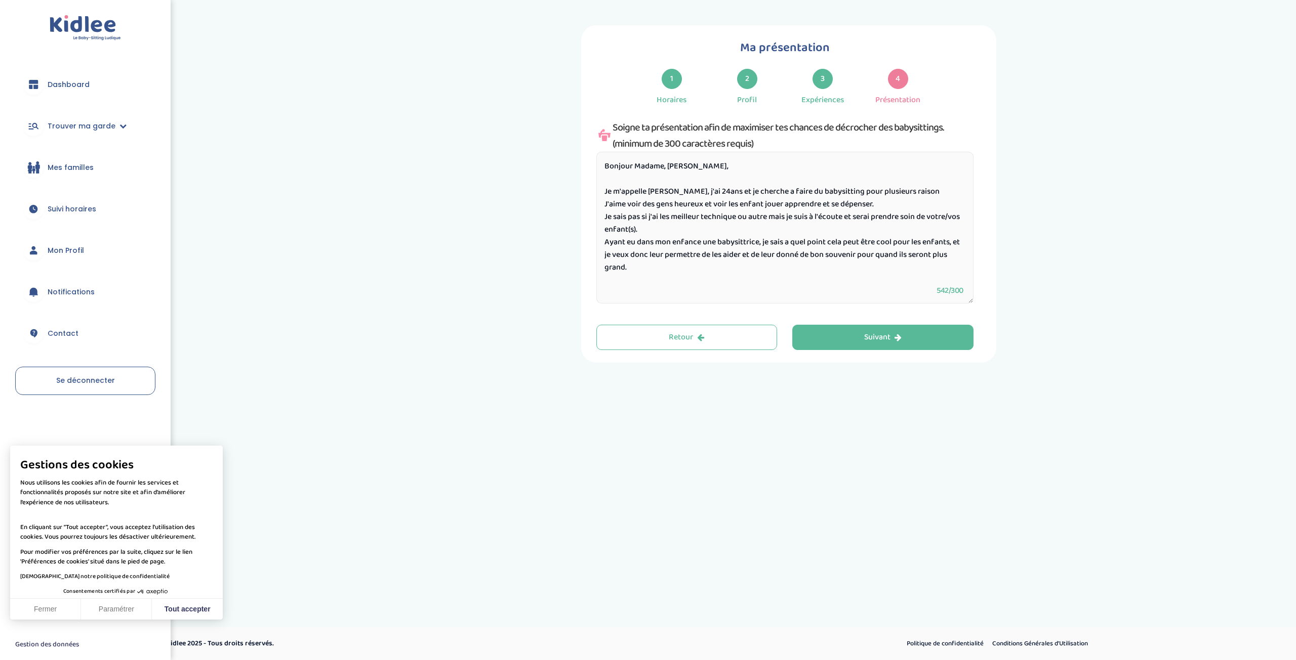
drag, startPoint x: 746, startPoint y: 237, endPoint x: 725, endPoint y: 277, distance: 45.0
click at [725, 277] on textarea "Bonjour Madame, Monsieur, Je m'appelle Victor Pontille, j'ai 24ans et je cherch…" at bounding box center [784, 228] width 377 height 152
type textarea "Bonjour Madame, Monsieur, Je m'appelle Victor Pontille, j'ai 24ans et je cherch…"
click at [851, 340] on button "Suivant" at bounding box center [882, 337] width 181 height 25
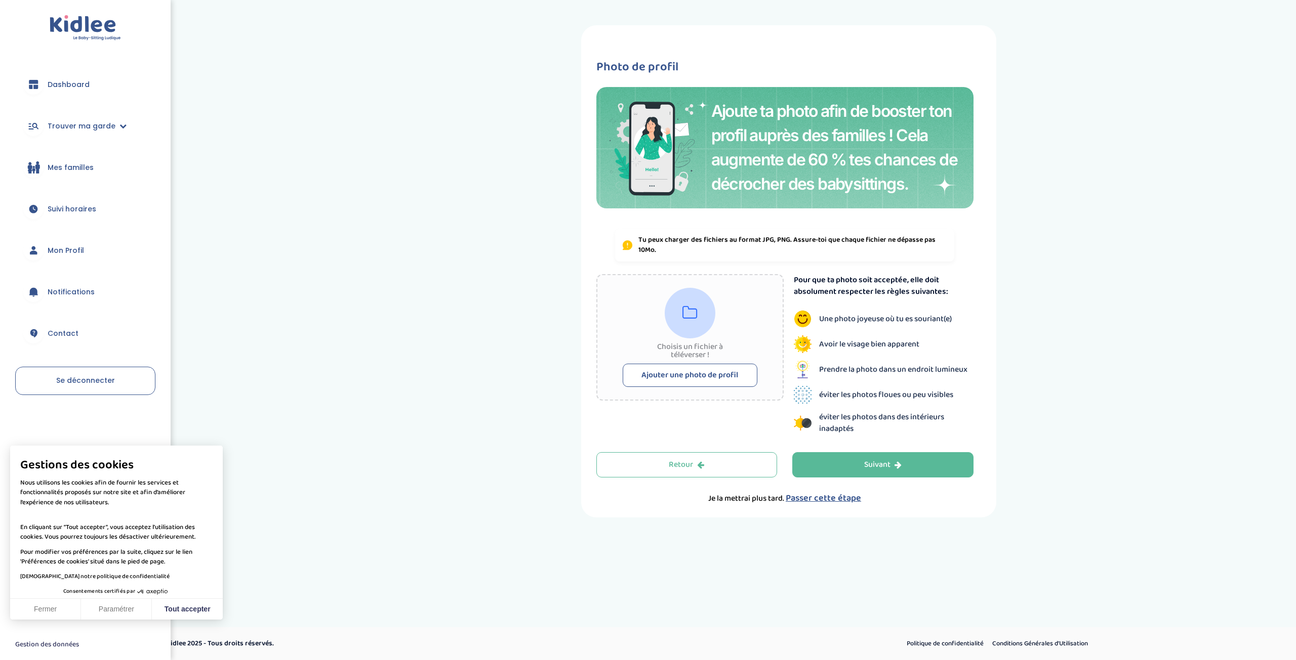
click at [729, 378] on button "Ajouter une photo de profil" at bounding box center [689, 375] width 135 height 23
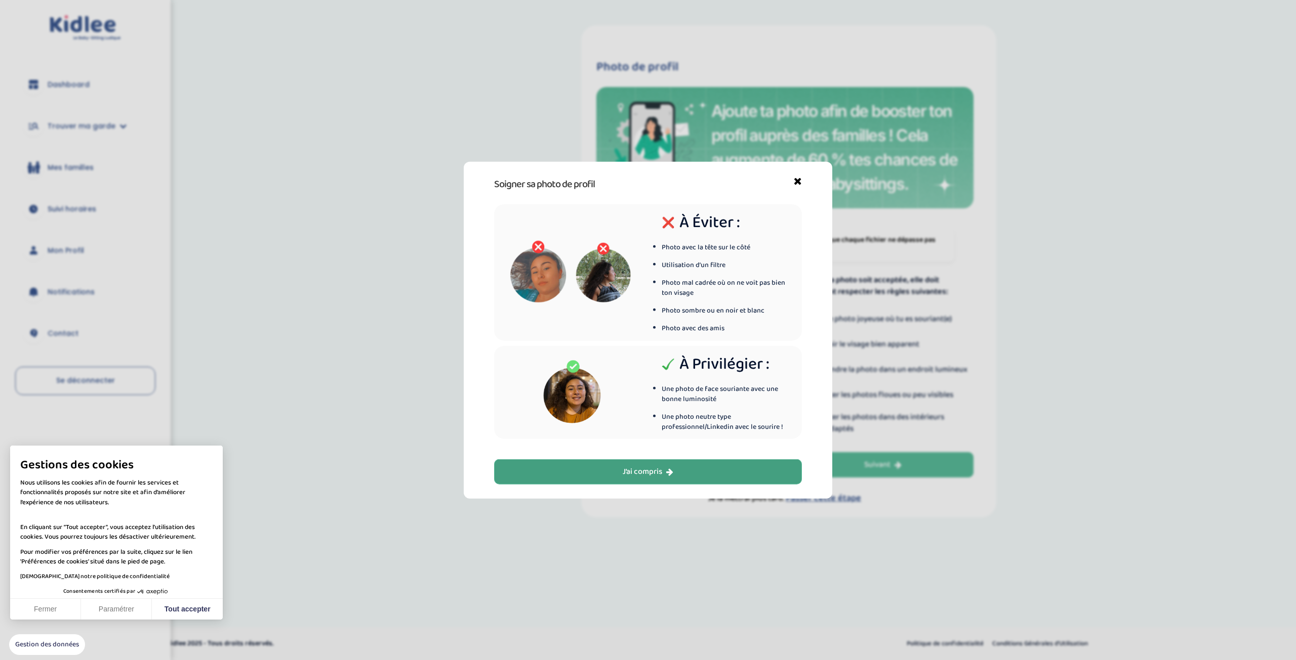
click at [661, 478] on div "J’ai compris" at bounding box center [647, 472] width 51 height 12
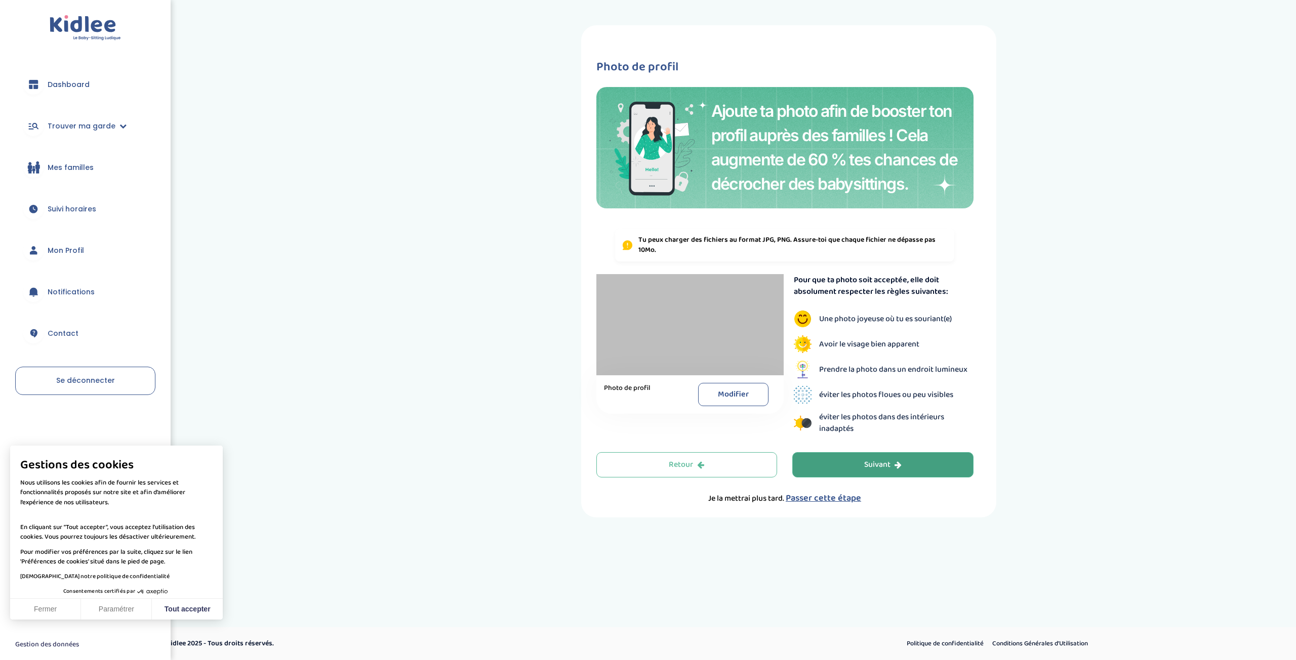
click at [855, 469] on button "Suivant" at bounding box center [882, 464] width 181 height 25
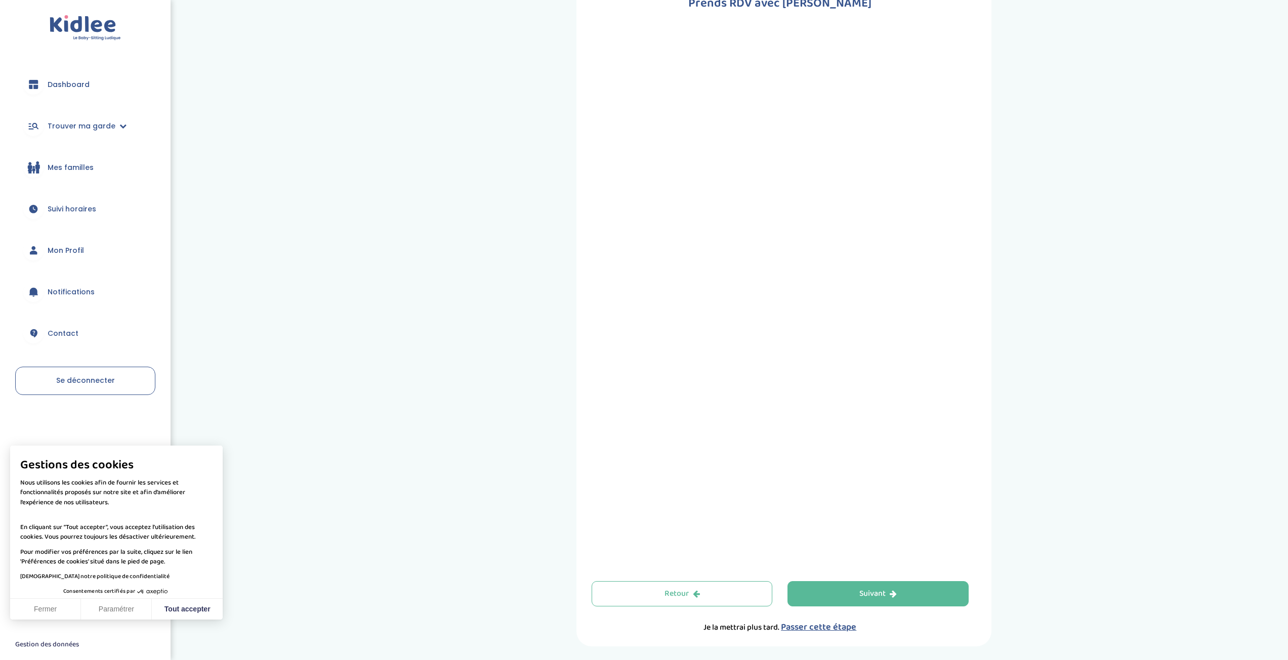
scroll to position [51, 0]
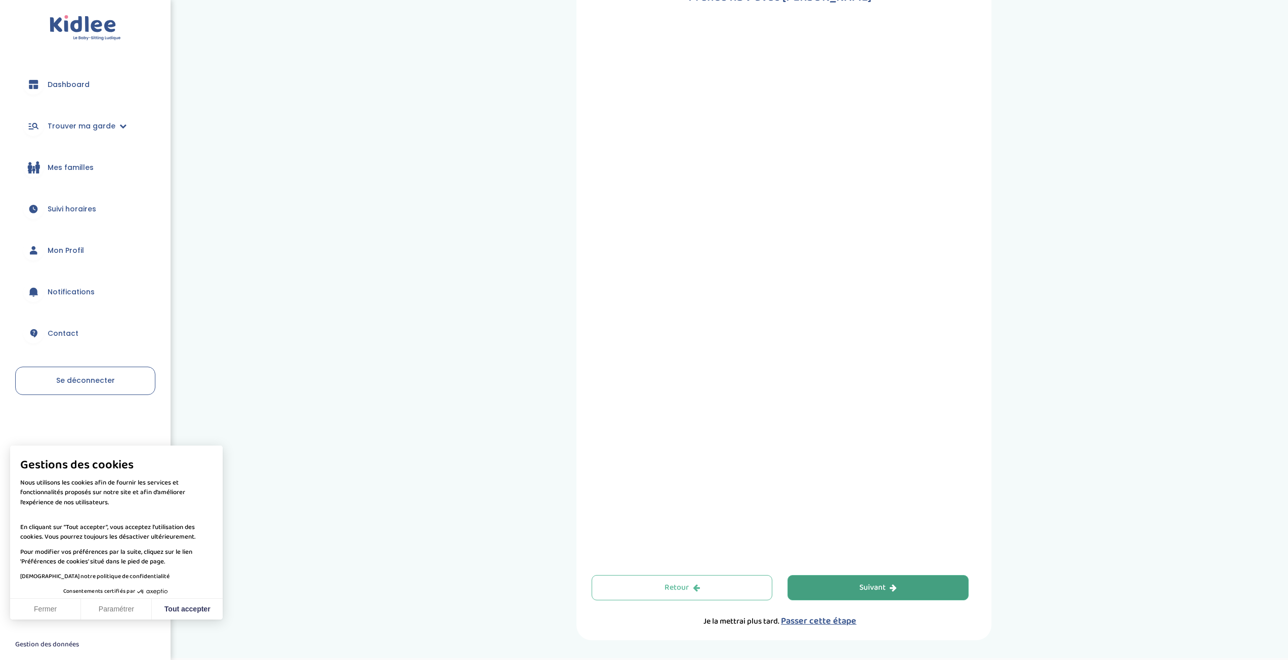
click at [896, 584] on icon "button" at bounding box center [893, 588] width 7 height 8
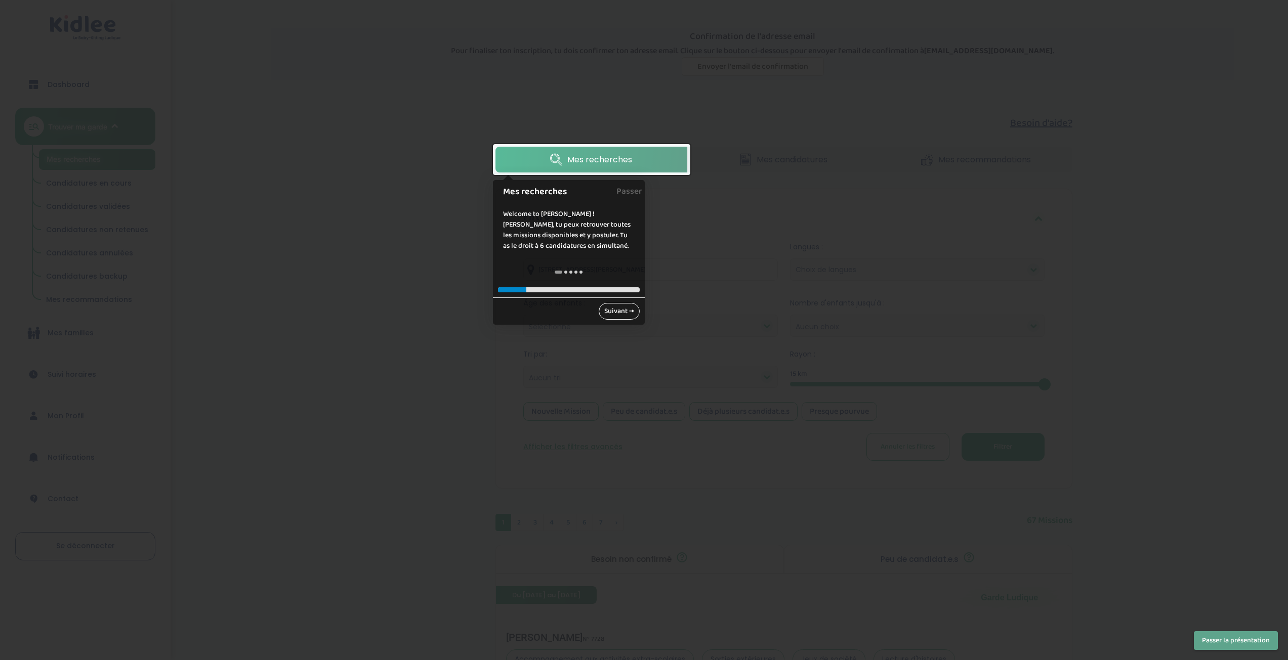
click at [624, 313] on link "Suivant →" at bounding box center [619, 311] width 41 height 17
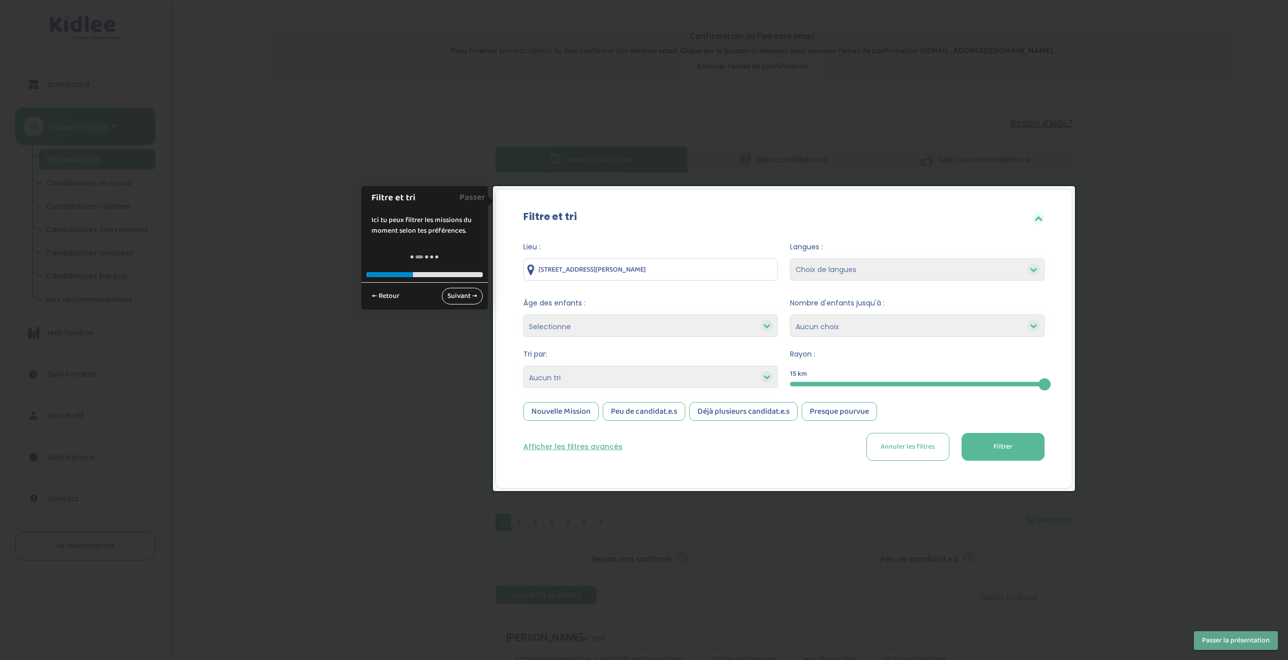
click at [461, 294] on link "Suivant →" at bounding box center [462, 296] width 41 height 17
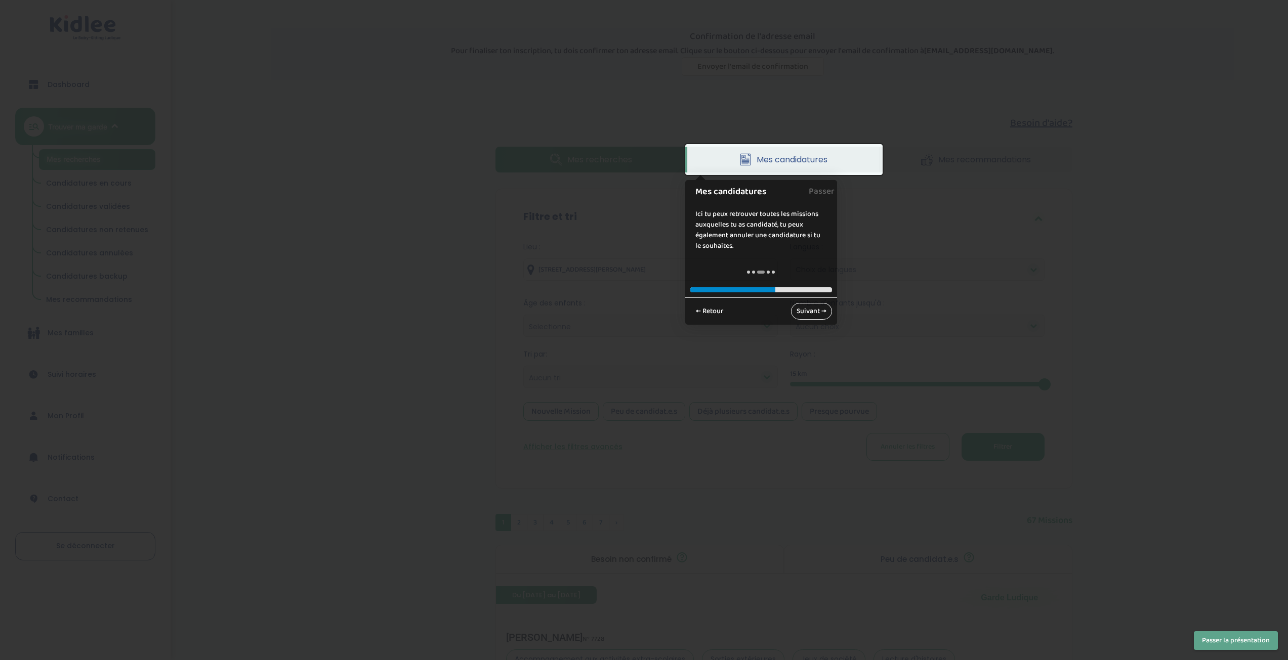
click at [813, 316] on link "Suivant →" at bounding box center [811, 311] width 41 height 17
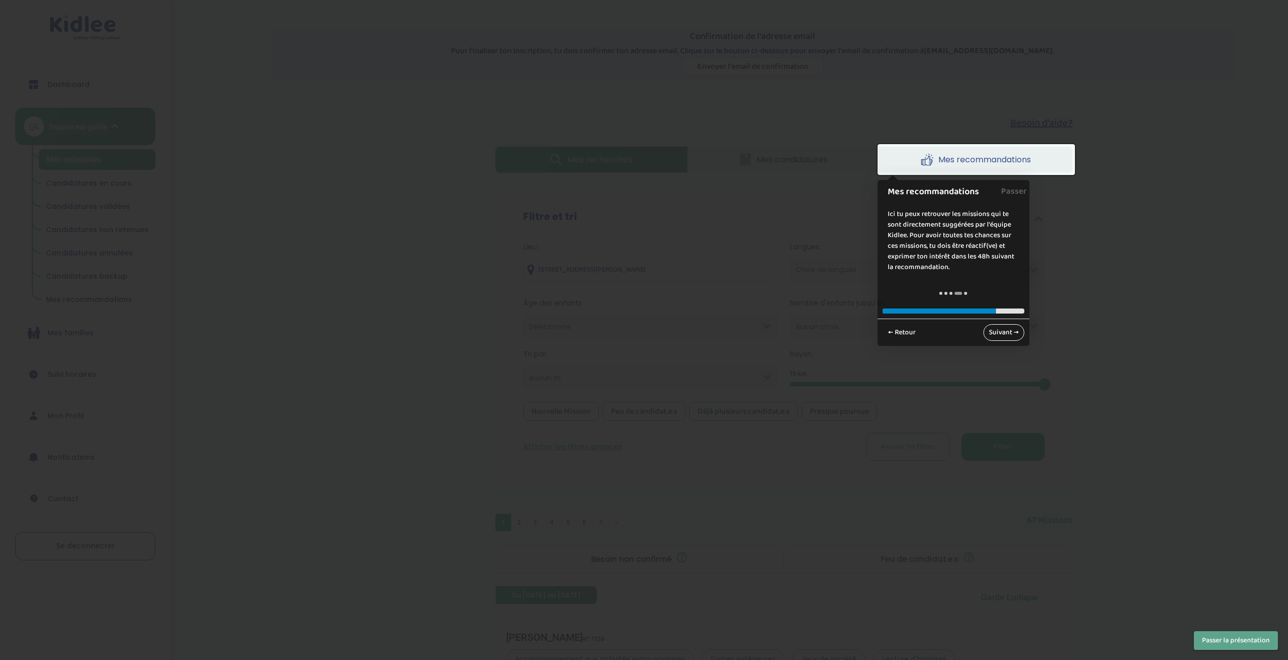
click at [997, 331] on link "Suivant →" at bounding box center [1003, 332] width 41 height 17
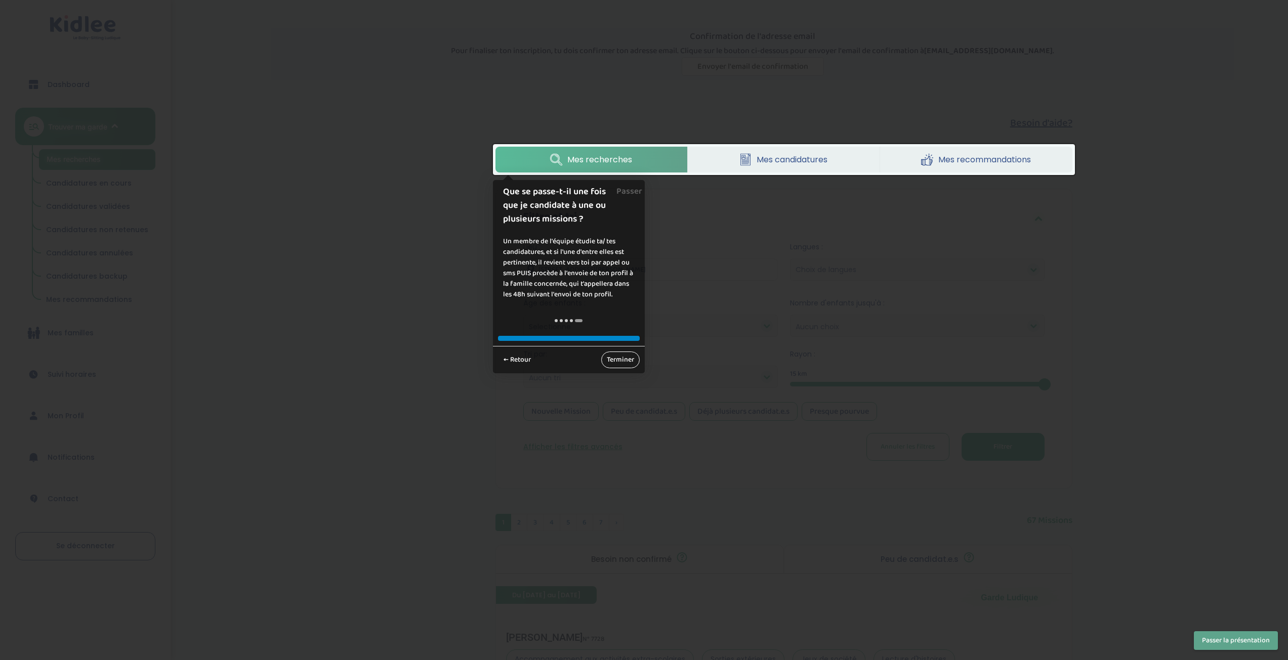
click at [630, 361] on link "Terminer" at bounding box center [620, 360] width 38 height 17
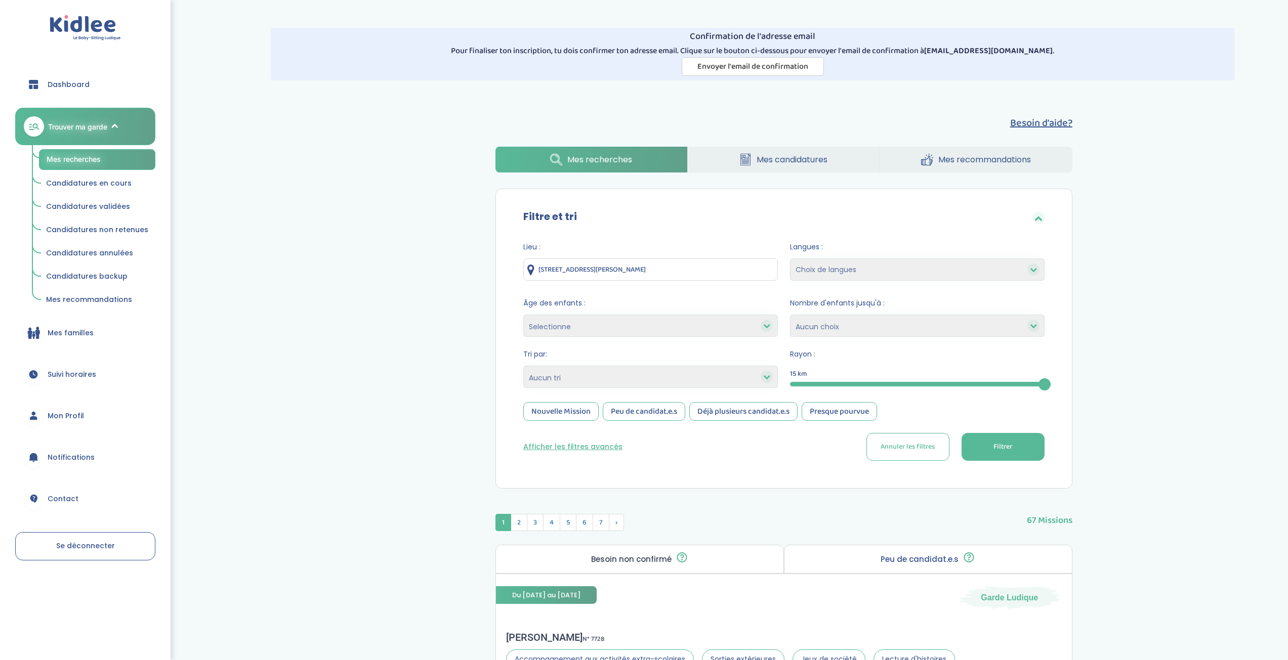
click at [737, 327] on select "Selectionne moins de 3 ans entre 3 et 6 ans plus de 6 ans" at bounding box center [650, 326] width 255 height 22
select select "3-6"
click at [523, 315] on select "Selectionne moins de 3 ans entre 3 et 6 ans plus de 6 ans" at bounding box center [650, 326] width 255 height 22
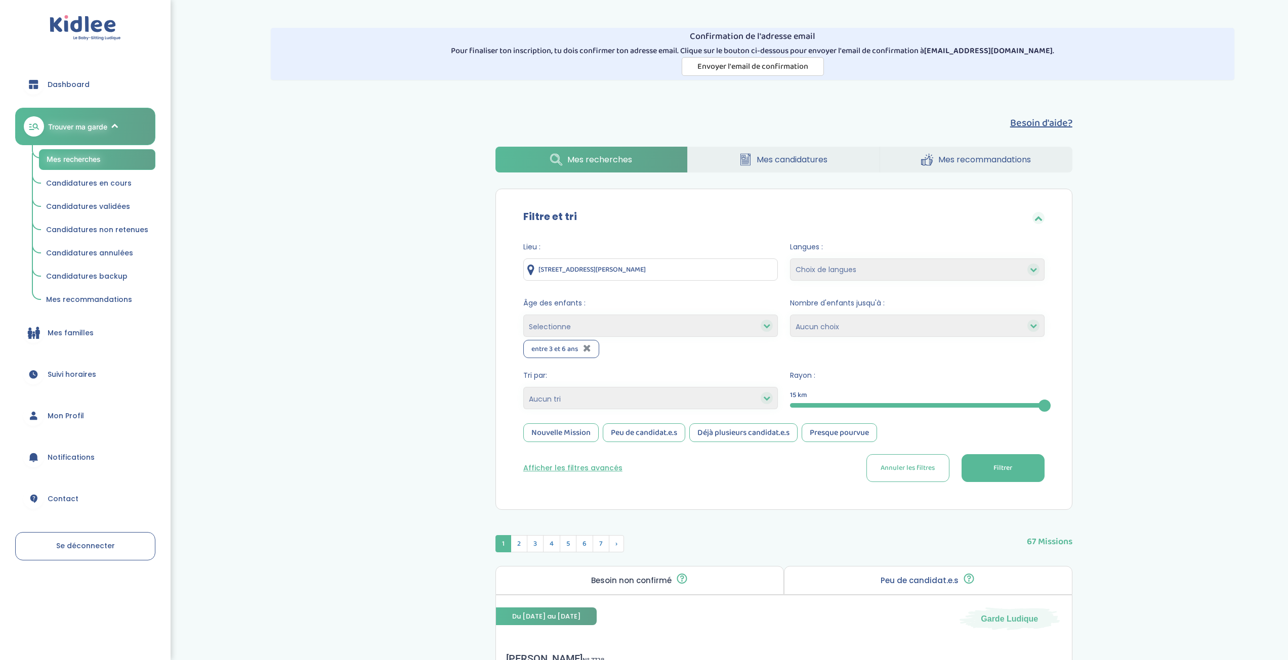
drag, startPoint x: 615, startPoint y: 329, endPoint x: 613, endPoint y: 337, distance: 7.2
click at [615, 330] on select "Selectionne moins de 3 ans entre 3 et 6 ans plus de 6 ans" at bounding box center [650, 326] width 255 height 22
select select "+6"
click at [523, 315] on select "Selectionne moins de 3 ans entre 3 et 6 ans plus de 6 ans" at bounding box center [650, 326] width 255 height 22
select select
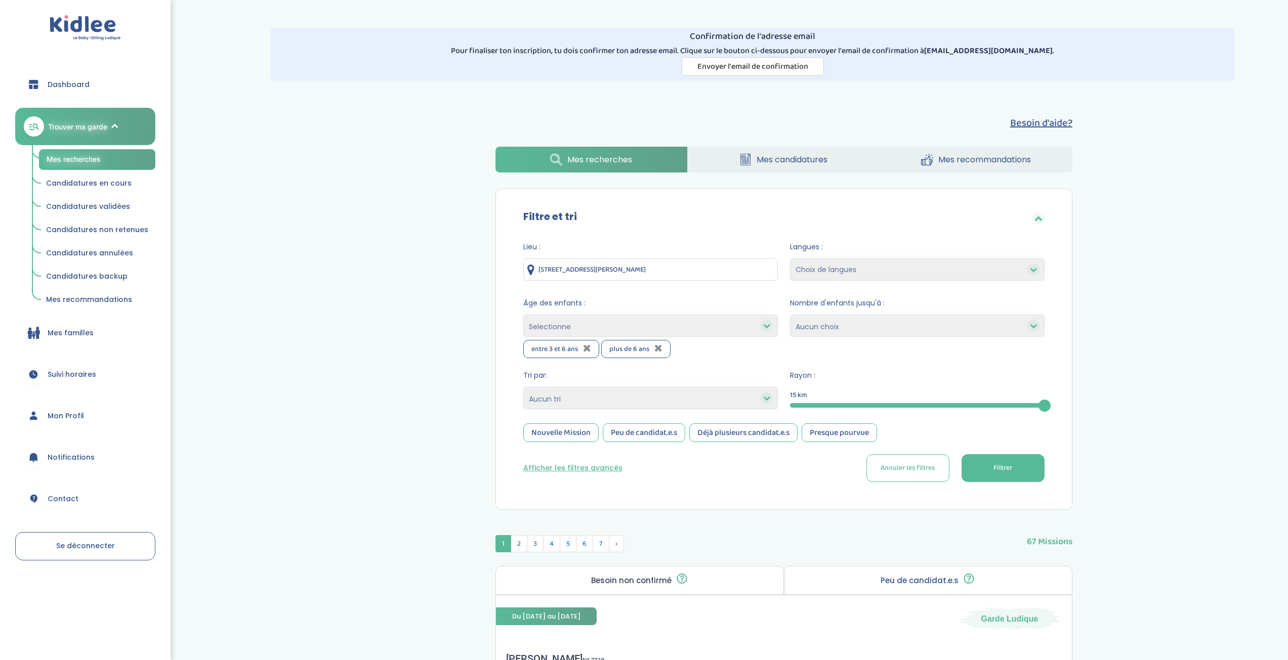
click at [854, 328] on select "1 2 3 4 Aucun choix" at bounding box center [917, 326] width 255 height 22
click at [854, 327] on select "1 2 3 4 Aucun choix" at bounding box center [917, 326] width 255 height 22
click at [843, 275] on select "Choix de langues Anglais Arabe Espagnol [GEOGRAPHIC_DATA] Russe Français [DEMOG…" at bounding box center [917, 270] width 255 height 22
select select "12"
click at [790, 259] on select "Choix de langues Anglais Arabe Espagnol [GEOGRAPHIC_DATA] Russe Français [DEMOG…" at bounding box center [917, 270] width 255 height 22
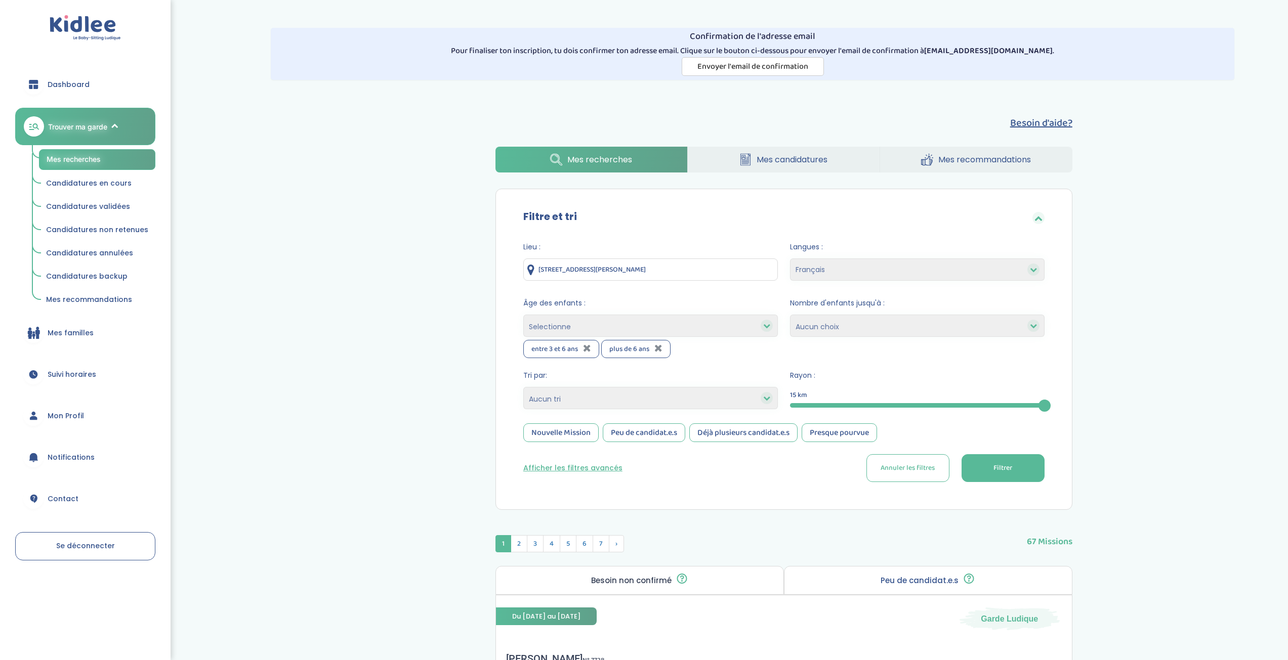
select select
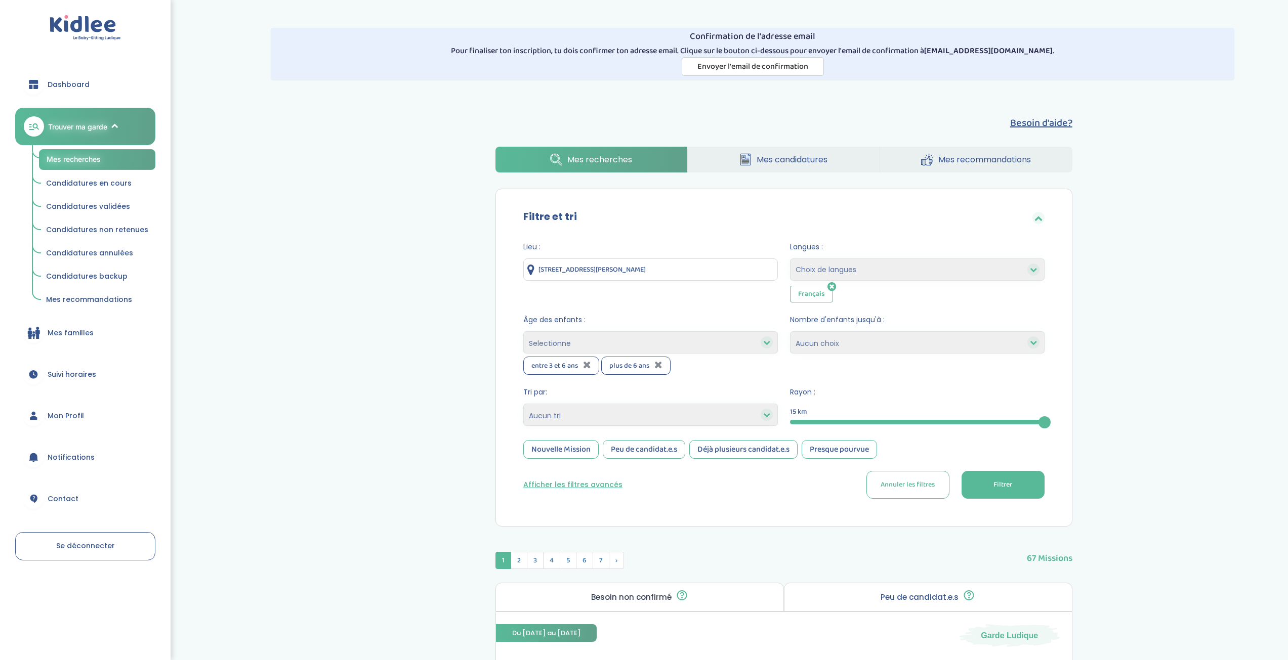
click at [848, 267] on select "Choix de langues Anglais Arabe Espagnol [GEOGRAPHIC_DATA] Russe Français [DEMOG…" at bounding box center [917, 270] width 255 height 22
click at [851, 274] on select "Choix de langues Anglais Arabe Espagnol [GEOGRAPHIC_DATA] Russe Français [DEMOG…" at bounding box center [917, 270] width 255 height 22
click at [891, 265] on select "Choix de langues Anglais Arabe Espagnol [GEOGRAPHIC_DATA] Russe Français [DEMOG…" at bounding box center [917, 270] width 255 height 22
click at [890, 267] on select "Choix de langues Anglais Arabe Espagnol [GEOGRAPHIC_DATA] Russe Français [DEMOG…" at bounding box center [917, 270] width 255 height 22
click at [665, 410] on select "Heures par semaine (croissant) Heures par semaine (décroissant) Date de démarra…" at bounding box center [650, 415] width 255 height 22
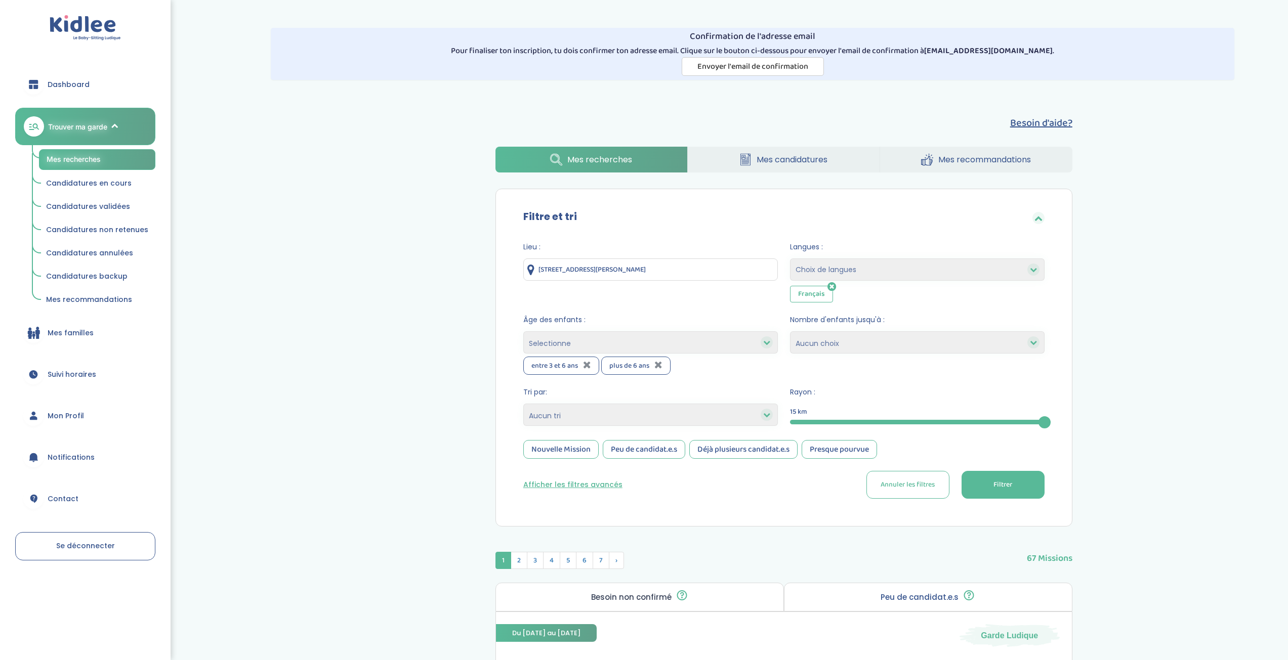
click at [671, 405] on select "Heures par semaine (croissant) Heures par semaine (décroissant) Date de démarra…" at bounding box center [650, 415] width 255 height 22
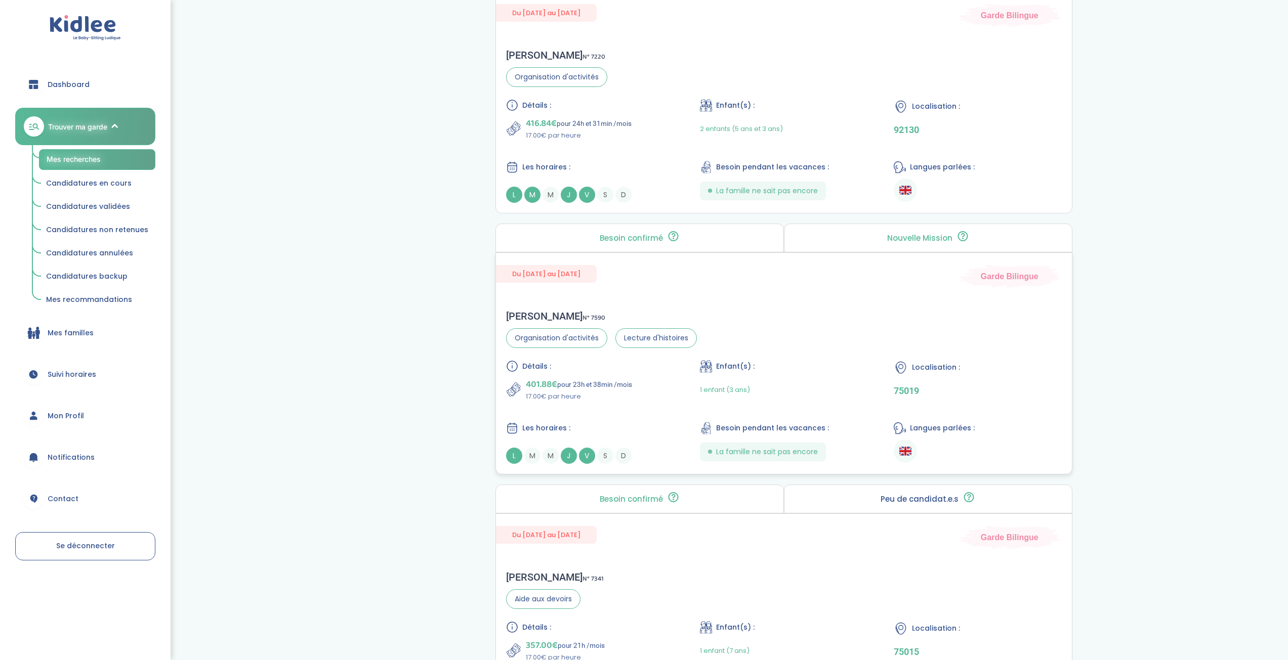
scroll to position [2668, 0]
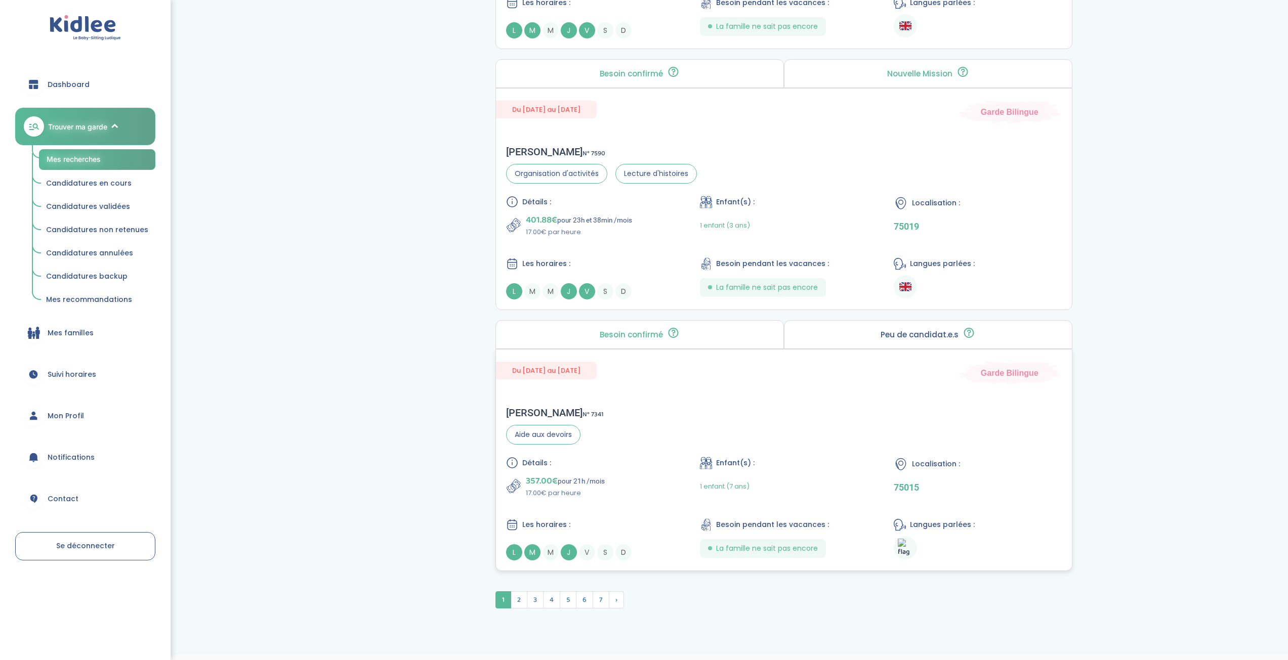
click at [904, 539] on img at bounding box center [905, 548] width 15 height 19
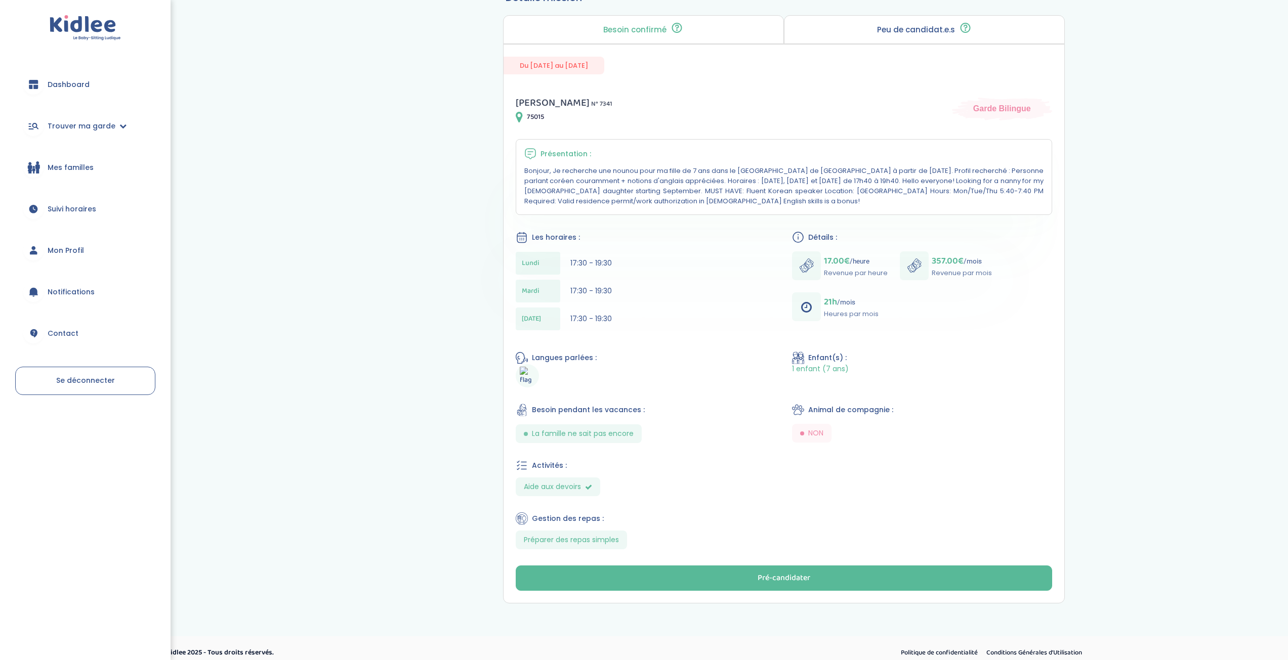
scroll to position [200, 0]
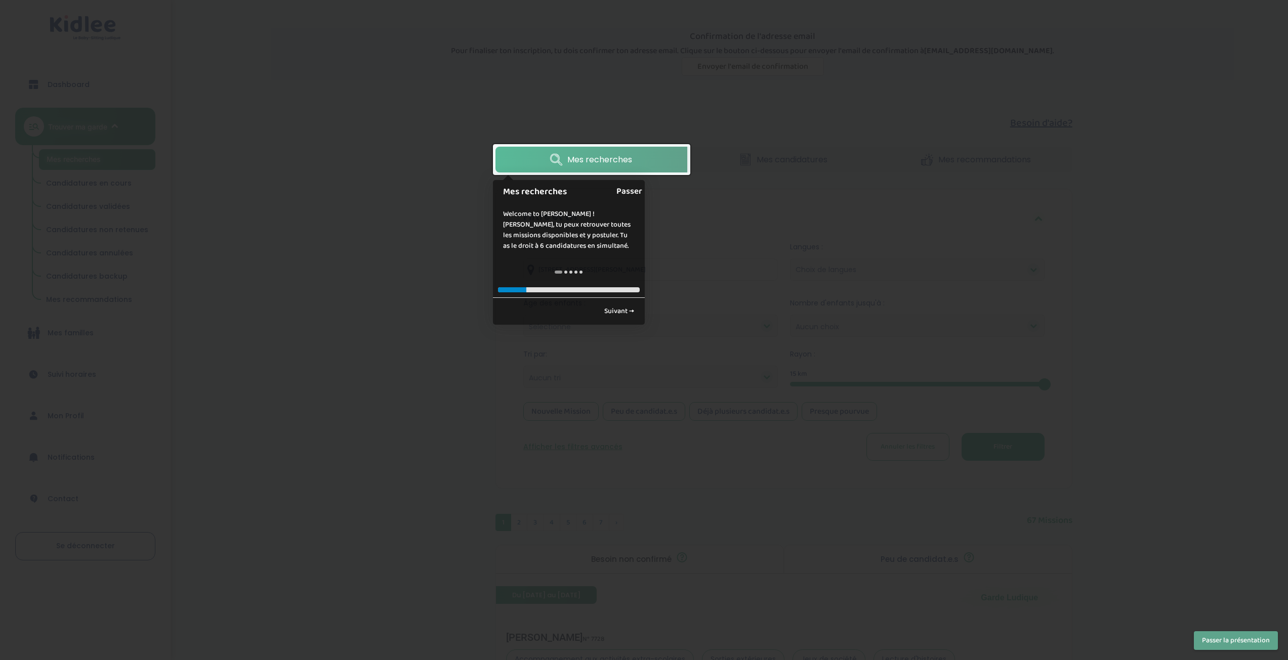
click at [631, 195] on link "Passer" at bounding box center [629, 191] width 26 height 23
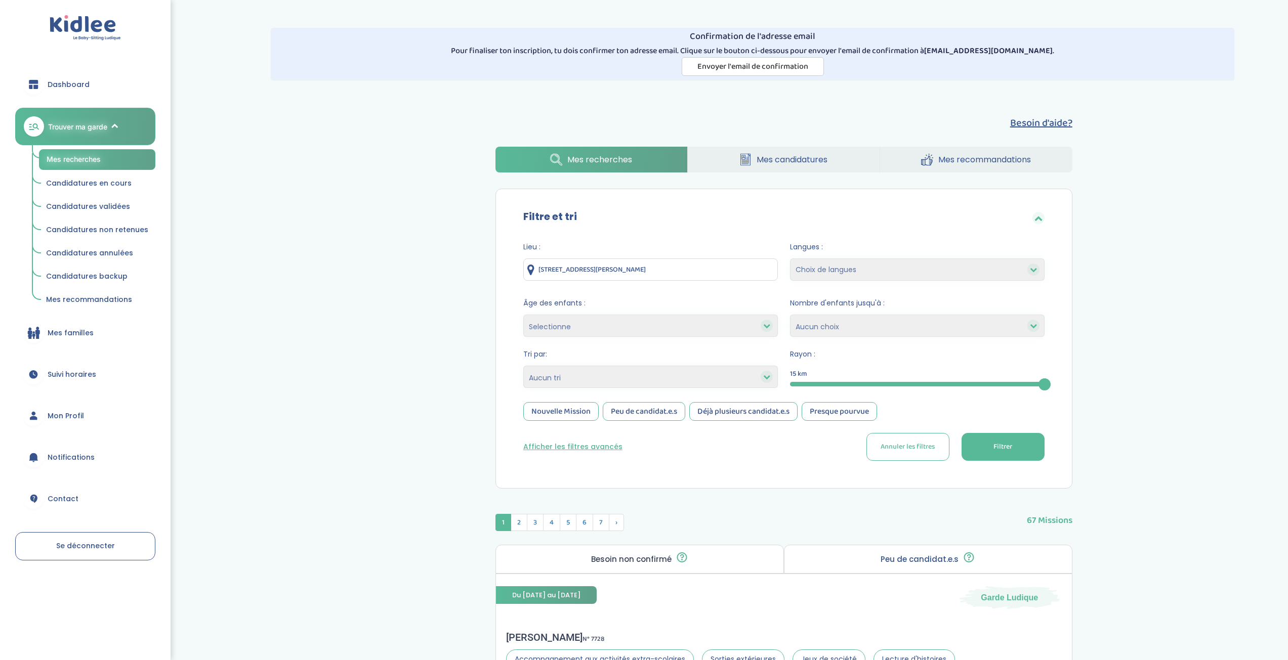
click at [649, 327] on select "Selectionne moins de 3 ans entre 3 et 6 ans plus de 6 ans" at bounding box center [650, 326] width 255 height 22
drag, startPoint x: 628, startPoint y: 325, endPoint x: 623, endPoint y: 332, distance: 9.1
click at [628, 326] on select "Selectionne moins de 3 ans entre 3 et 6 ans plus de 6 ans" at bounding box center [650, 326] width 255 height 22
select select "3-6"
click at [523, 315] on select "Selectionne moins de 3 ans entre 3 et 6 ans plus de 6 ans" at bounding box center [650, 326] width 255 height 22
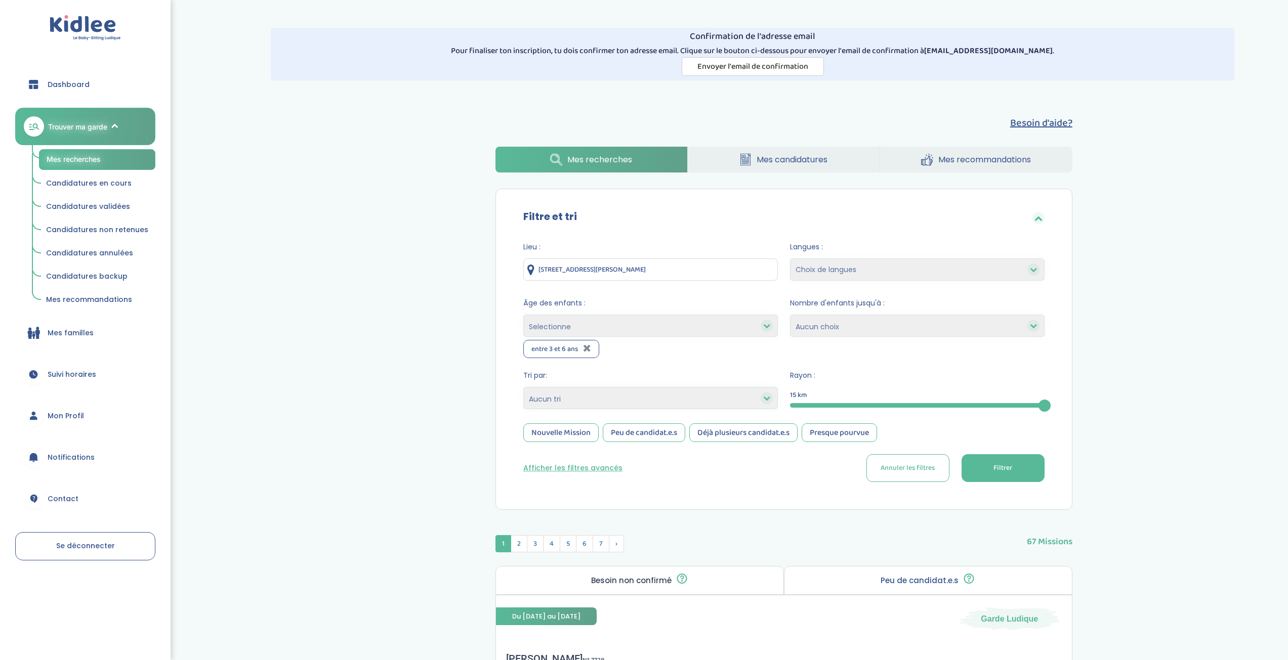
click at [614, 332] on select "Selectionne moins de 3 ans entre 3 et 6 ans plus de 6 ans" at bounding box center [650, 326] width 255 height 22
select select "+6"
click at [523, 315] on select "Selectionne moins de 3 ans entre 3 et 6 ans plus de 6 ans" at bounding box center [650, 326] width 255 height 22
select select
click at [608, 394] on select "Heures par semaine (croissant) Heures par semaine (décroissant) Date de démarra…" at bounding box center [650, 398] width 255 height 22
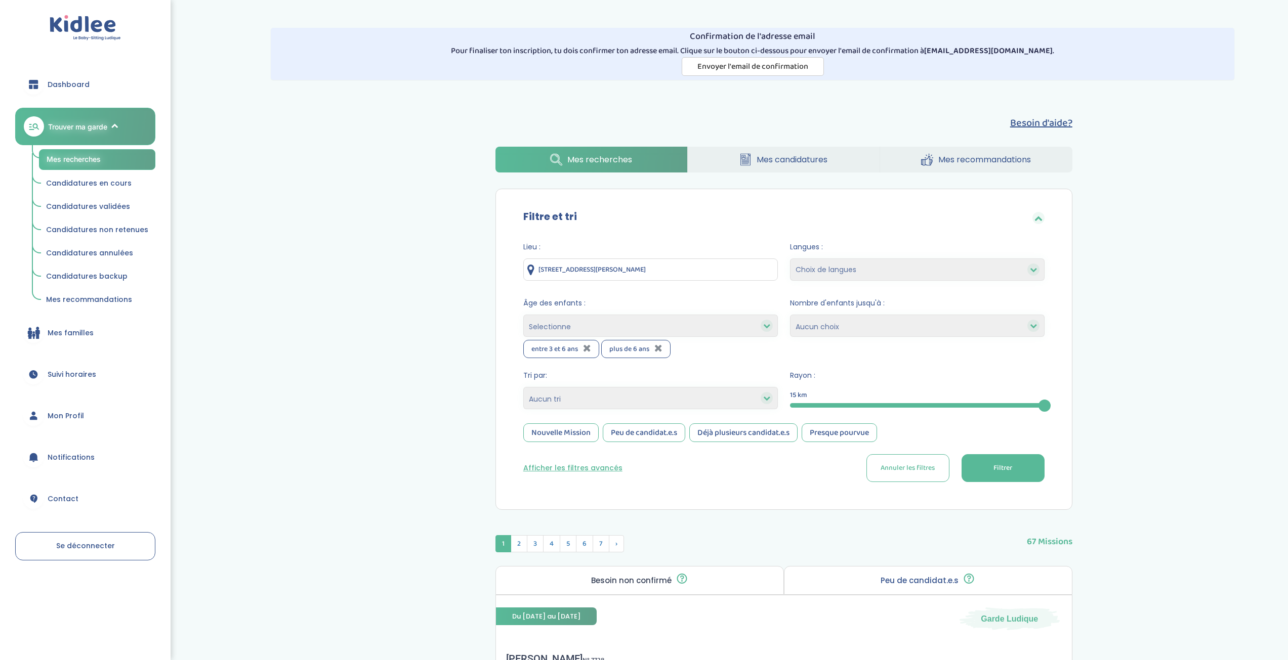
click at [607, 394] on select "Heures par semaine (croissant) Heures par semaine (décroissant) Date de démarra…" at bounding box center [650, 398] width 255 height 22
click at [626, 400] on select "Heures par semaine (croissant) Heures par semaine (décroissant) Date de démarra…" at bounding box center [650, 398] width 255 height 22
click at [523, 387] on select "Heures par semaine (croissant) Heures par semaine (décroissant) Date de démarra…" at bounding box center [650, 398] width 255 height 22
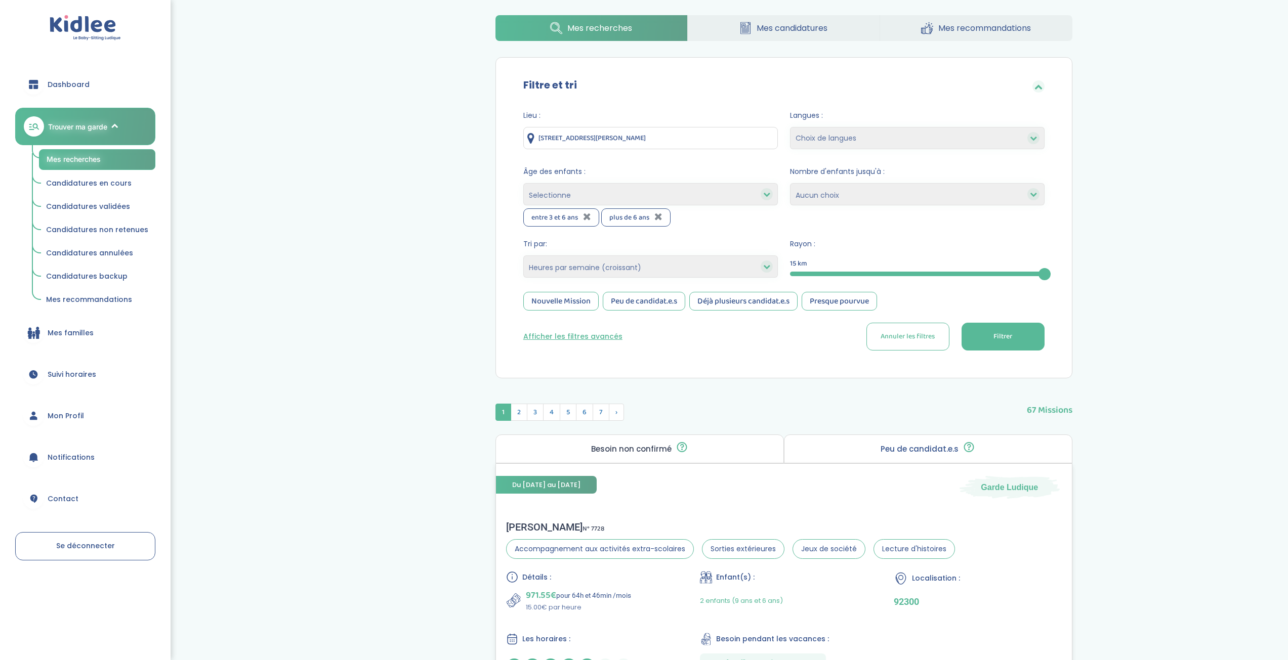
scroll to position [202, 0]
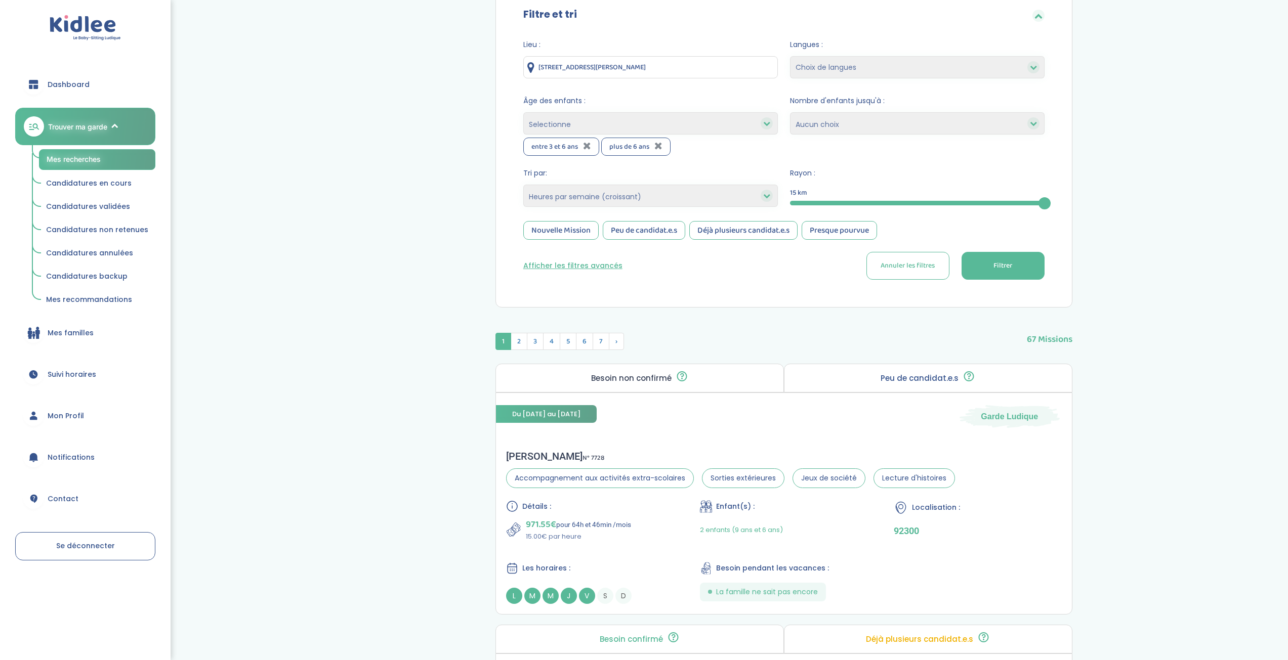
click at [886, 60] on select "Choix de langues Anglais Arabe Espagnol [GEOGRAPHIC_DATA] Russe Français [DEMOG…" at bounding box center [917, 67] width 255 height 22
click at [813, 304] on div "Filtre et tri Lieu : [STREET_ADDRESS][PERSON_NAME] Langues : Choix de langues A…" at bounding box center [783, 146] width 577 height 321
click at [1008, 272] on button "Filtrer" at bounding box center [1003, 266] width 83 height 28
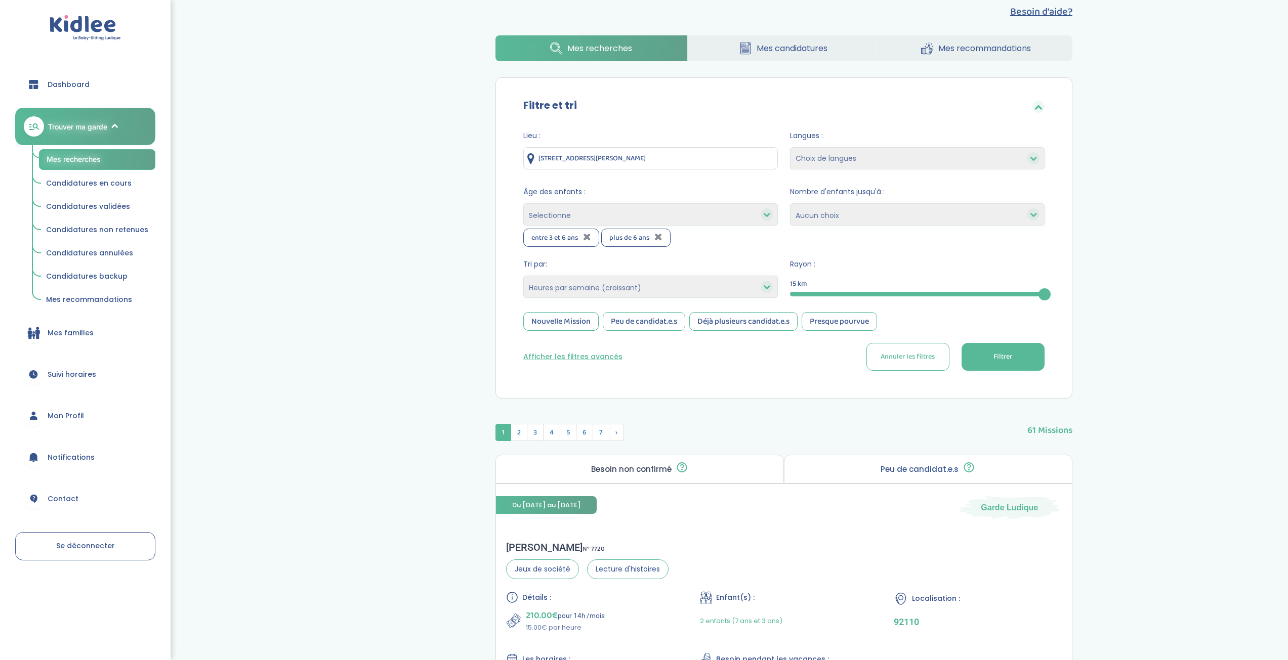
scroll to position [101, 0]
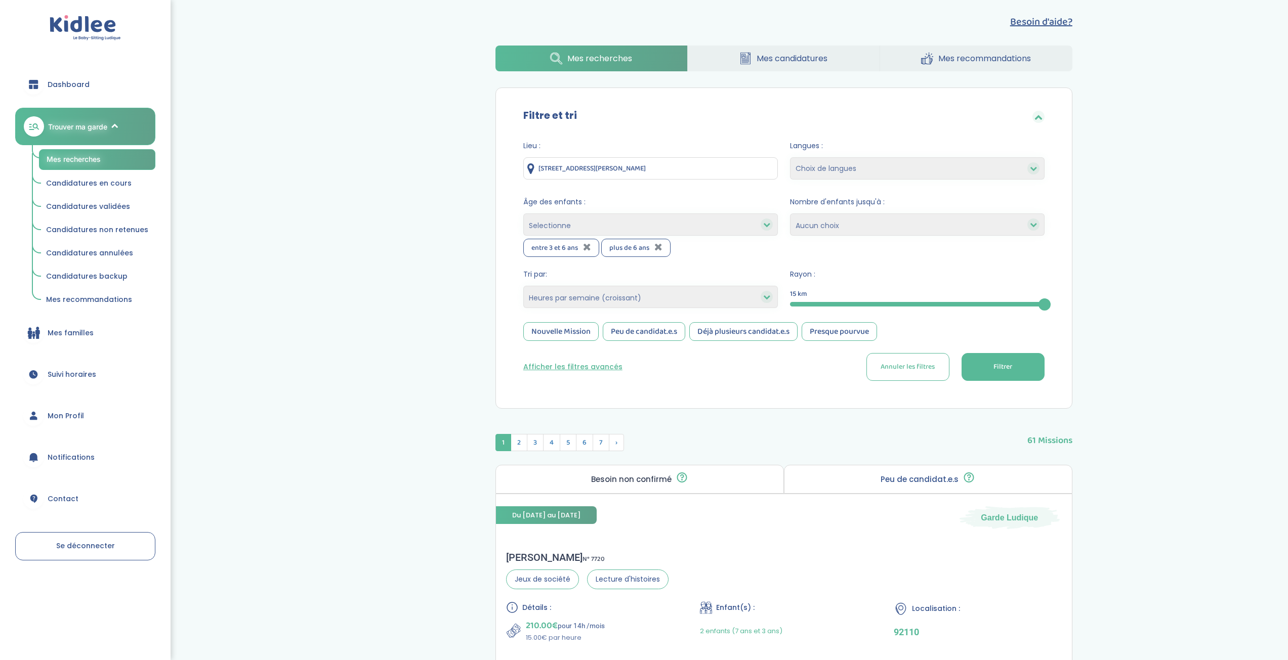
click at [677, 294] on select "Heures par semaine (croissant) Heures par semaine (décroissant) Date de démarra…" at bounding box center [650, 297] width 255 height 22
select select "hours_desc"
click at [523, 286] on select "Heures par semaine (croissant) Heures par semaine (décroissant) Date de démarra…" at bounding box center [650, 297] width 255 height 22
click at [1007, 369] on span "Filtrer" at bounding box center [1002, 367] width 19 height 11
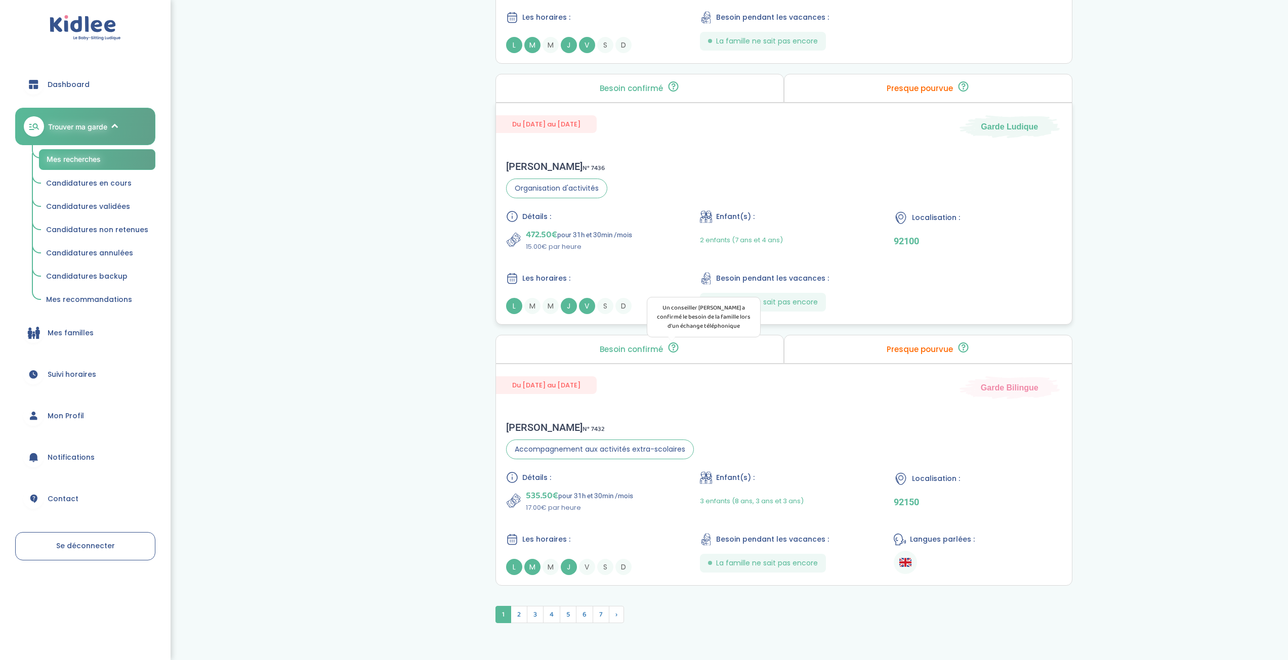
scroll to position [2530, 0]
click at [519, 619] on span "2" at bounding box center [519, 614] width 17 height 17
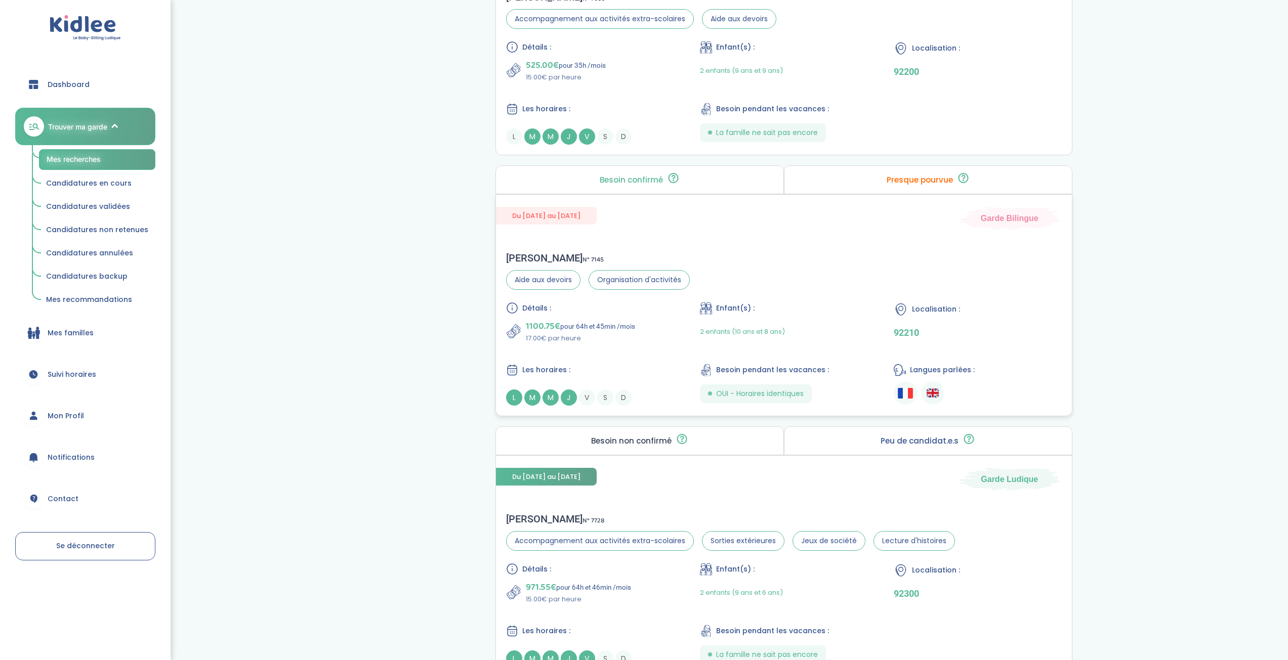
scroll to position [2582, 0]
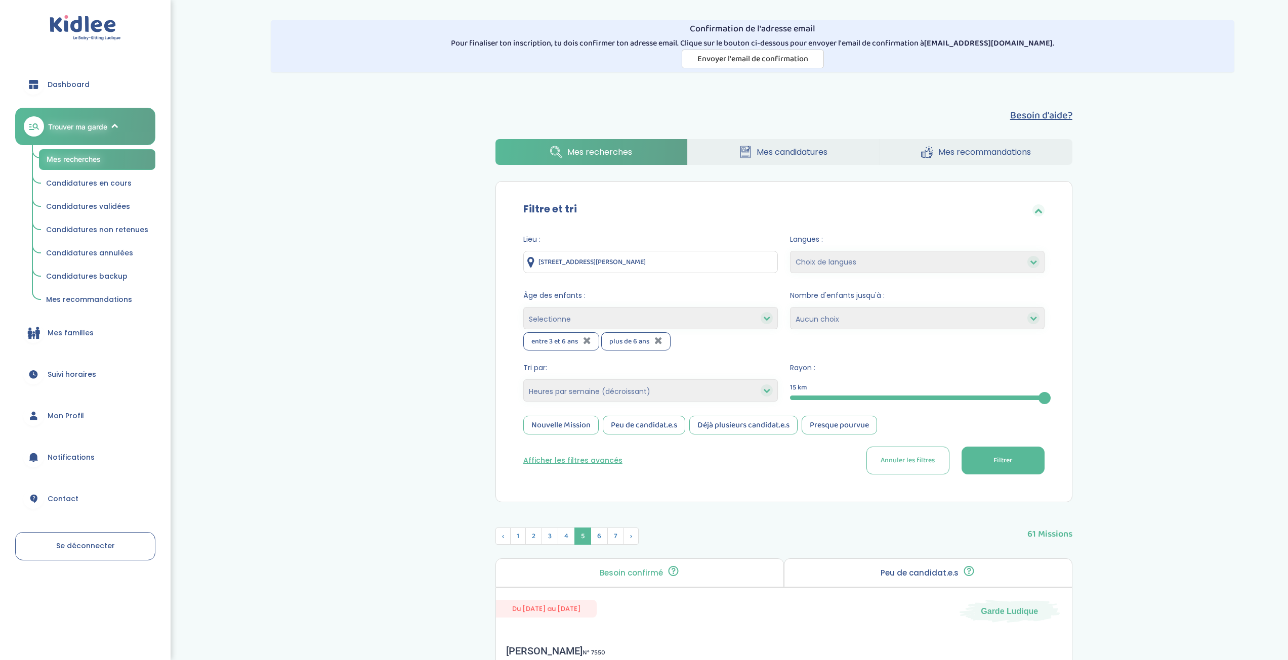
scroll to position [0, 0]
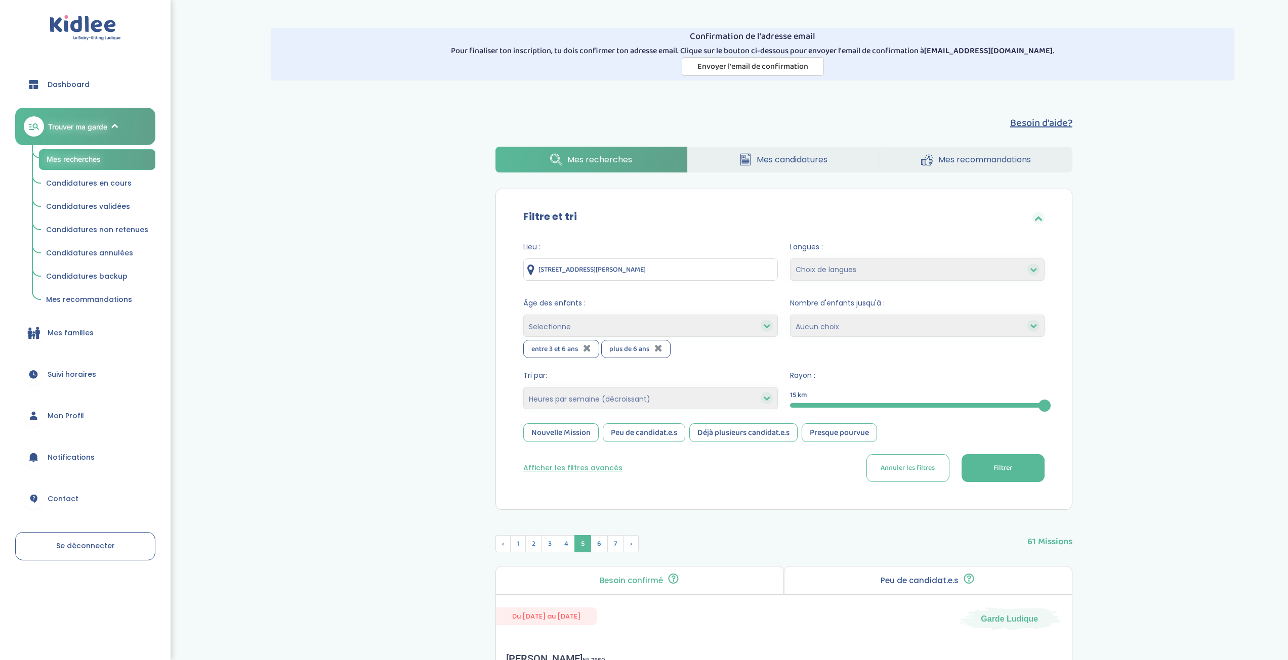
click at [634, 400] on select "Heures par semaine (croissant) Heures par semaine (décroissant) Date de démarra…" at bounding box center [650, 398] width 255 height 22
click at [523, 387] on select "Heures par semaine (croissant) Heures par semaine (décroissant) Date de démarra…" at bounding box center [650, 398] width 255 height 22
click at [1000, 468] on span "Filtrer" at bounding box center [1002, 468] width 19 height 11
click at [709, 390] on select "Heures par semaine (croissant) Heures par semaine (décroissant) Date de démarra…" at bounding box center [650, 398] width 255 height 22
select select "updated_at_desc"
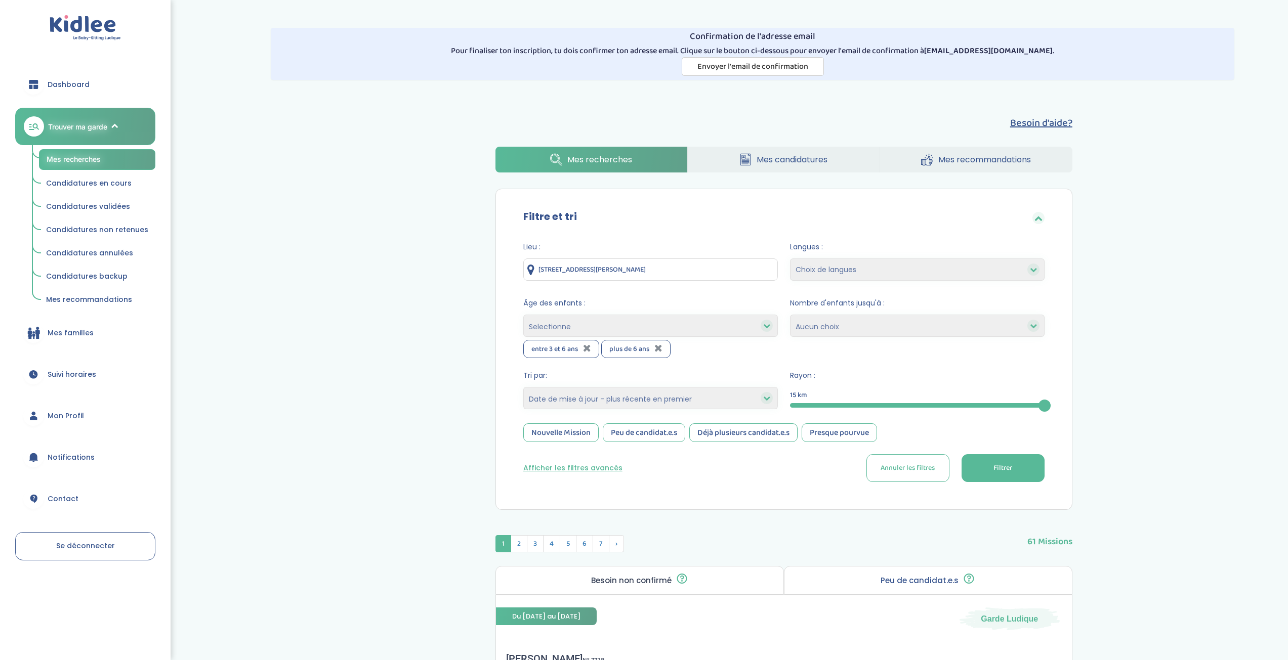
click at [523, 387] on select "Heures par semaine (croissant) Heures par semaine (décroissant) Date de démarra…" at bounding box center [650, 398] width 255 height 22
click at [997, 474] on span "Filtrer" at bounding box center [1002, 468] width 19 height 11
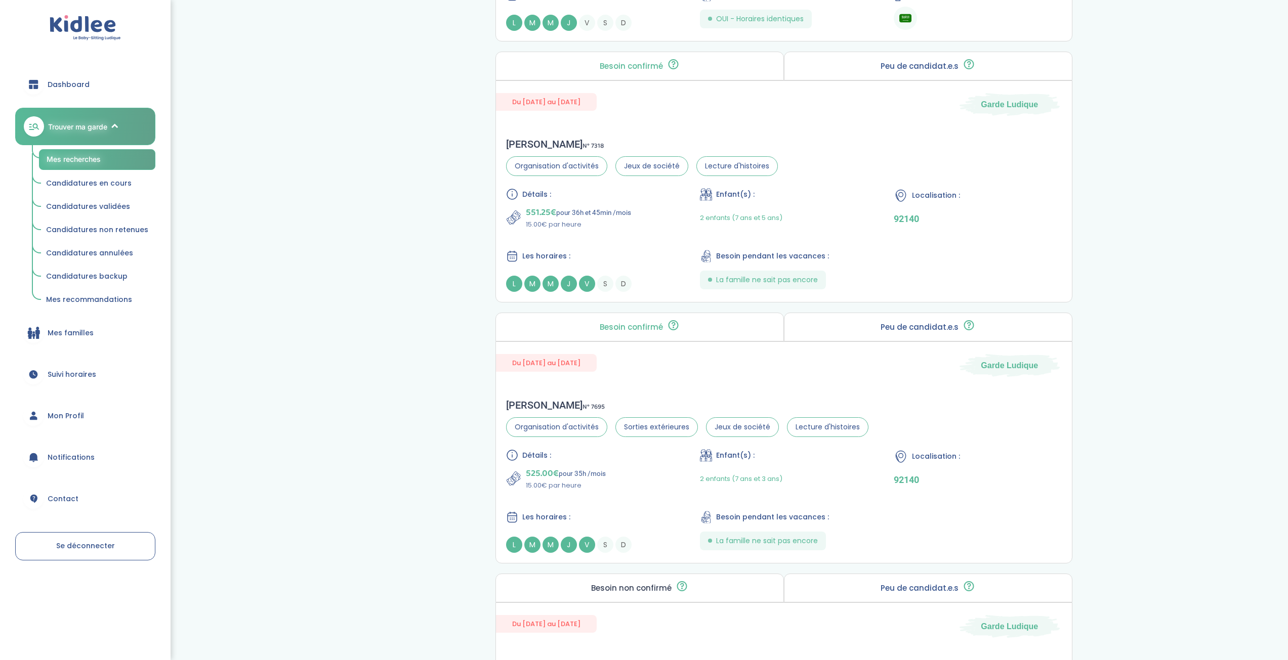
scroll to position [810, 0]
